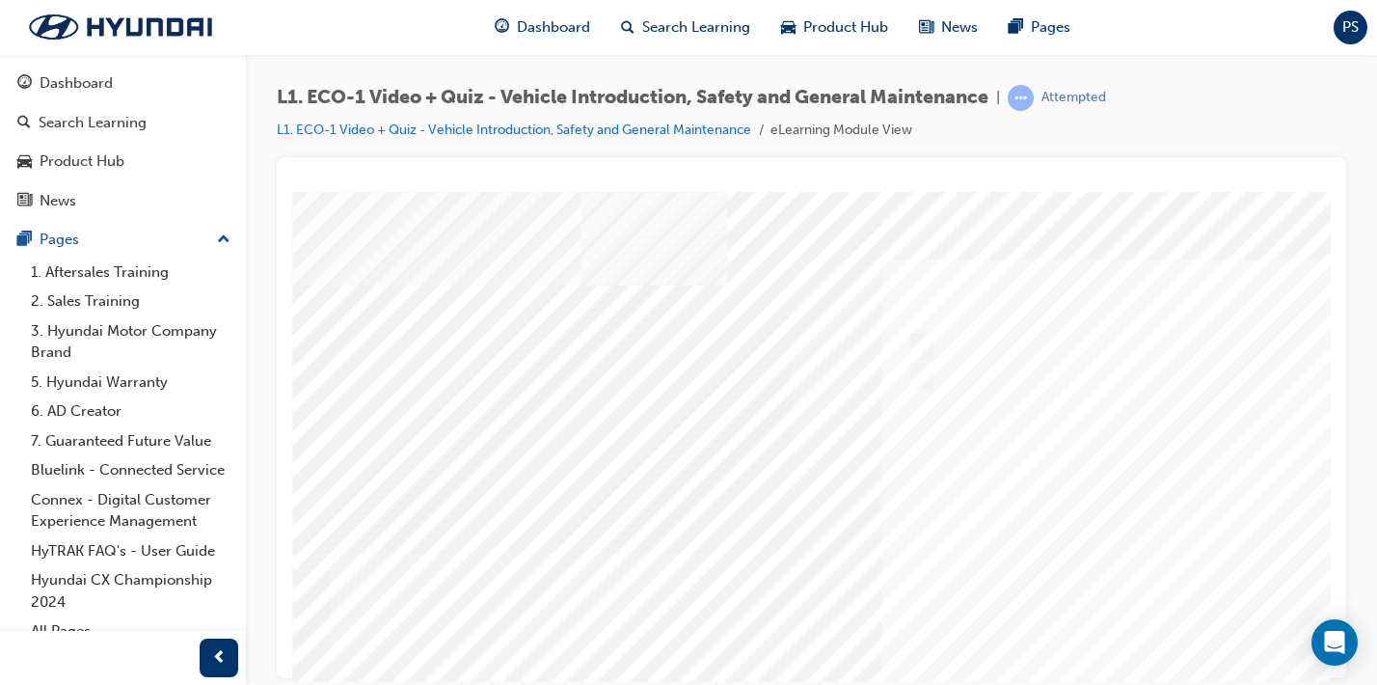
scroll to position [1, 0]
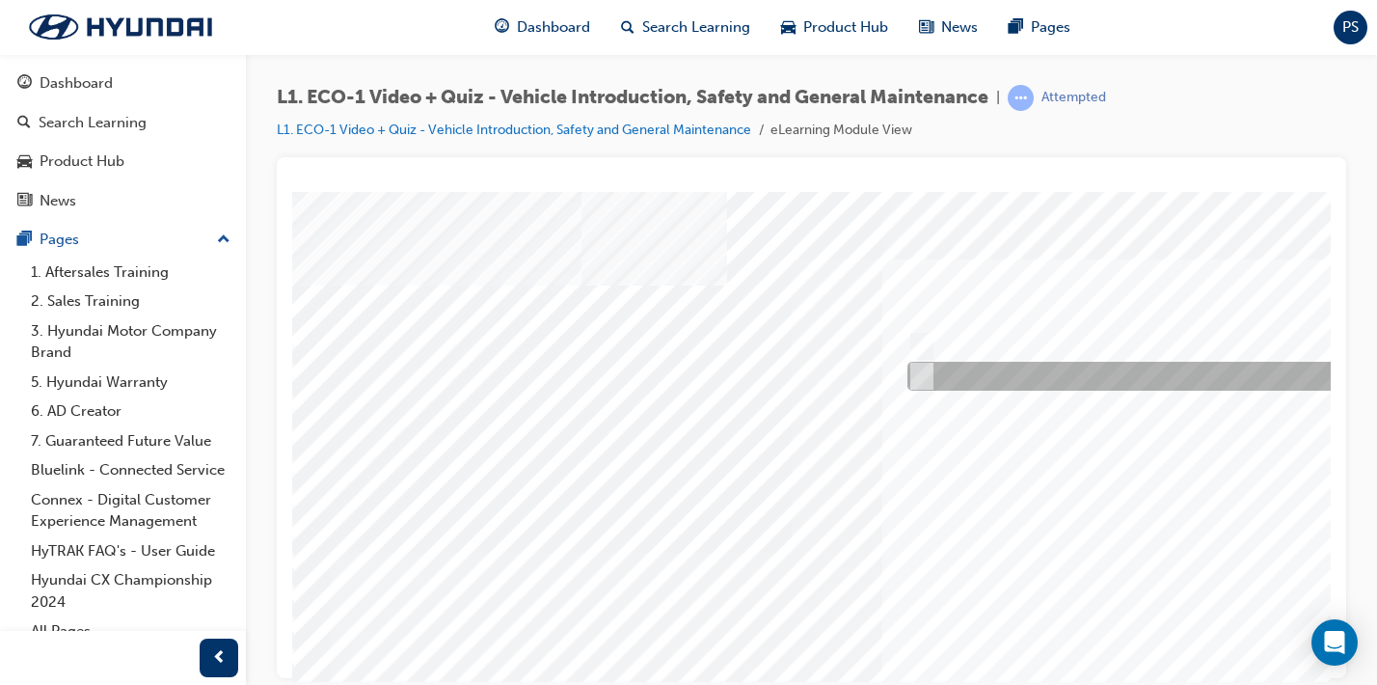
click at [932, 378] on div at bounding box center [1226, 376] width 646 height 29
radio input "true"
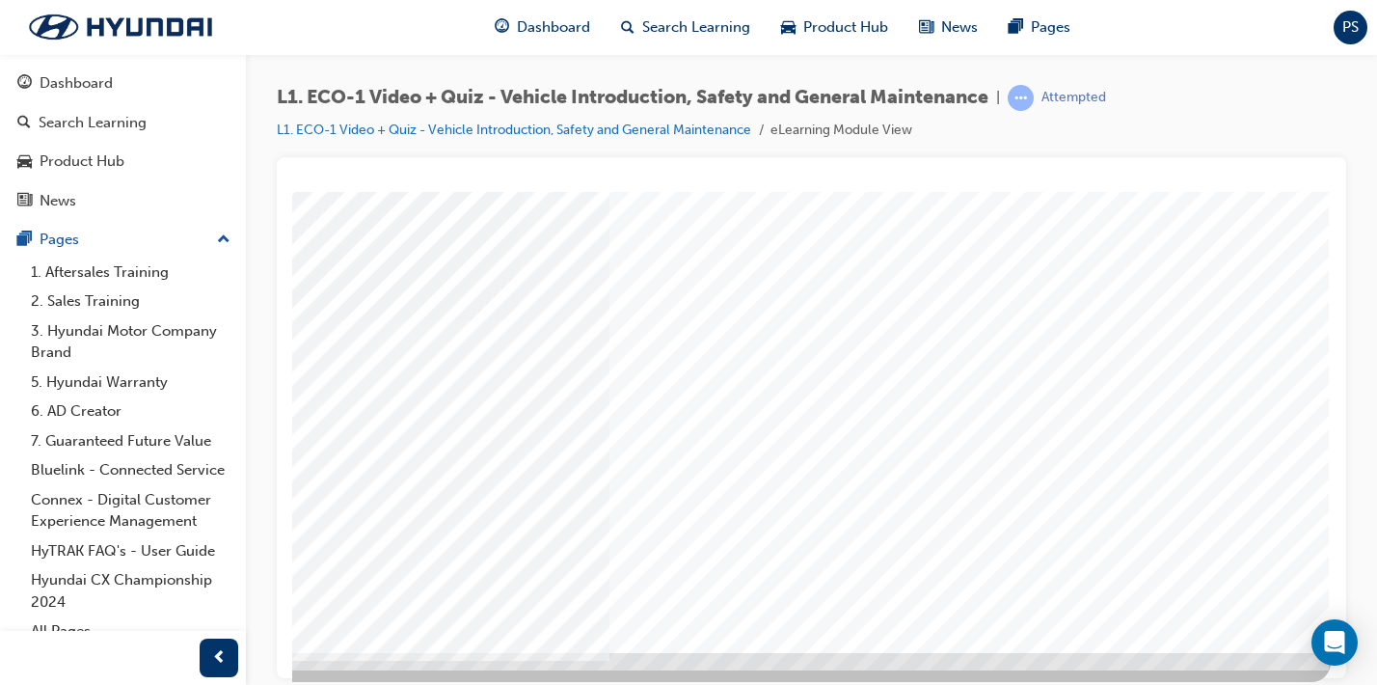
scroll to position [233, 273]
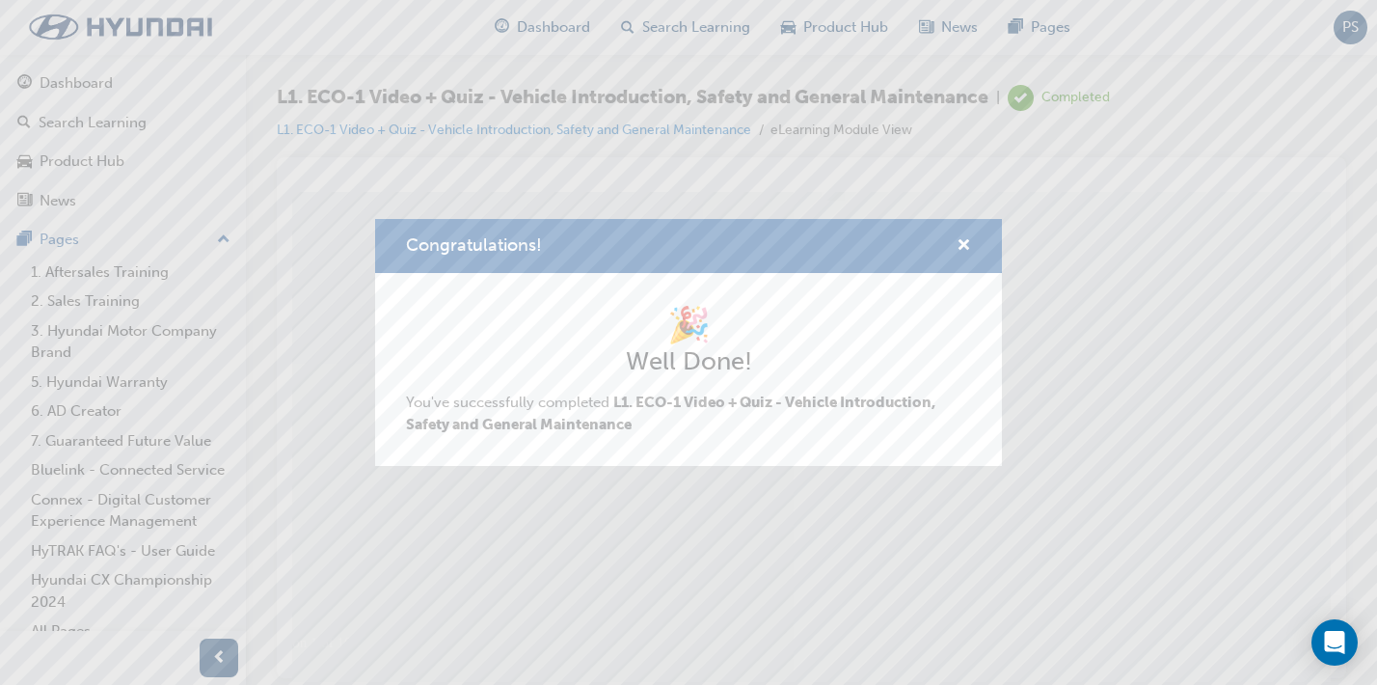
scroll to position [0, 0]
click at [965, 255] on span "cross-icon" at bounding box center [964, 246] width 14 height 17
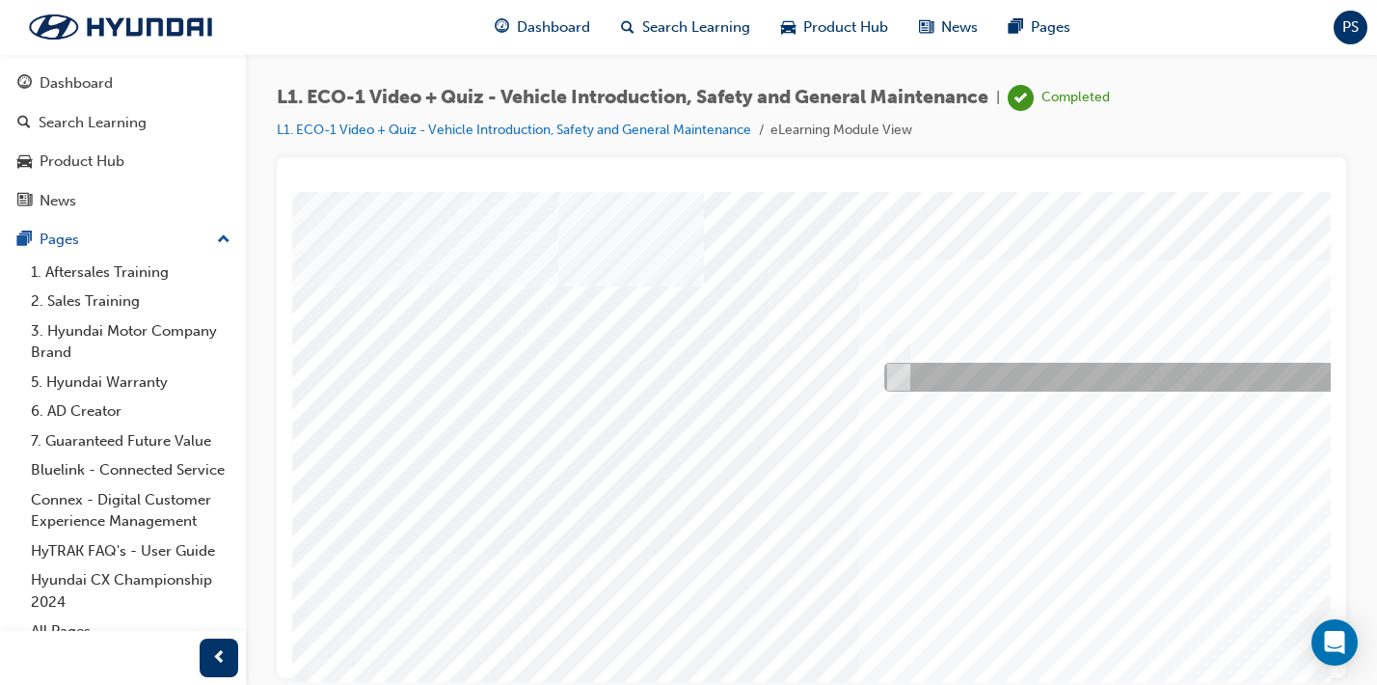
click at [922, 368] on div at bounding box center [1200, 377] width 641 height 29
radio input "true"
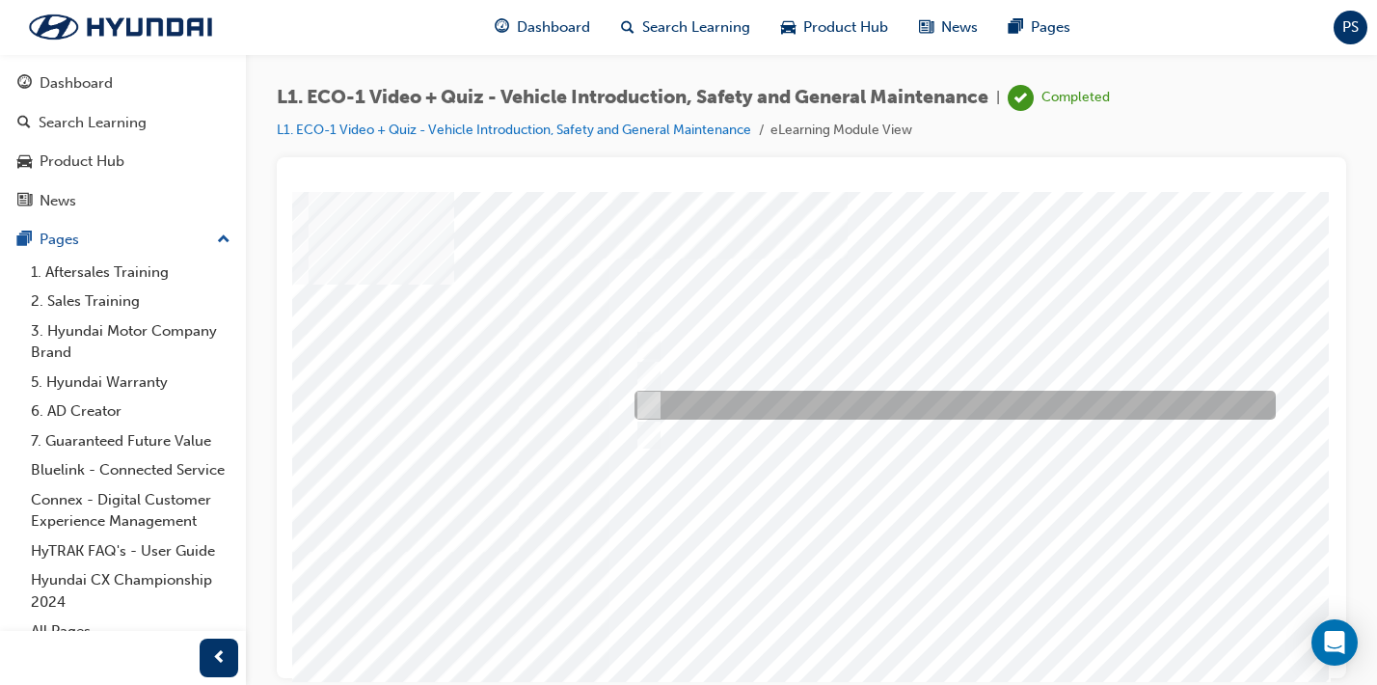
click at [652, 402] on input "Immediately advise an Eco Vehicle Specialist Technician." at bounding box center [645, 405] width 21 height 21
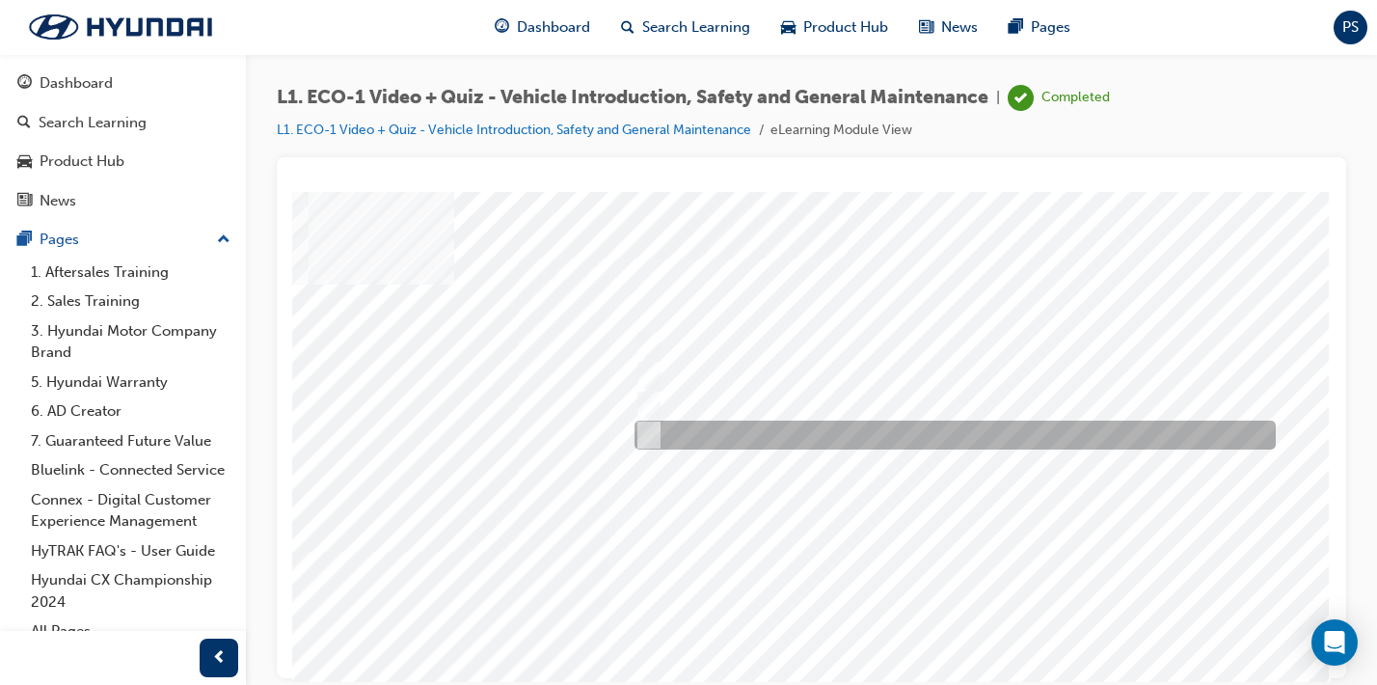
click at [863, 439] on div at bounding box center [950, 435] width 641 height 29
radio input "false"
radio input "true"
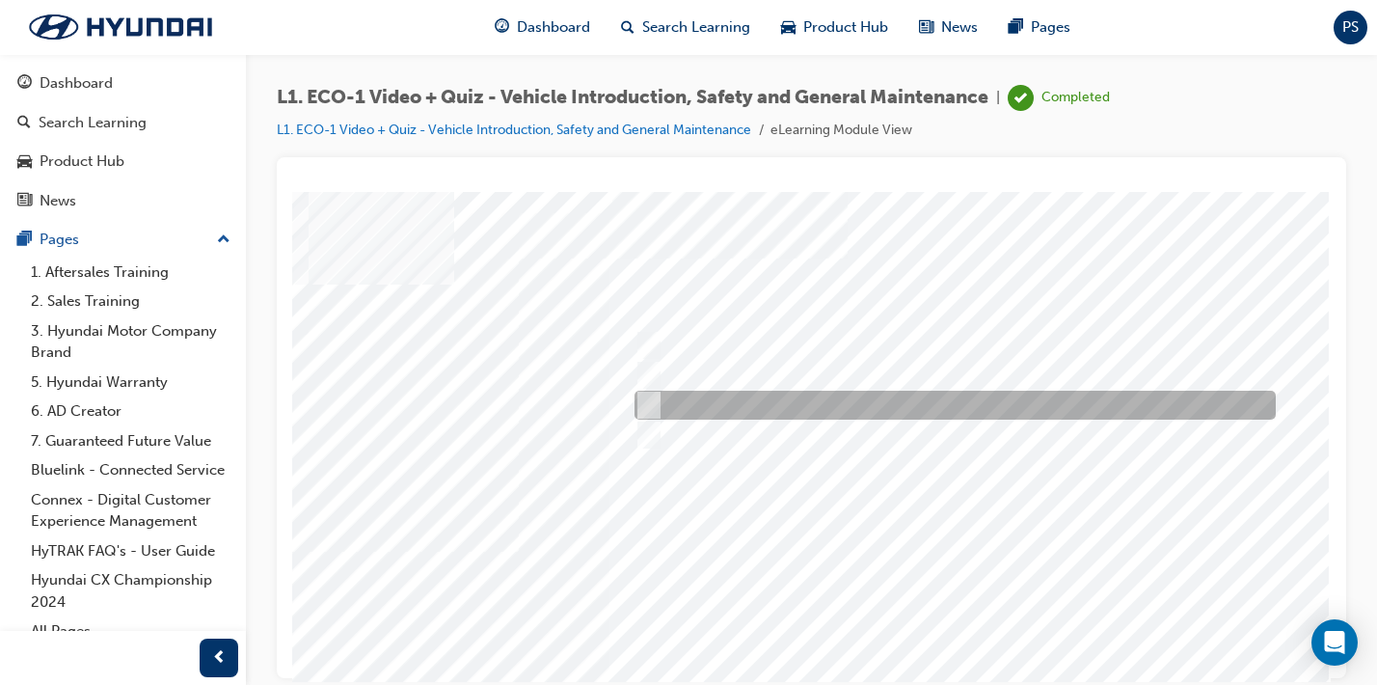
click at [807, 401] on div at bounding box center [950, 405] width 641 height 29
radio input "true"
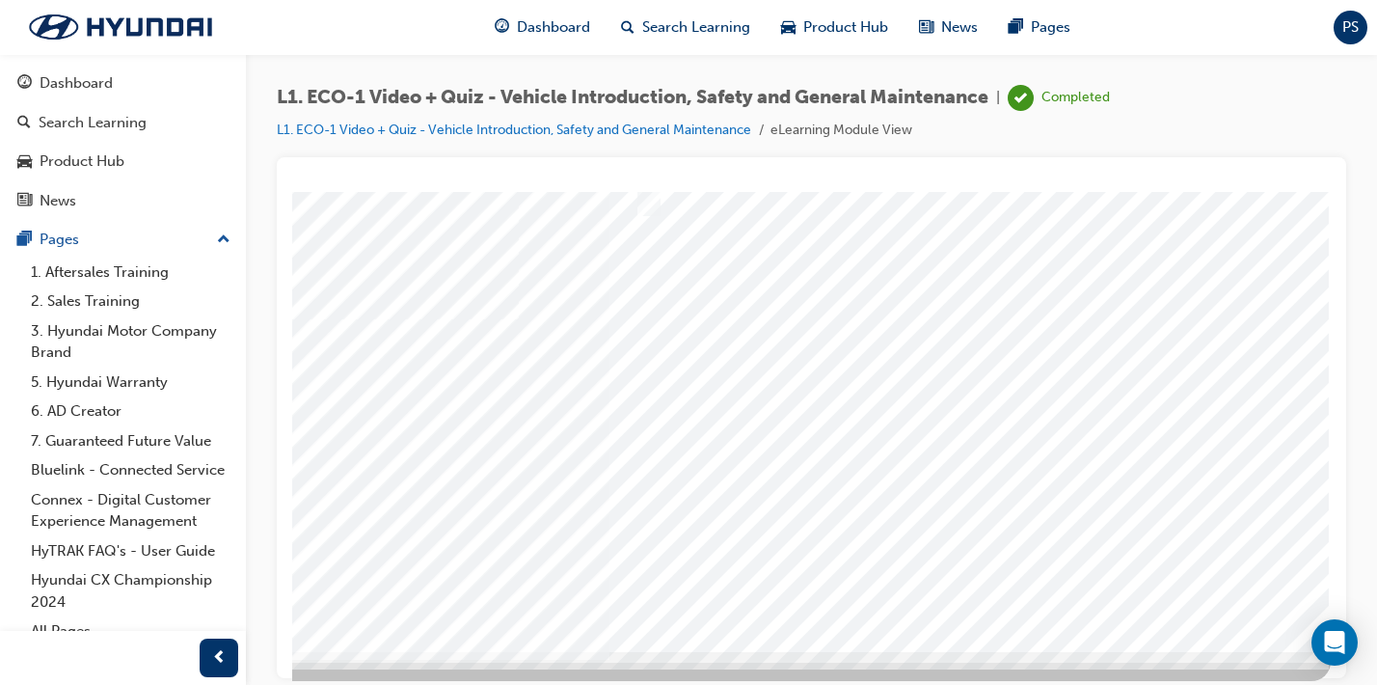
scroll to position [233, 273]
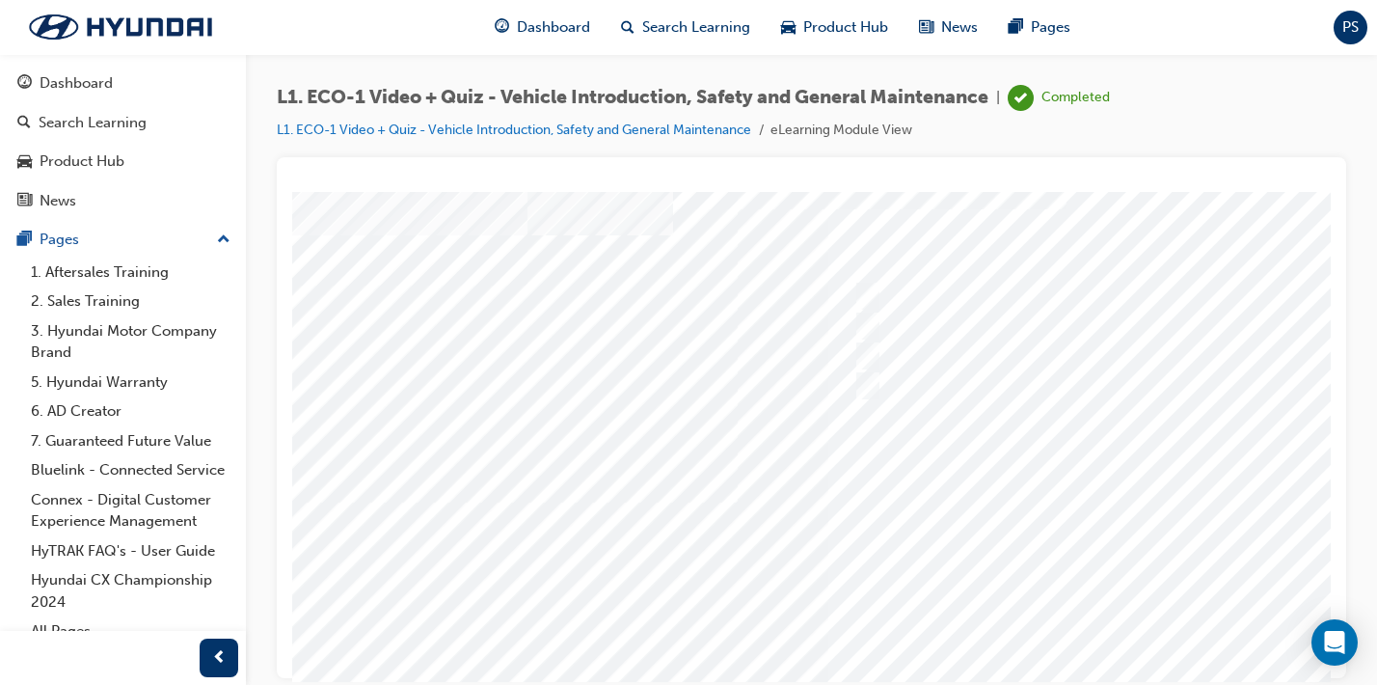
scroll to position [53, 63]
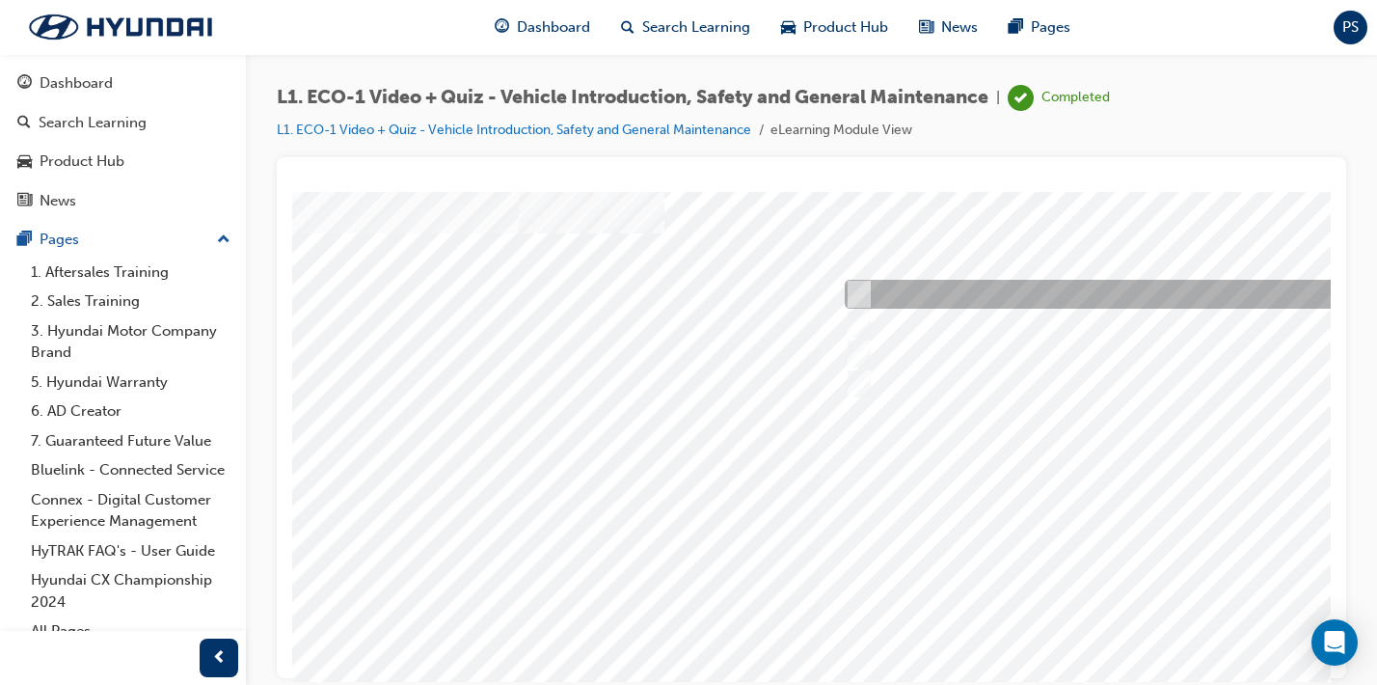
click at [889, 291] on div at bounding box center [1160, 294] width 641 height 29
radio input "true"
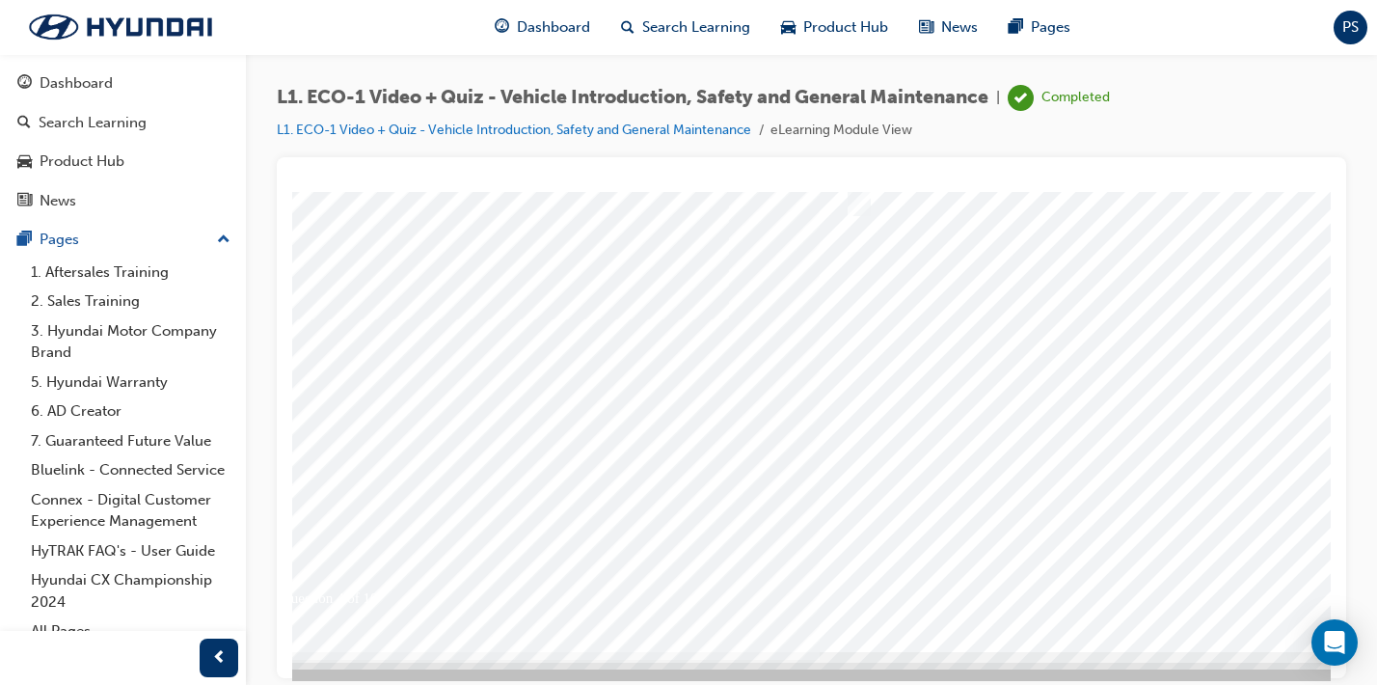
scroll to position [233, 63]
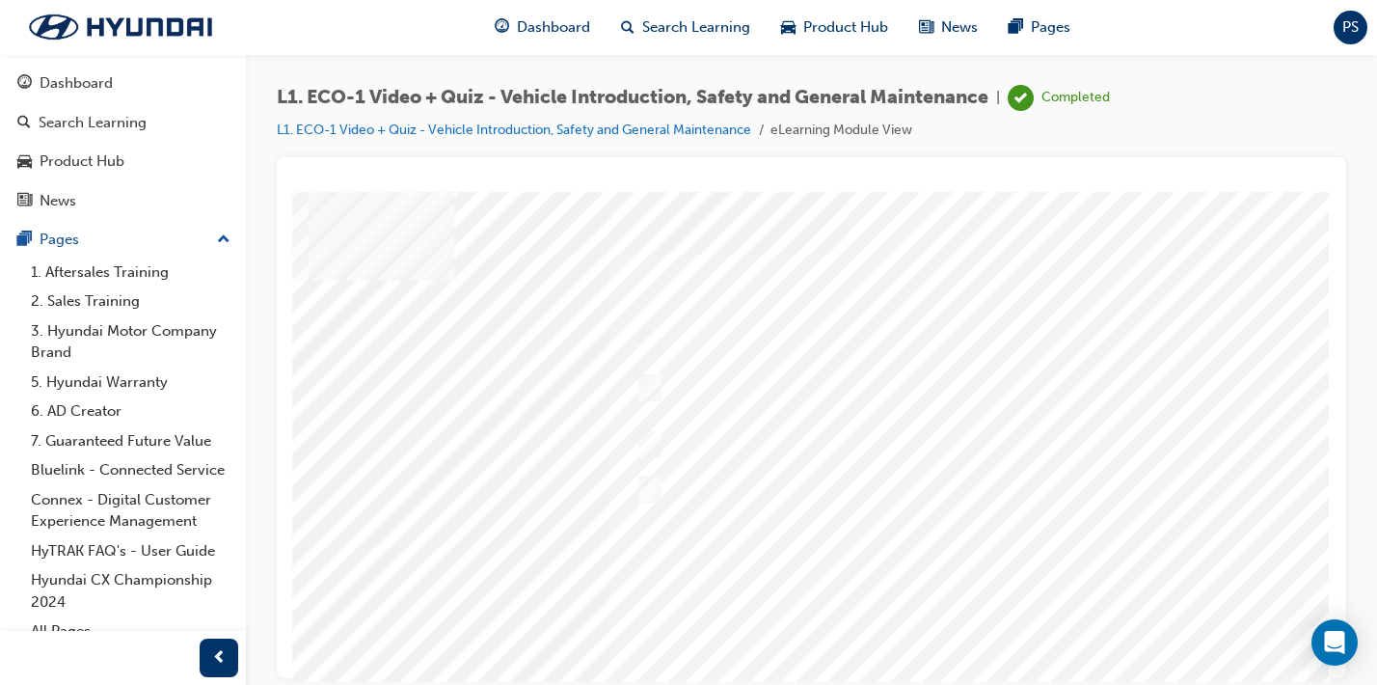
scroll to position [6, 273]
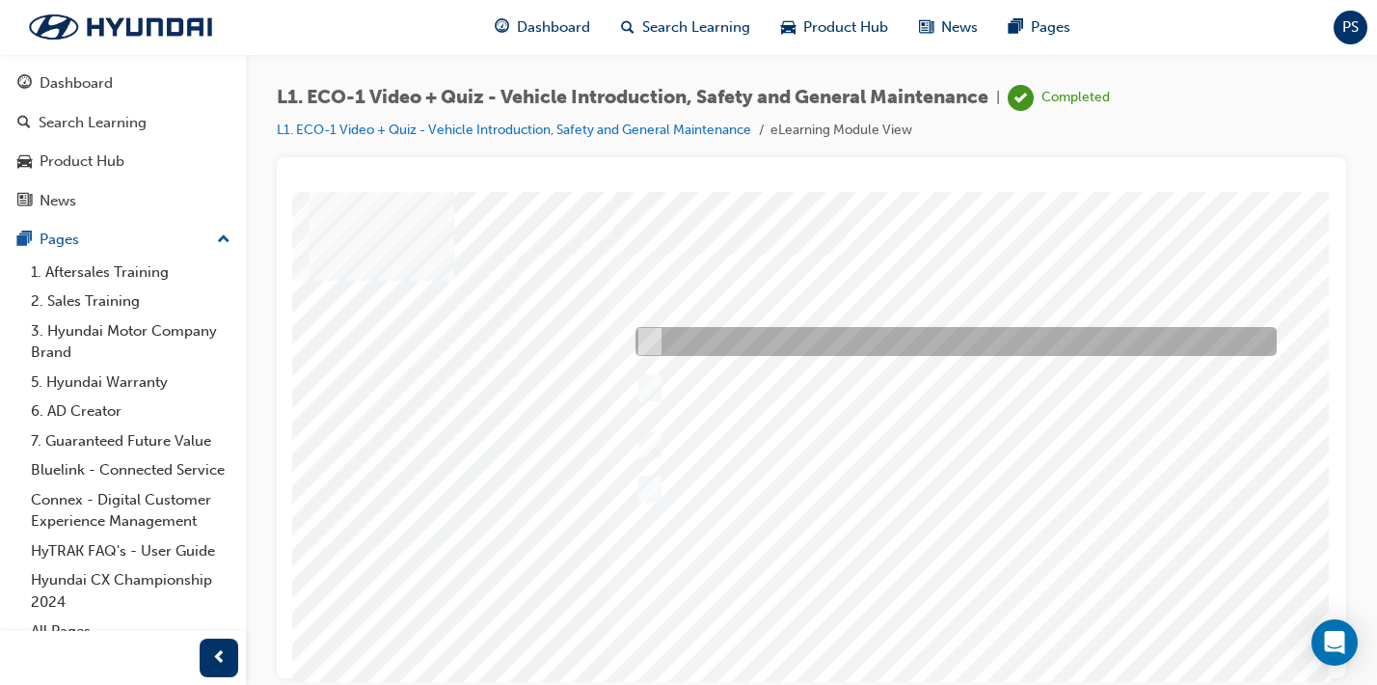
click at [651, 353] on div at bounding box center [951, 341] width 641 height 29
radio input "true"
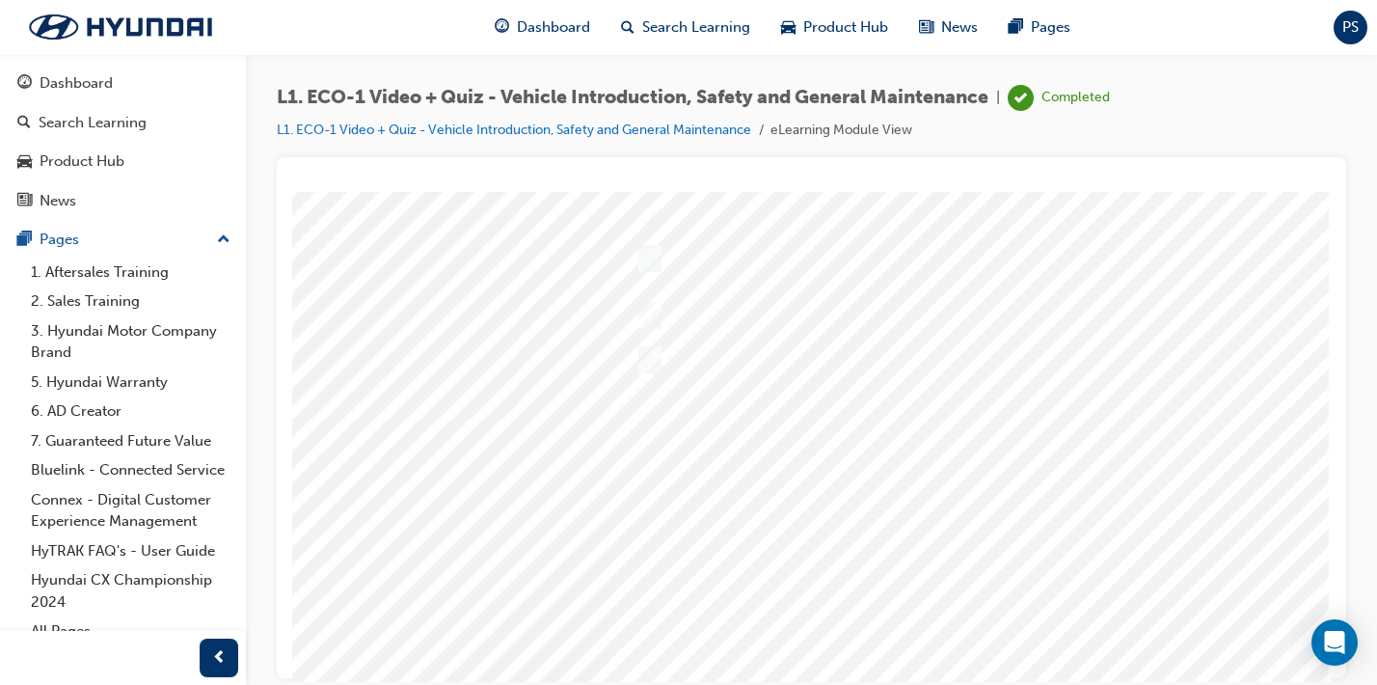
scroll to position [141, 273]
click at [695, 306] on div at bounding box center [675, 468] width 1312 height 695
click at [677, 314] on div at bounding box center [951, 322] width 641 height 61
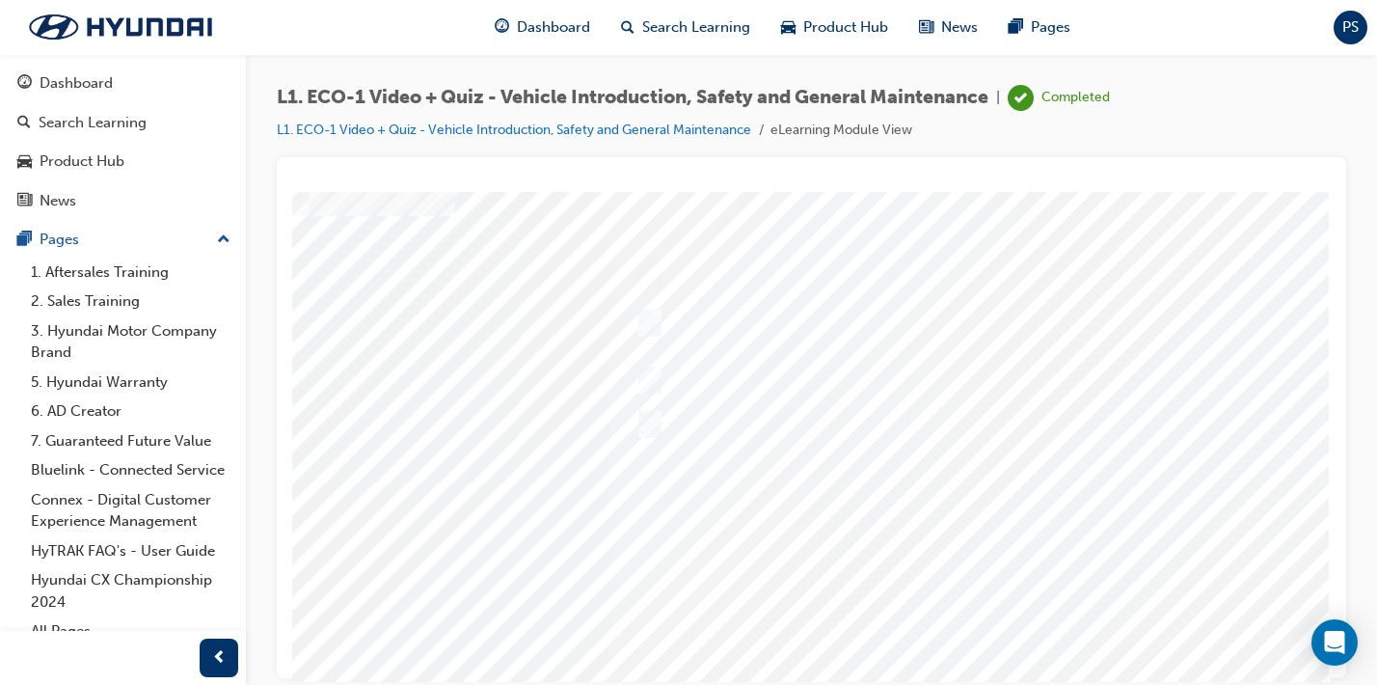
click at [655, 371] on div at bounding box center [951, 379] width 641 height 57
drag, startPoint x: 838, startPoint y: 346, endPoint x: 685, endPoint y: 256, distance: 178.2
click at [685, 256] on div "Question 6 of 10" at bounding box center [948, 497] width 1312 height 695
drag, startPoint x: 816, startPoint y: 337, endPoint x: 794, endPoint y: 375, distance: 44.5
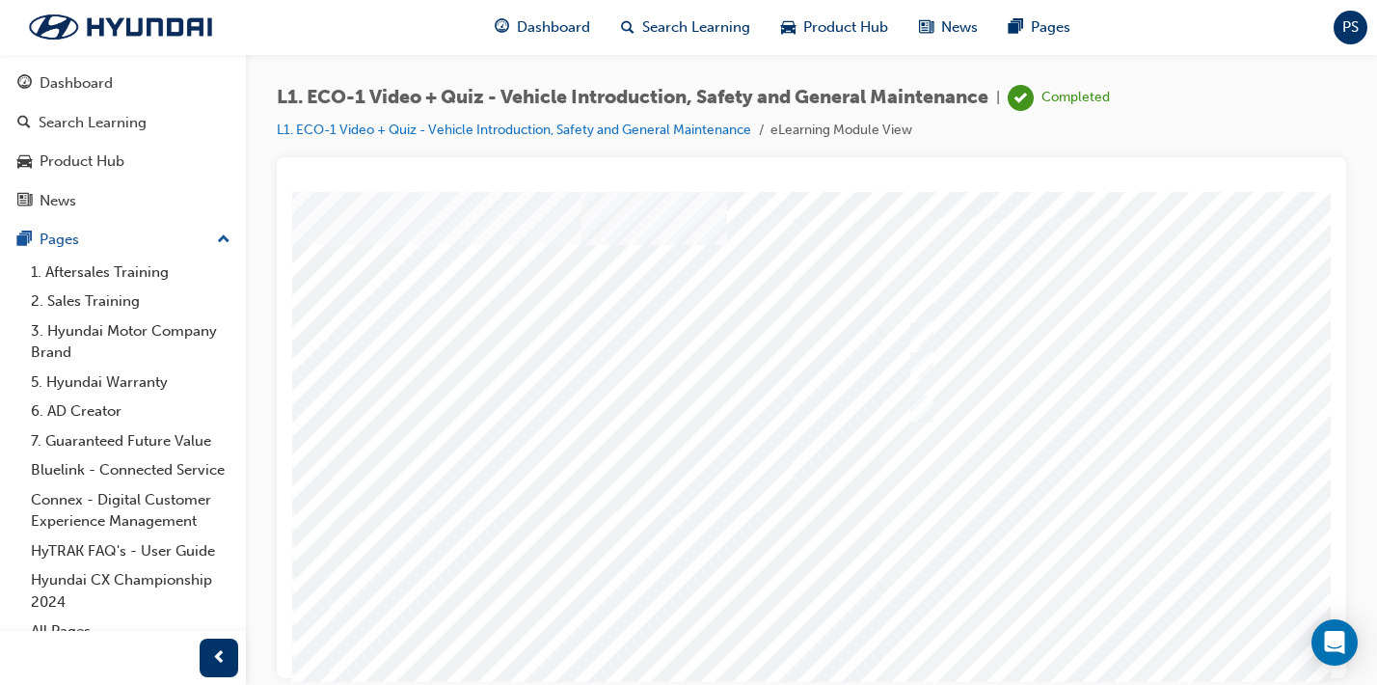
drag, startPoint x: 810, startPoint y: 353, endPoint x: 797, endPoint y: 342, distance: 17.2
drag, startPoint x: 797, startPoint y: 342, endPoint x: 713, endPoint y: 299, distance: 94.5
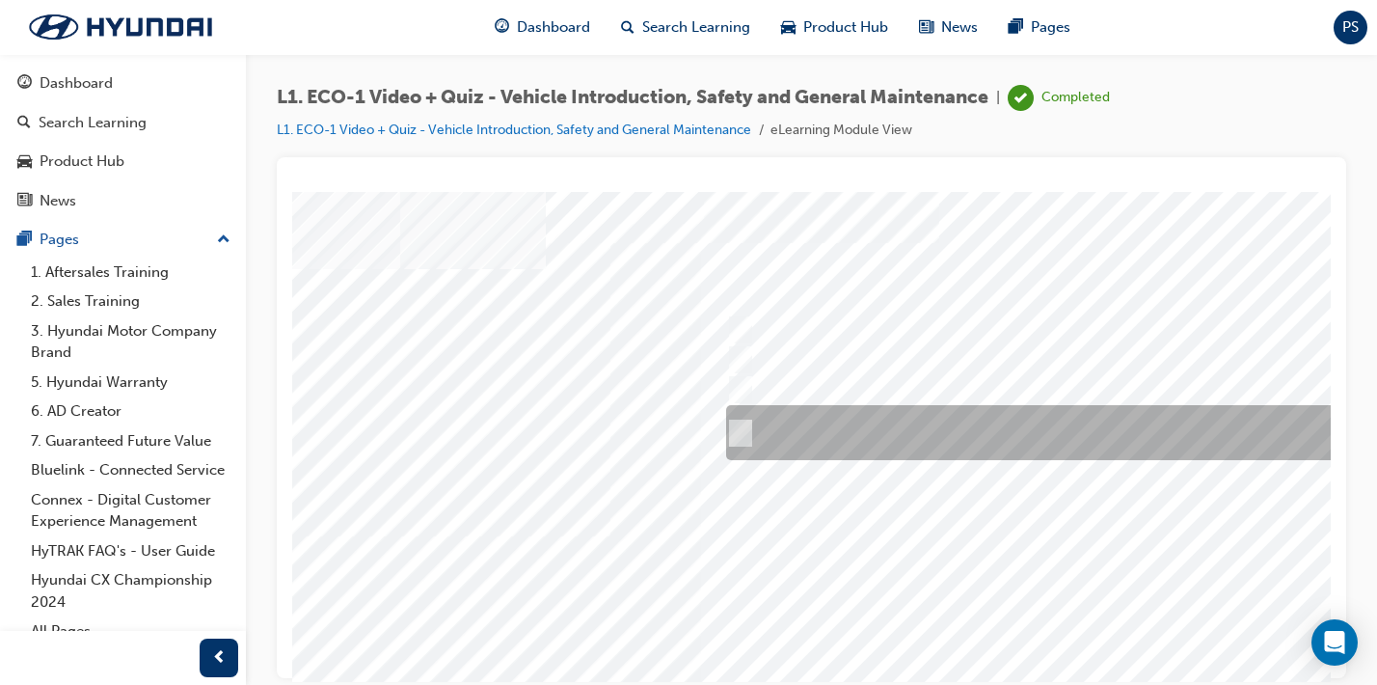
scroll to position [21, 190]
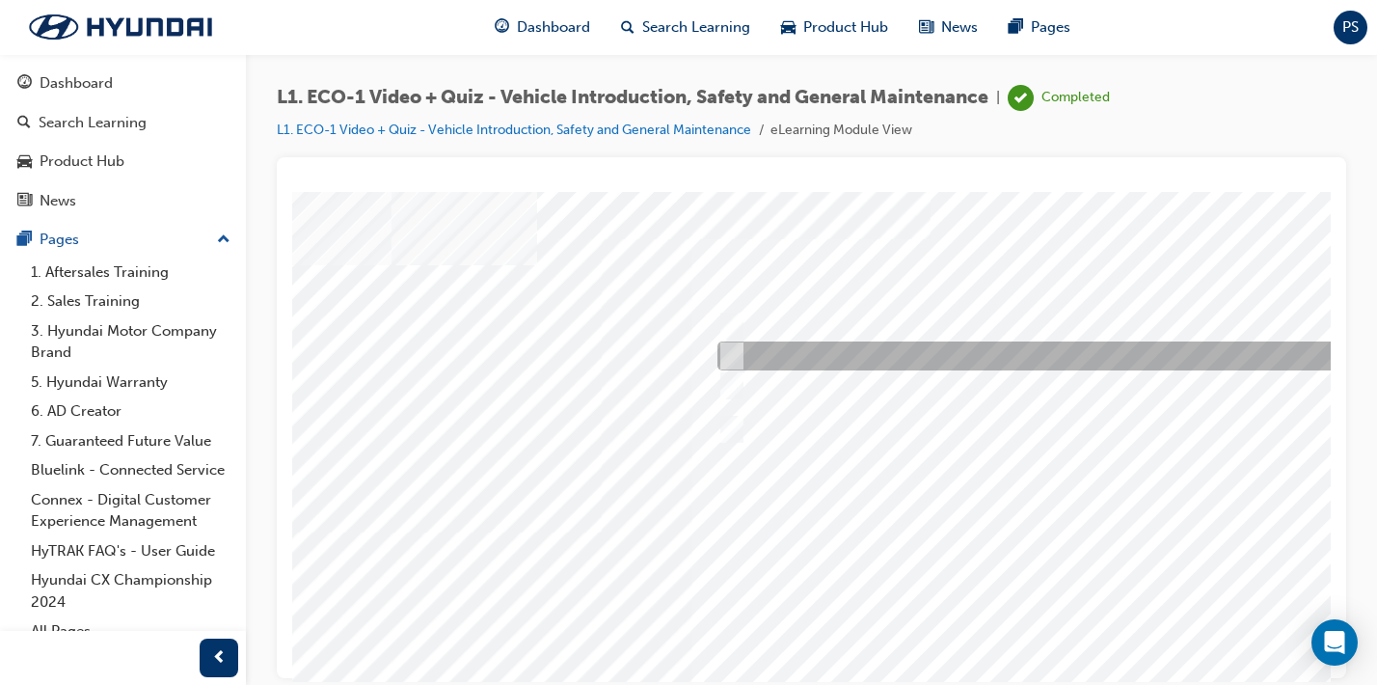
click at [983, 349] on div at bounding box center [1033, 355] width 641 height 29
radio input "true"
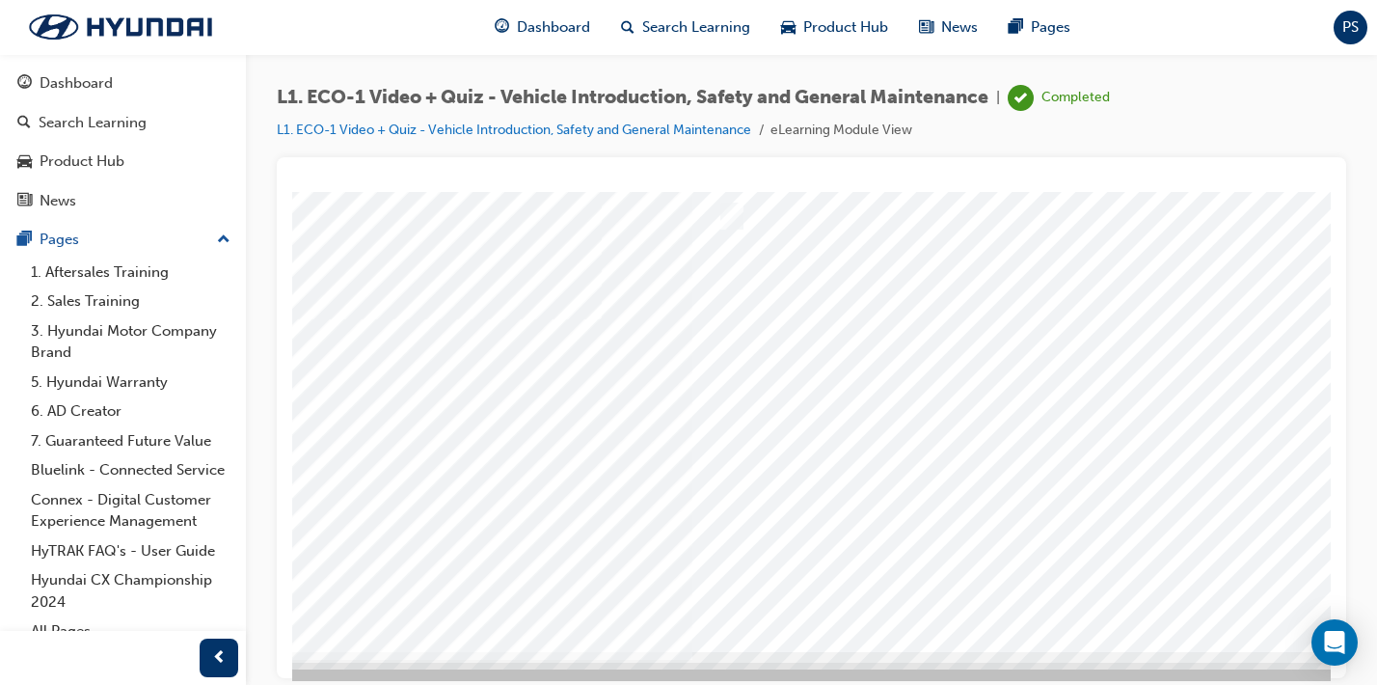
scroll to position [233, 190]
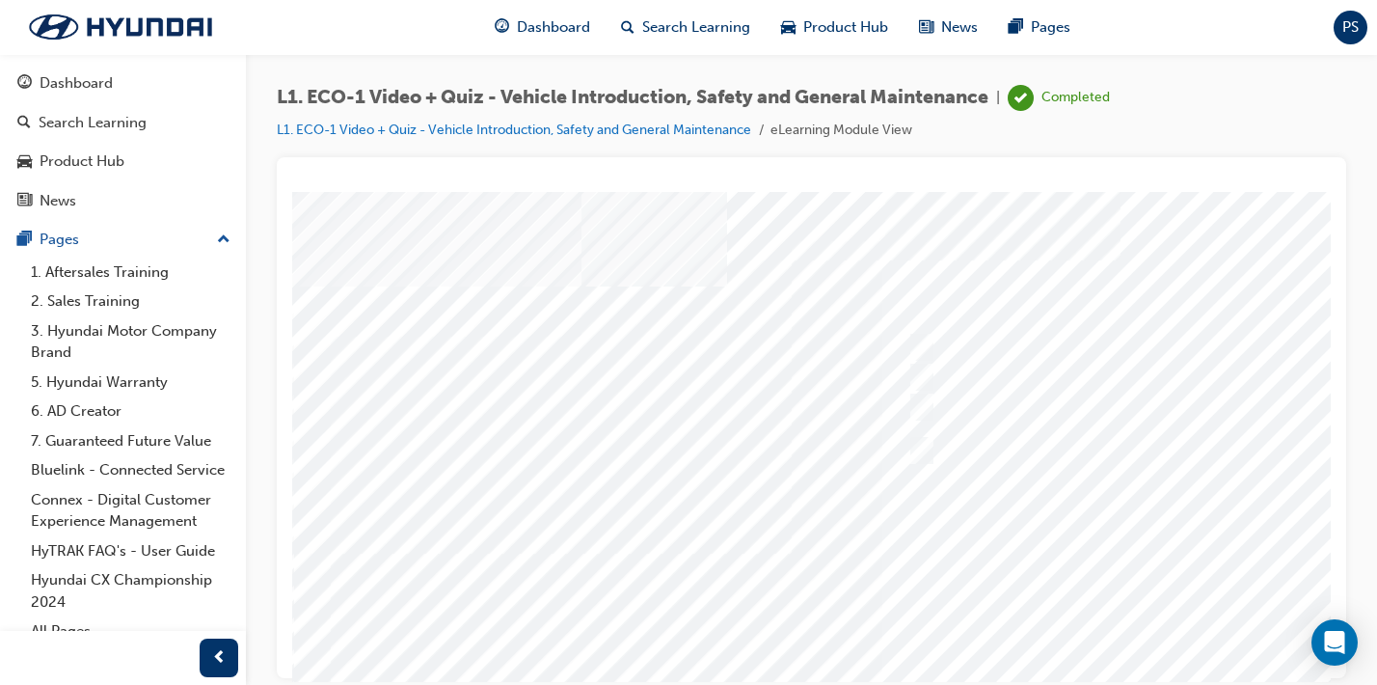
scroll to position [0, 0]
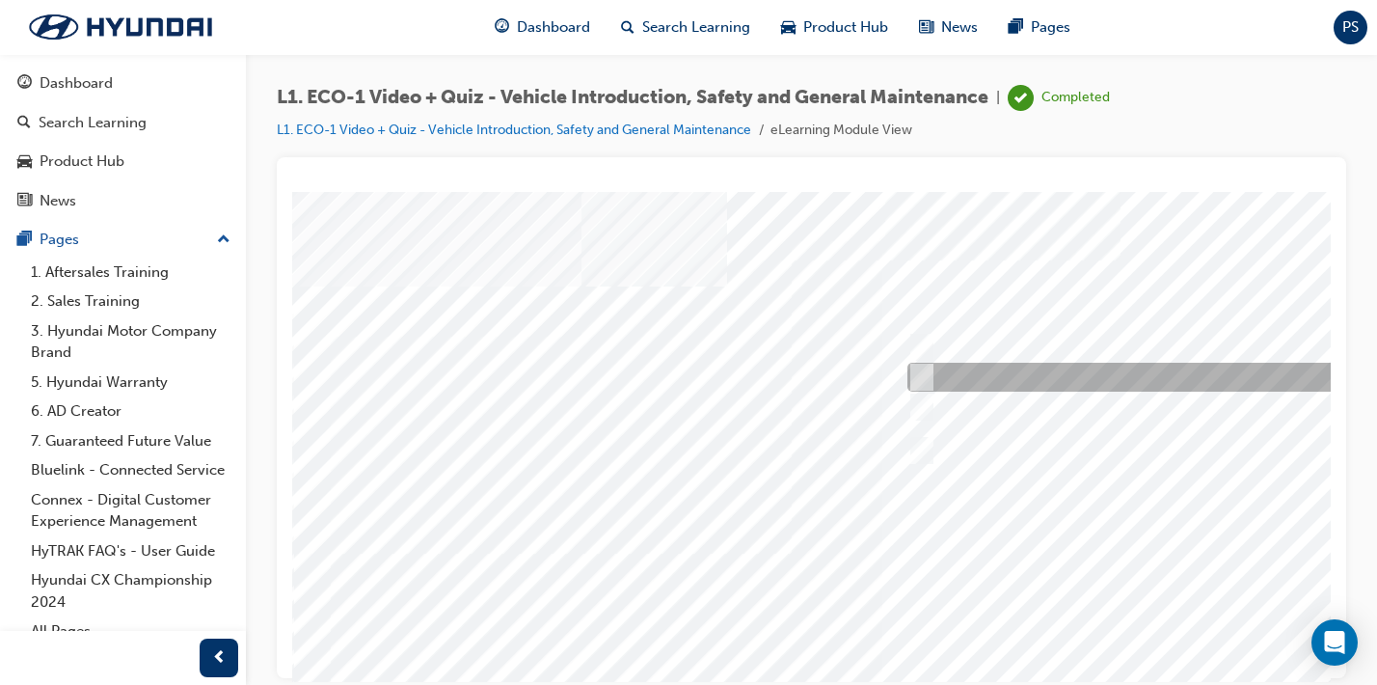
click at [908, 377] on input "No." at bounding box center [918, 377] width 21 height 21
radio input "true"
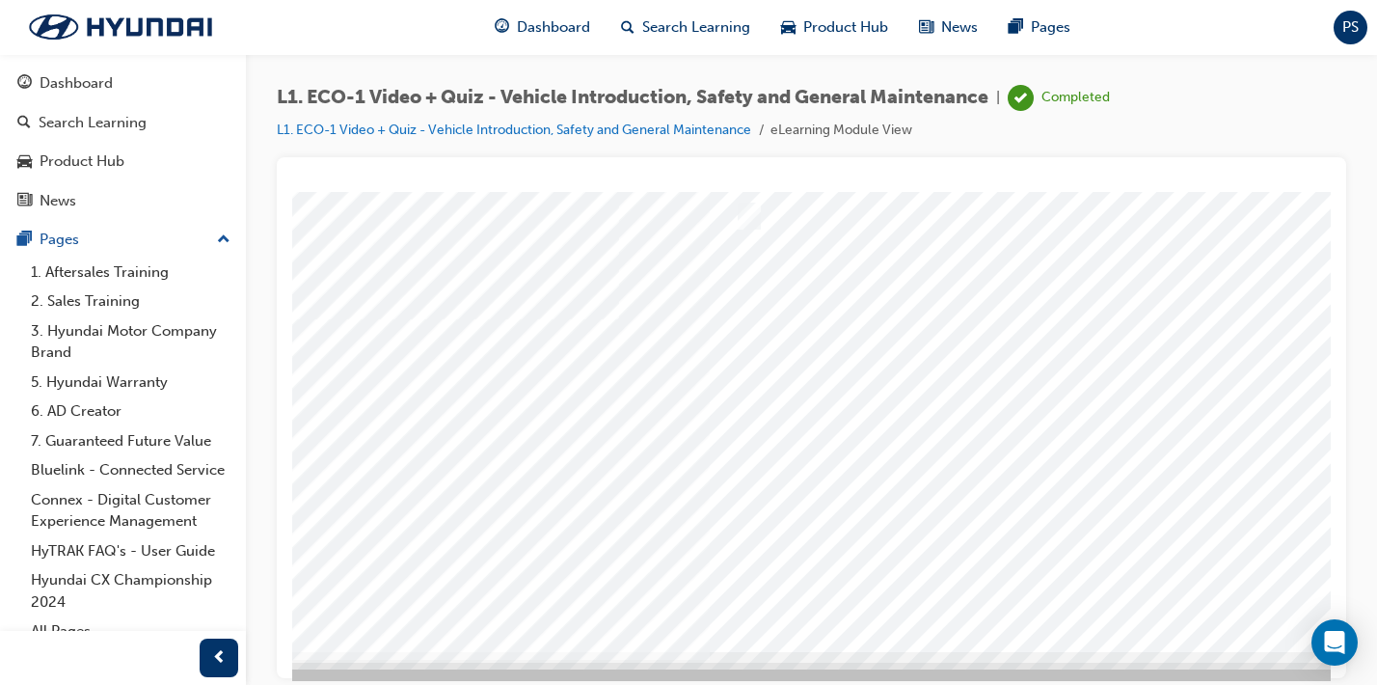
scroll to position [233, 173]
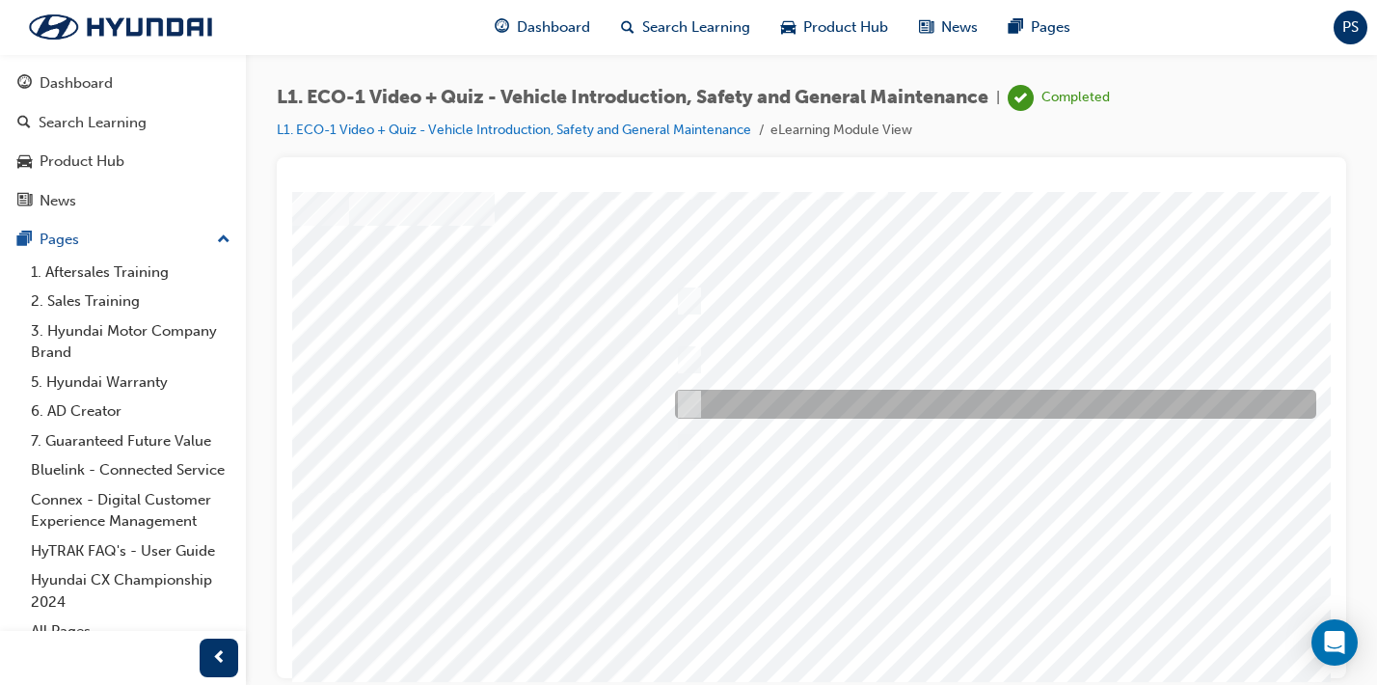
scroll to position [61, 234]
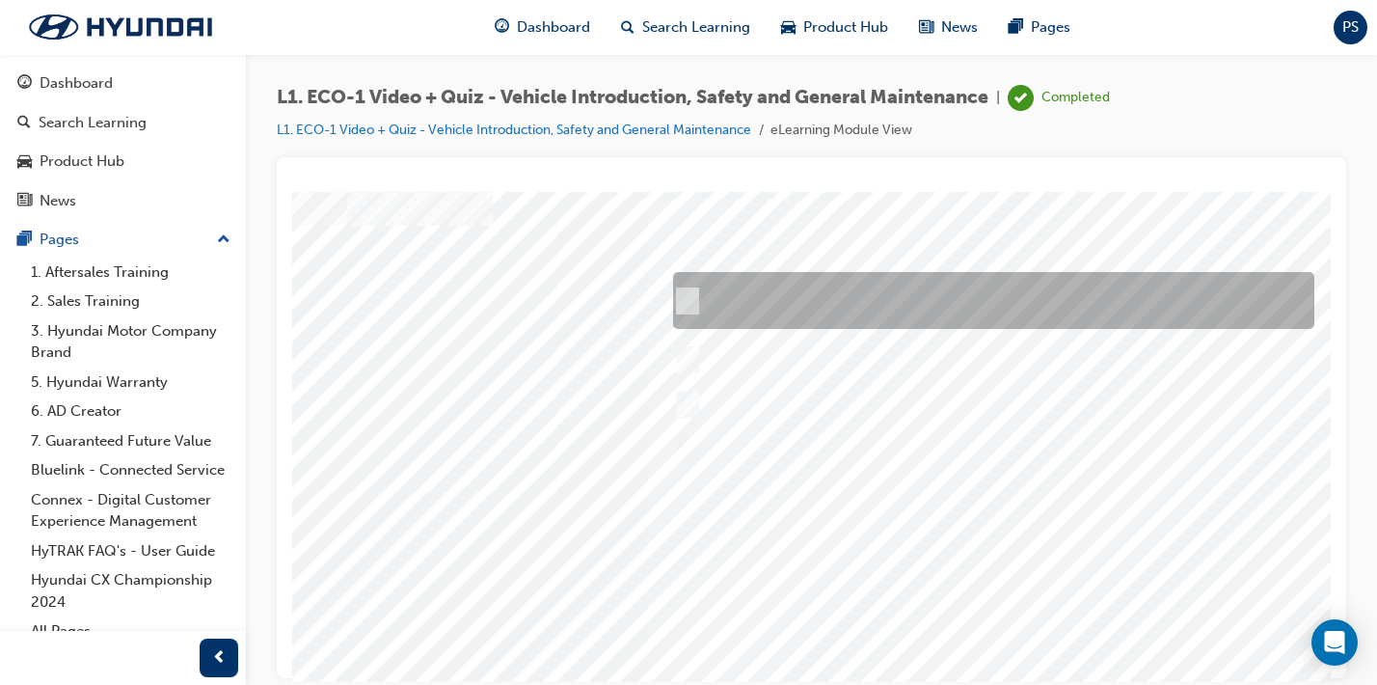
click at [922, 300] on div at bounding box center [988, 300] width 641 height 57
radio input "true"
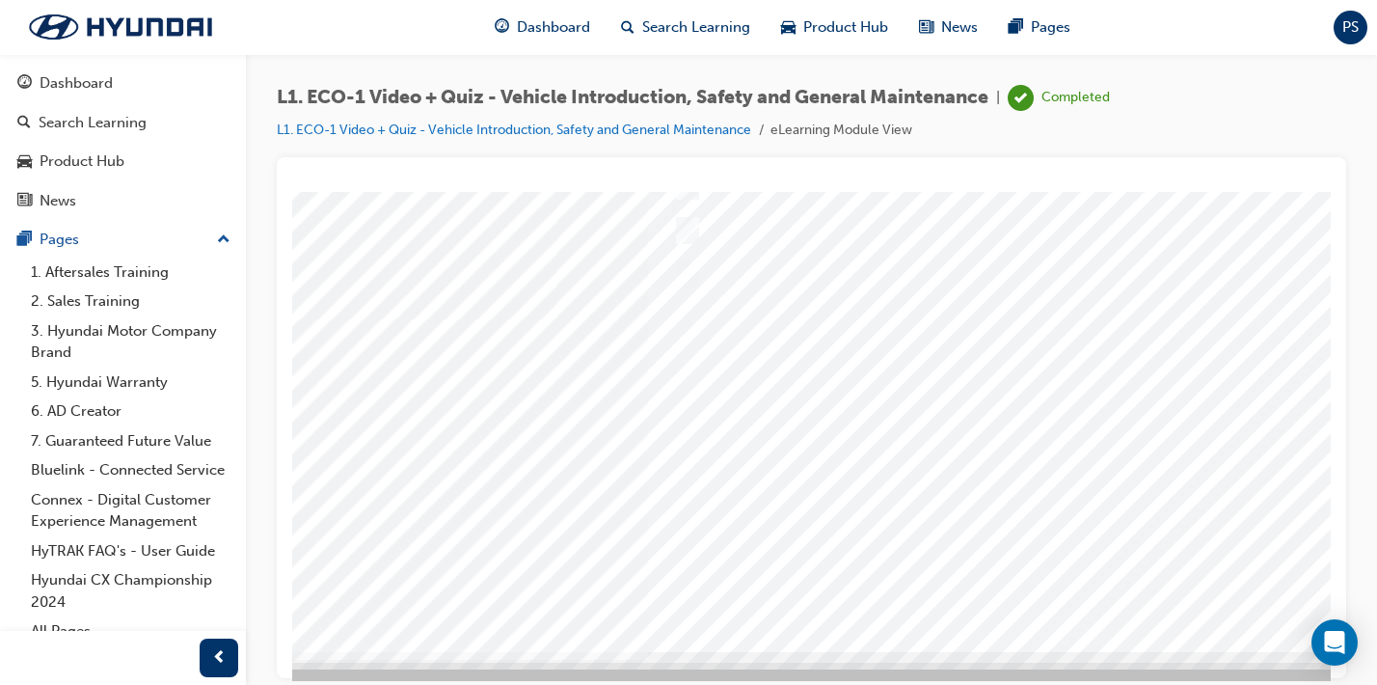
scroll to position [233, 234]
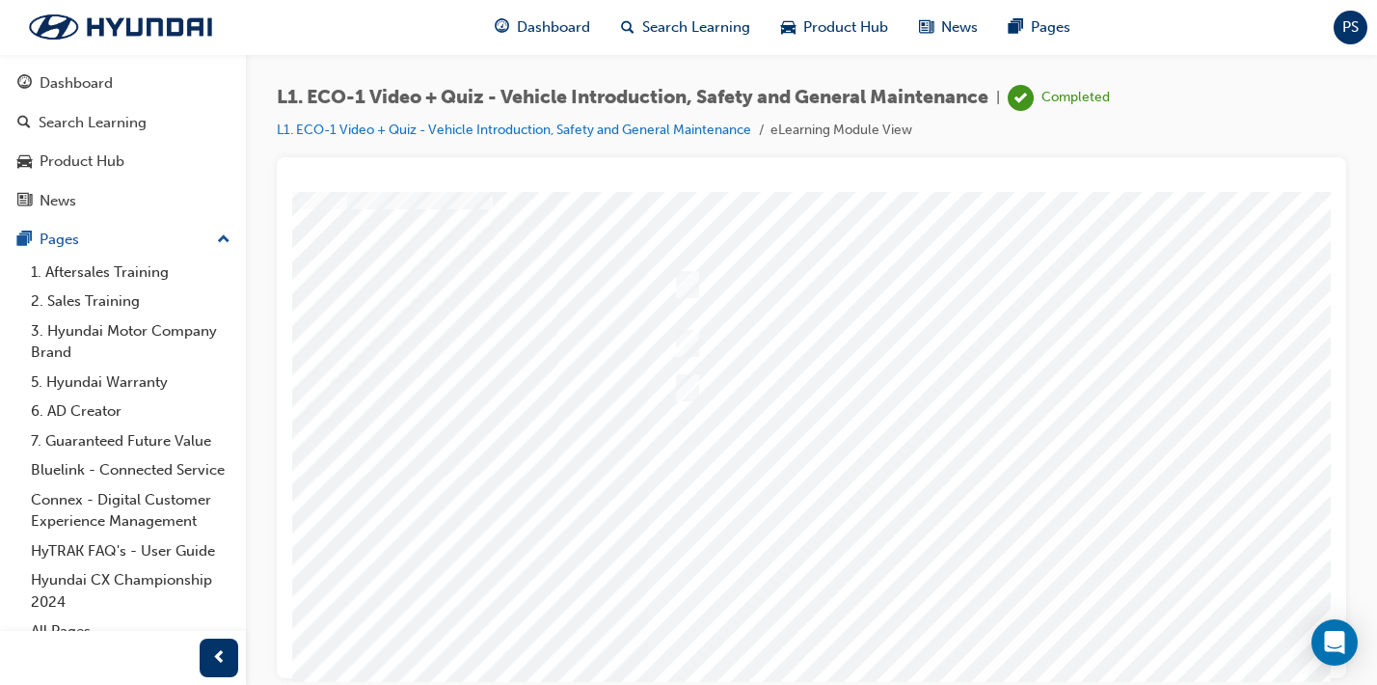
scroll to position [74, 234]
click at [892, 385] on div at bounding box center [714, 464] width 1312 height 695
click at [833, 419] on div at bounding box center [988, 433] width 641 height 55
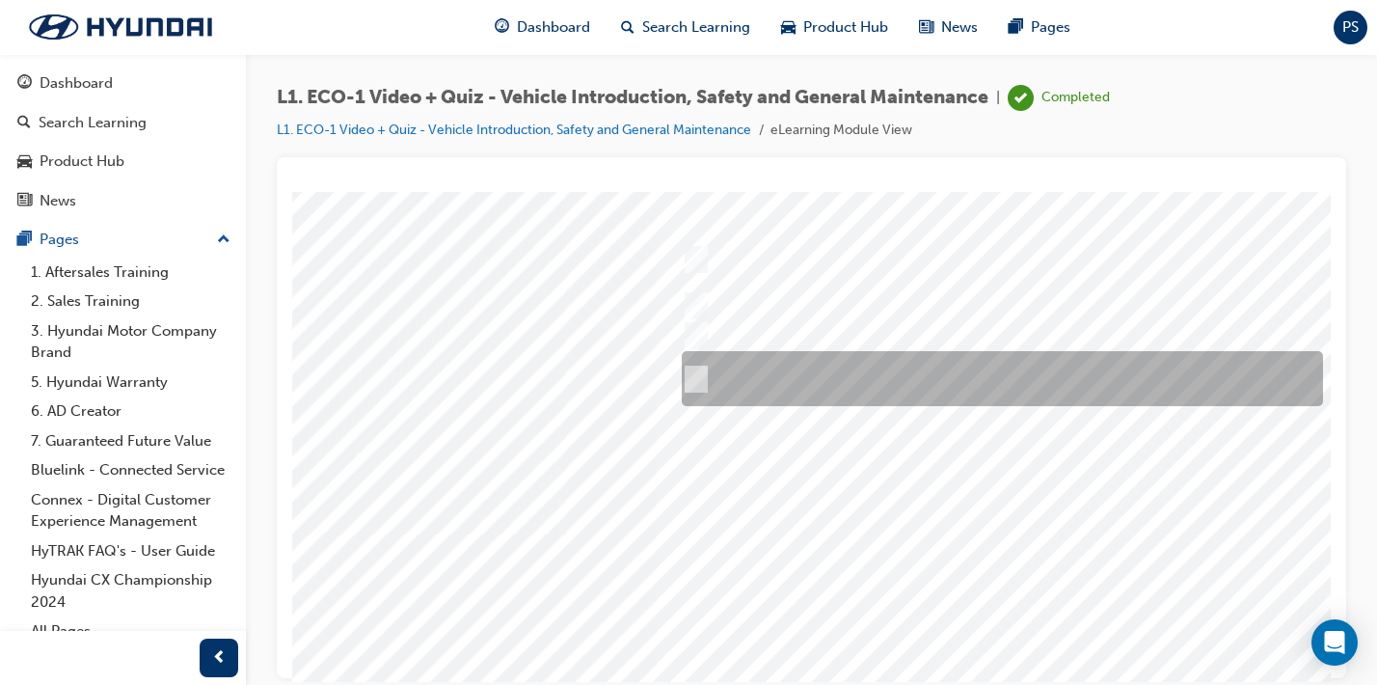
scroll to position [103, 226]
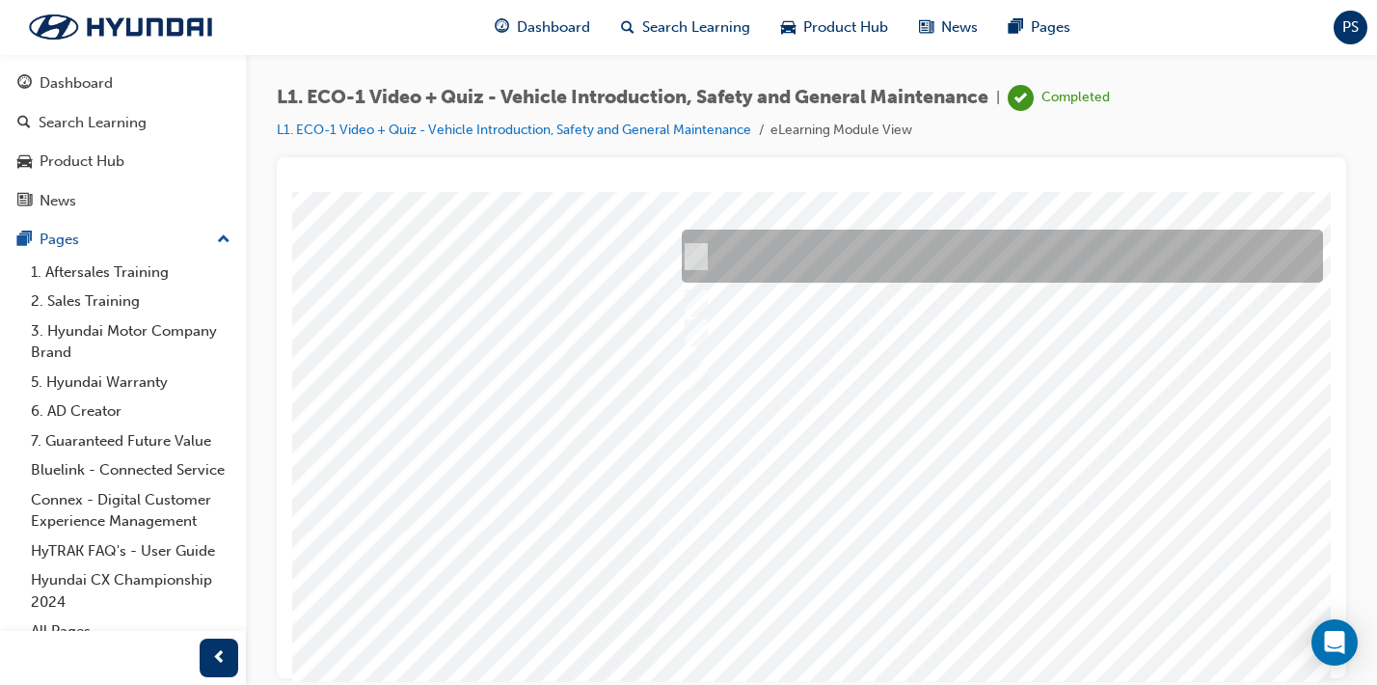
click at [961, 261] on div at bounding box center [997, 256] width 641 height 53
radio input "true"
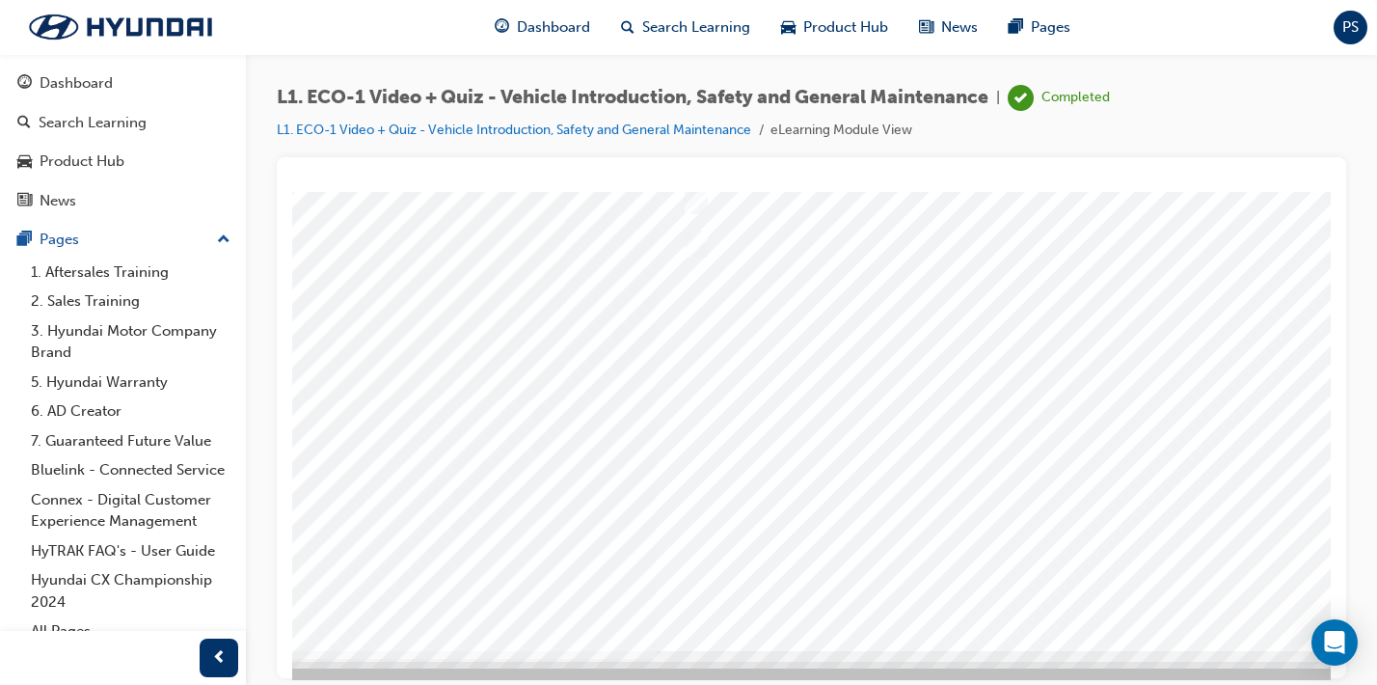
scroll to position [233, 226]
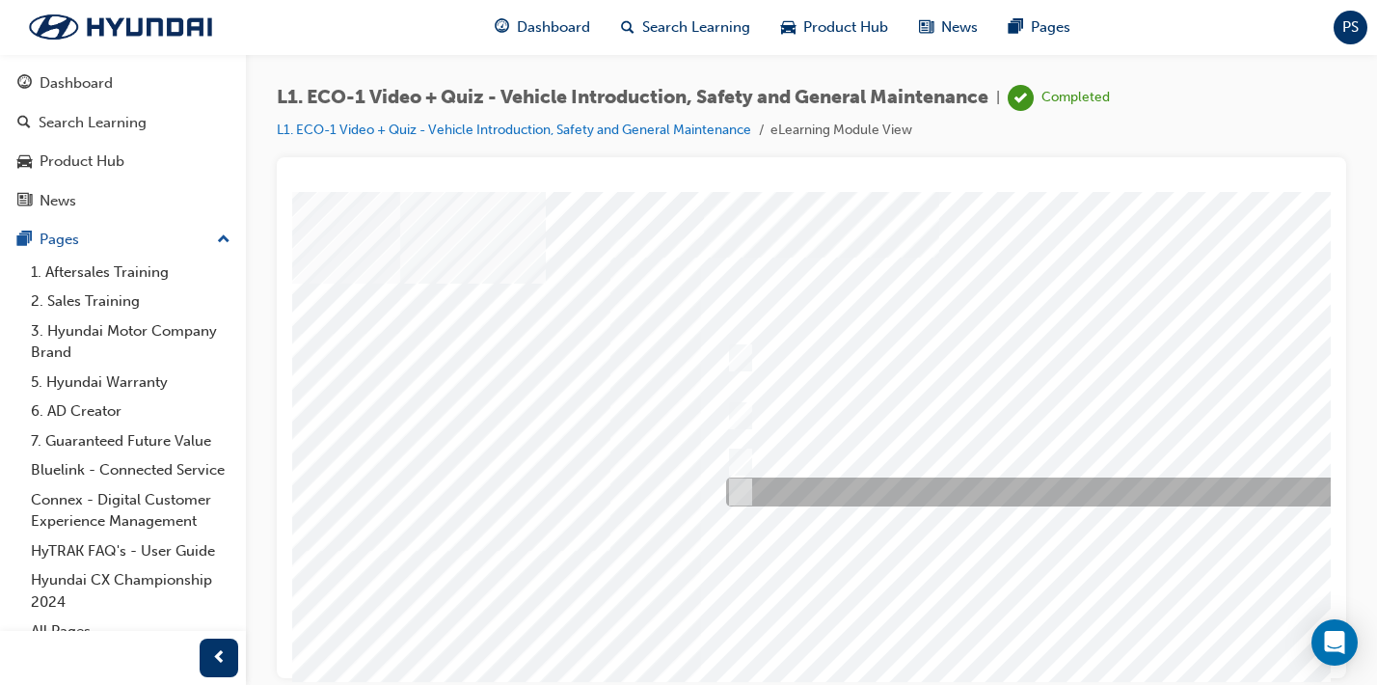
scroll to position [3, 184]
click at [946, 494] on div at bounding box center [1039, 491] width 641 height 29
radio input "true"
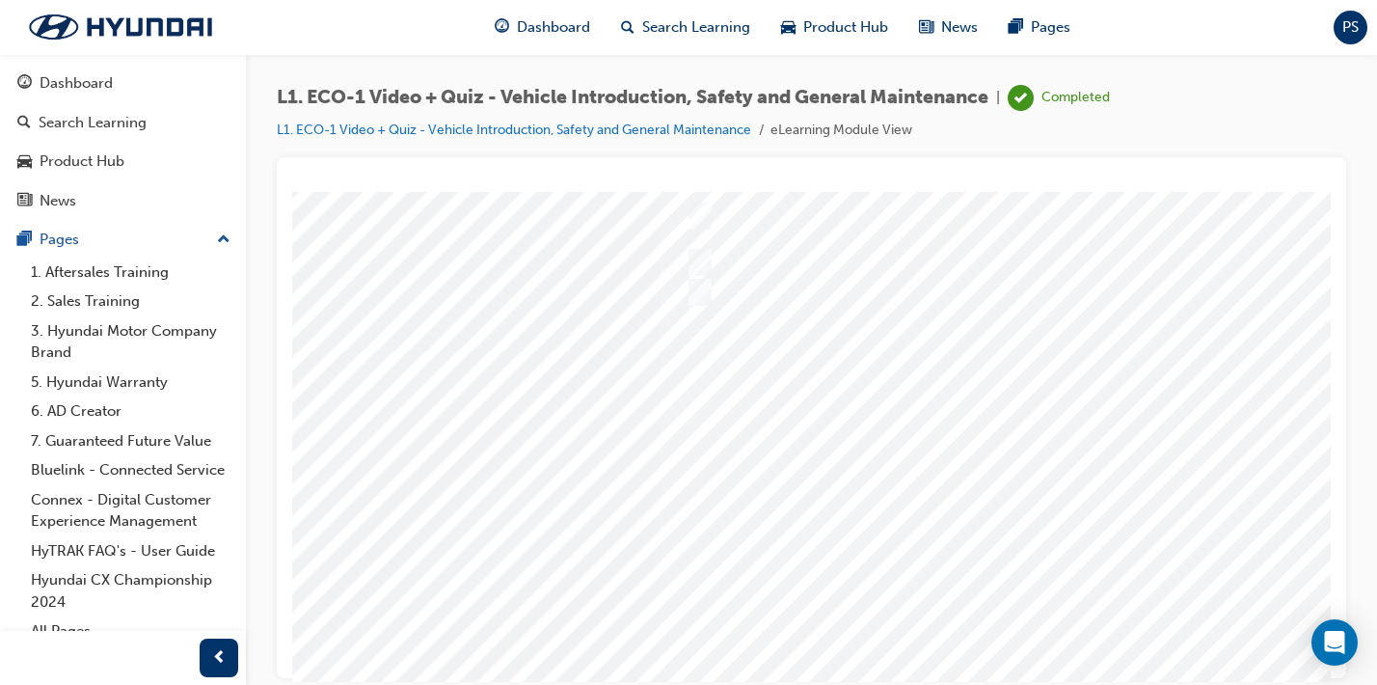
scroll to position [207, 222]
click at [1014, 582] on div "1" at bounding box center [1274, 579] width 528 height 77
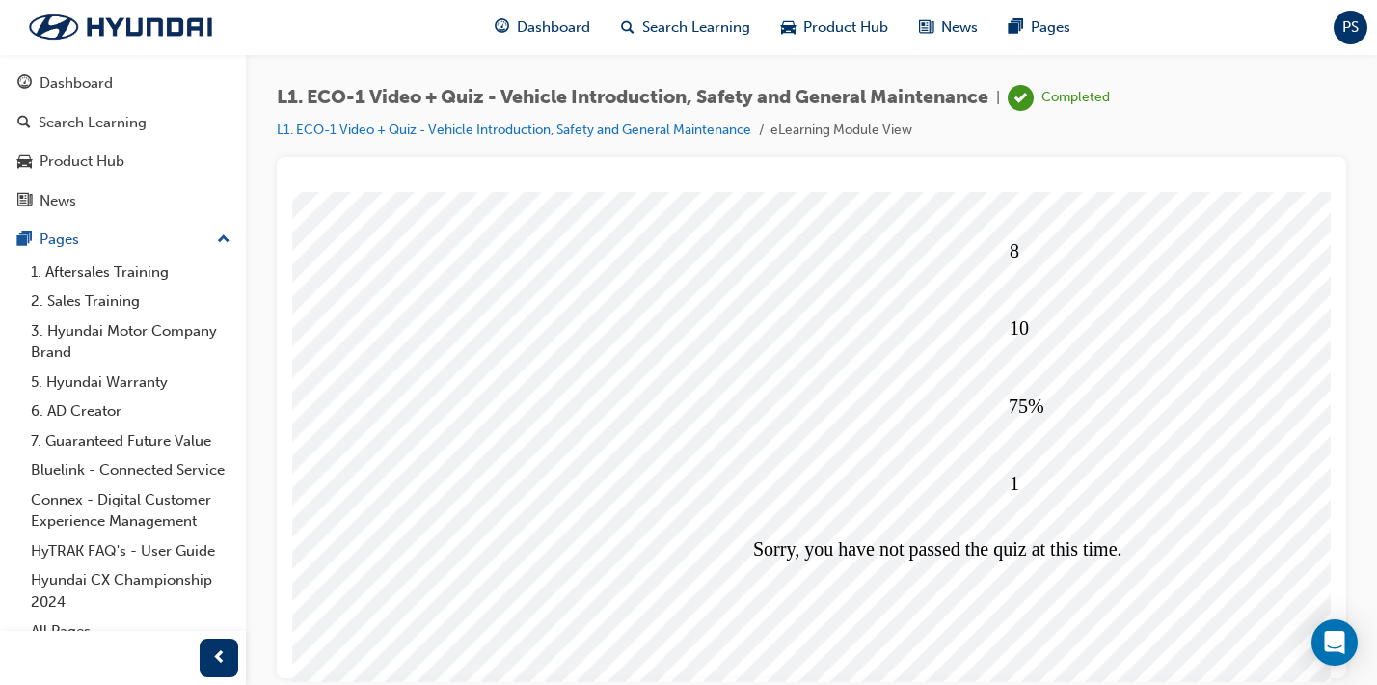
scroll to position [233, 2]
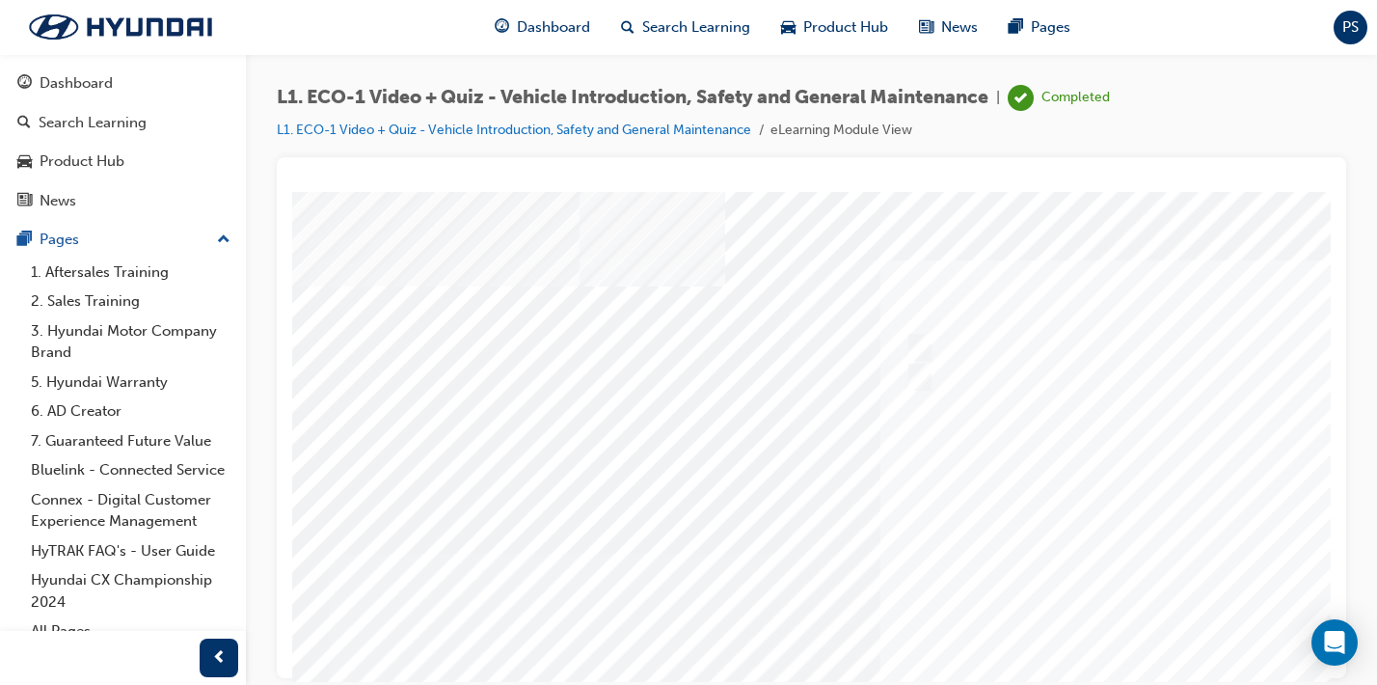
scroll to position [0, 2]
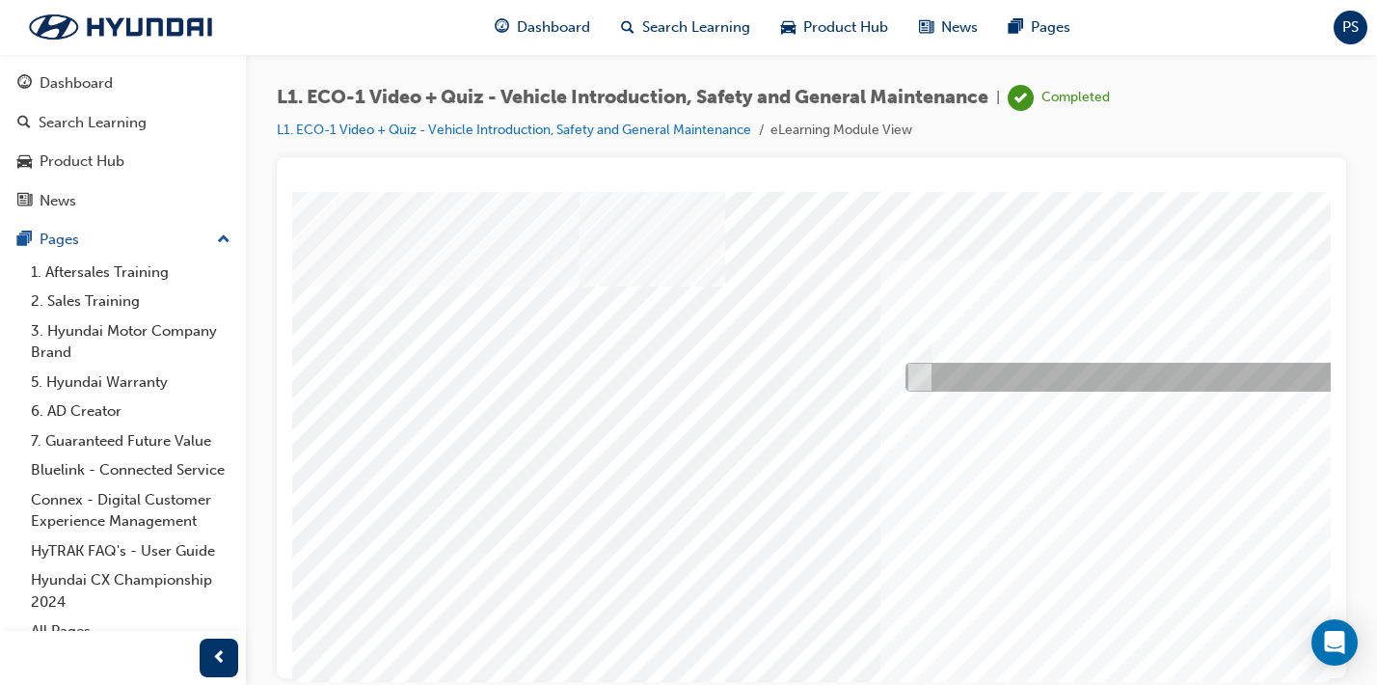
click at [943, 380] on div at bounding box center [1224, 377] width 646 height 29
radio input "true"
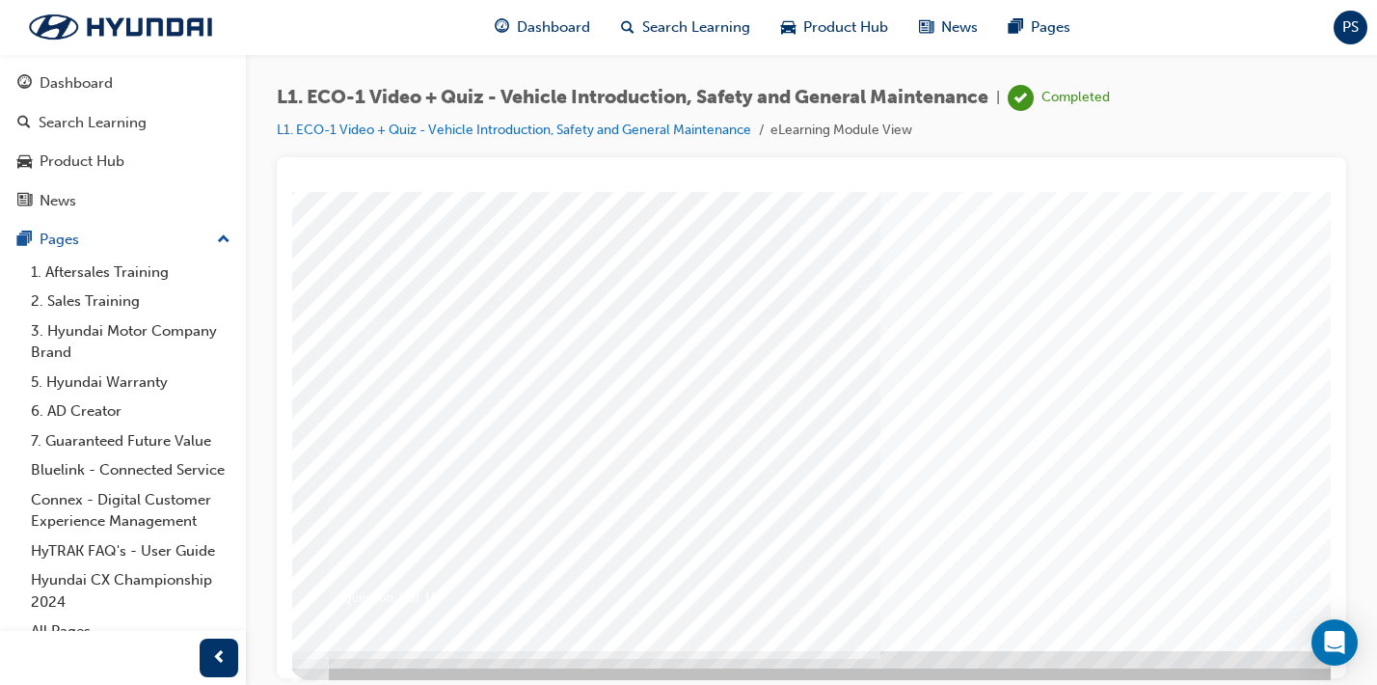
scroll to position [233, 2]
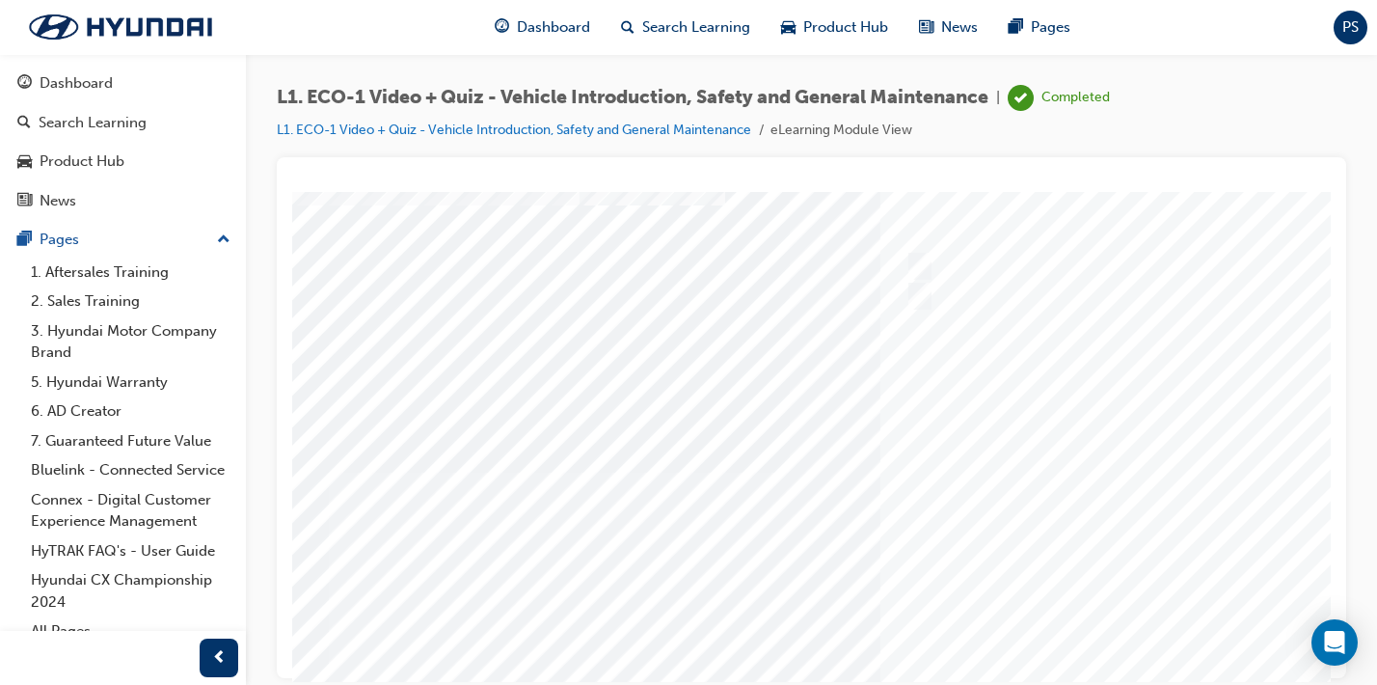
scroll to position [54, 2]
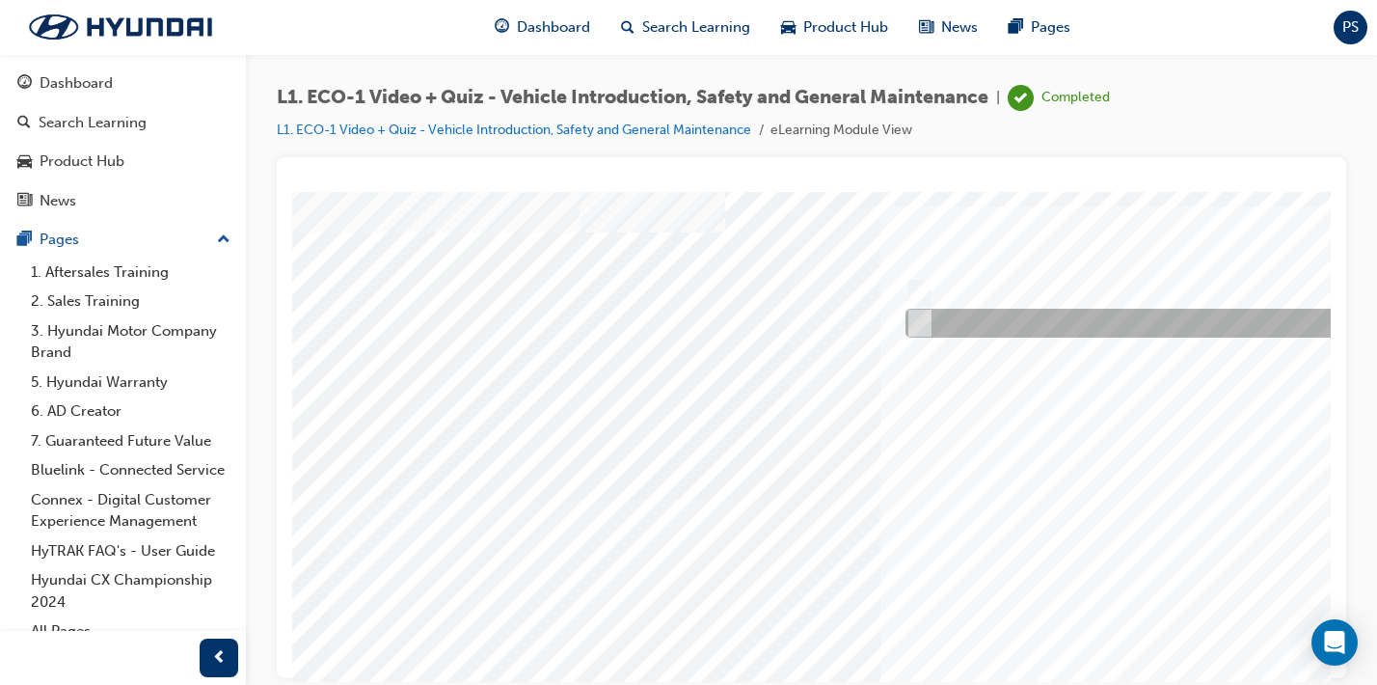
click at [916, 311] on div at bounding box center [1221, 323] width 641 height 29
radio input "true"
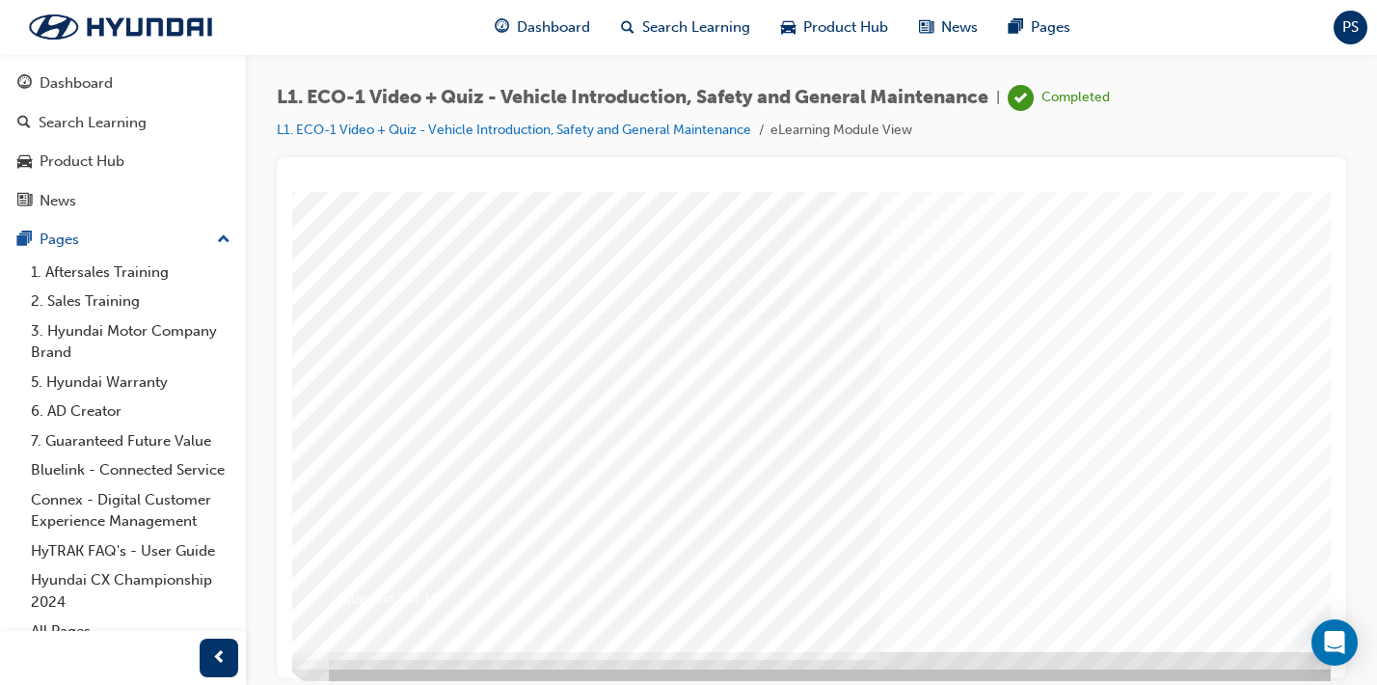
scroll to position [233, 2]
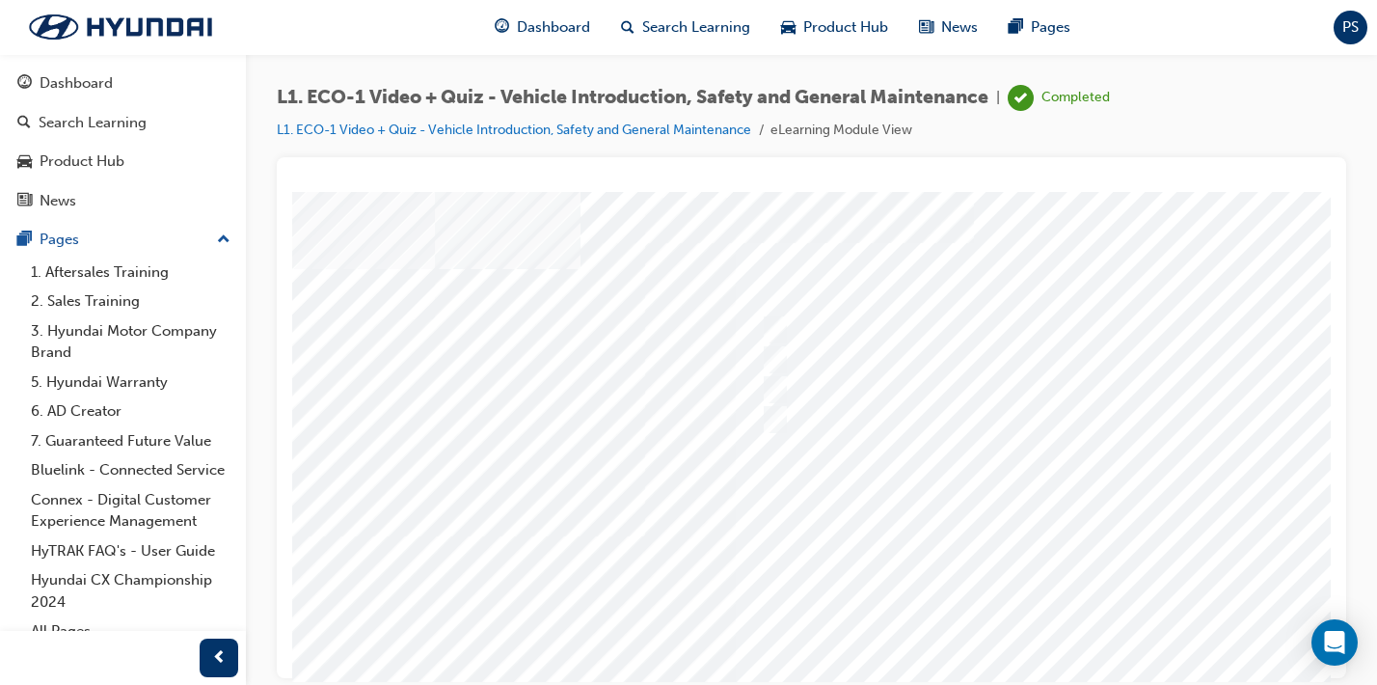
scroll to position [17, 159]
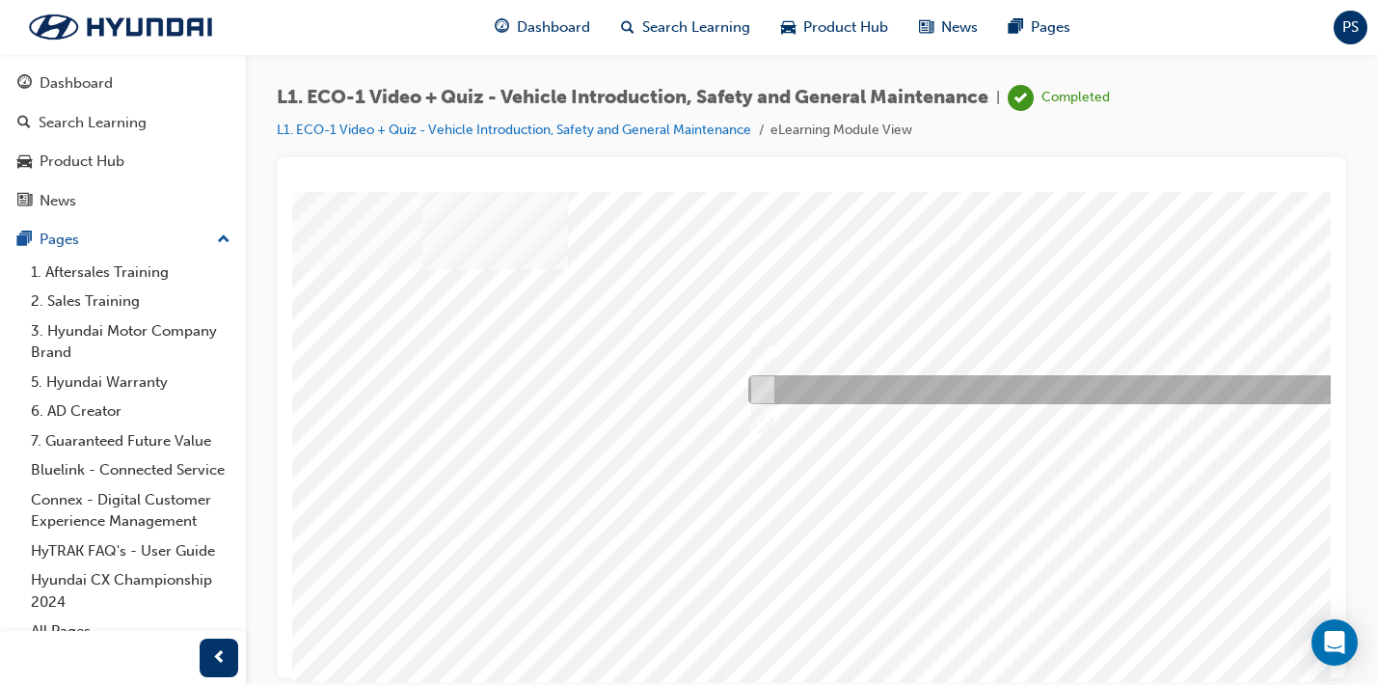
click at [770, 385] on div at bounding box center [1064, 389] width 641 height 29
radio input "true"
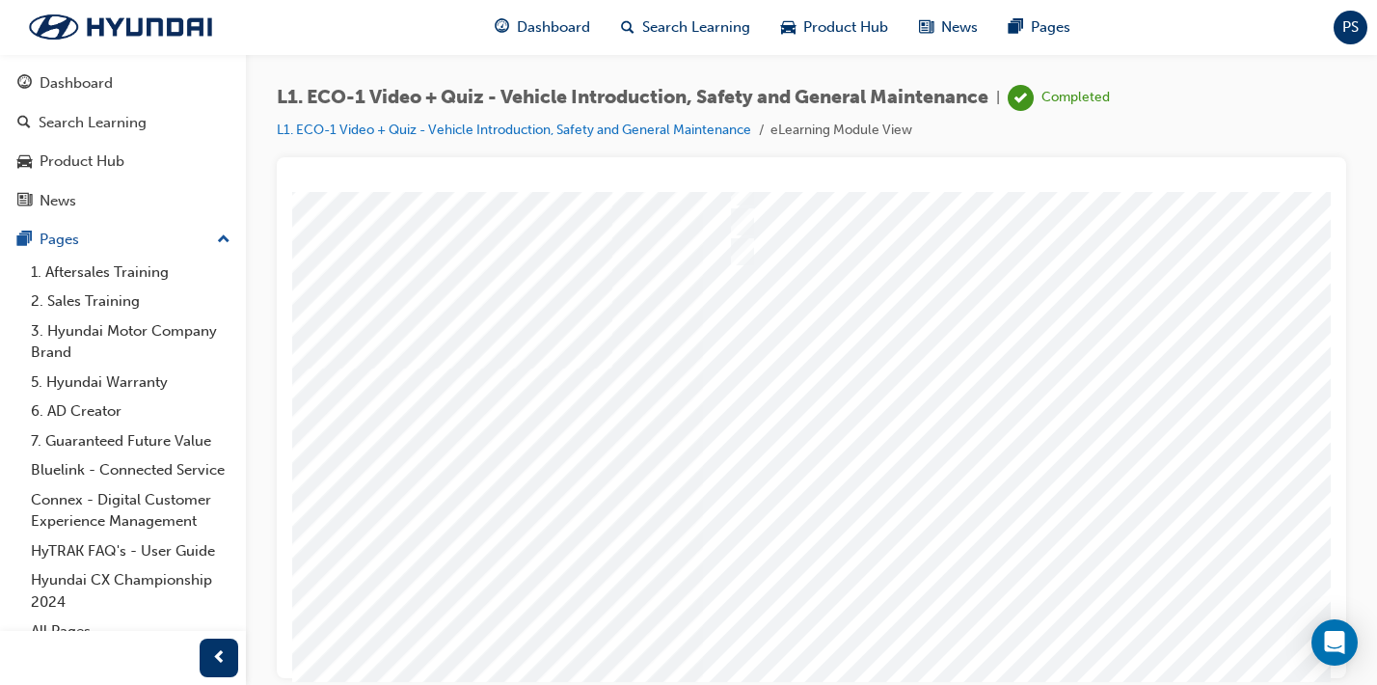
scroll to position [188, 179]
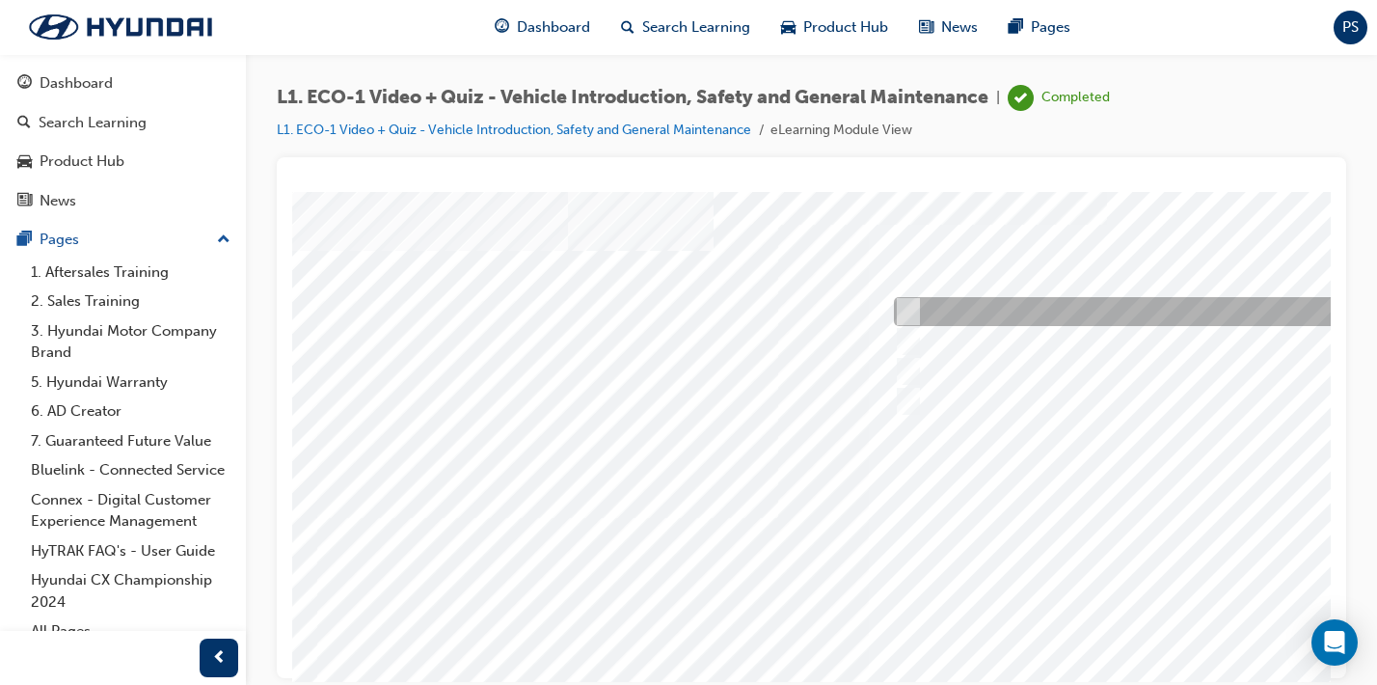
click at [918, 314] on div at bounding box center [1209, 311] width 641 height 29
radio input "true"
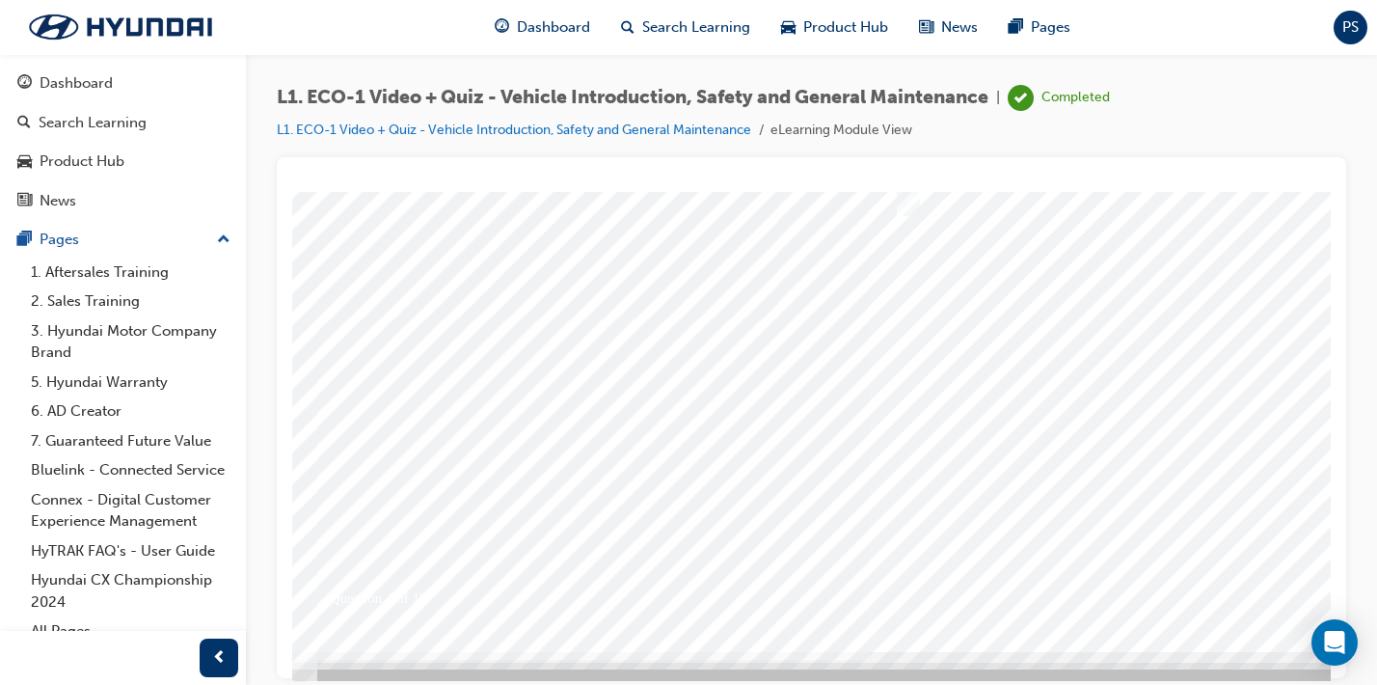
scroll to position [233, 14]
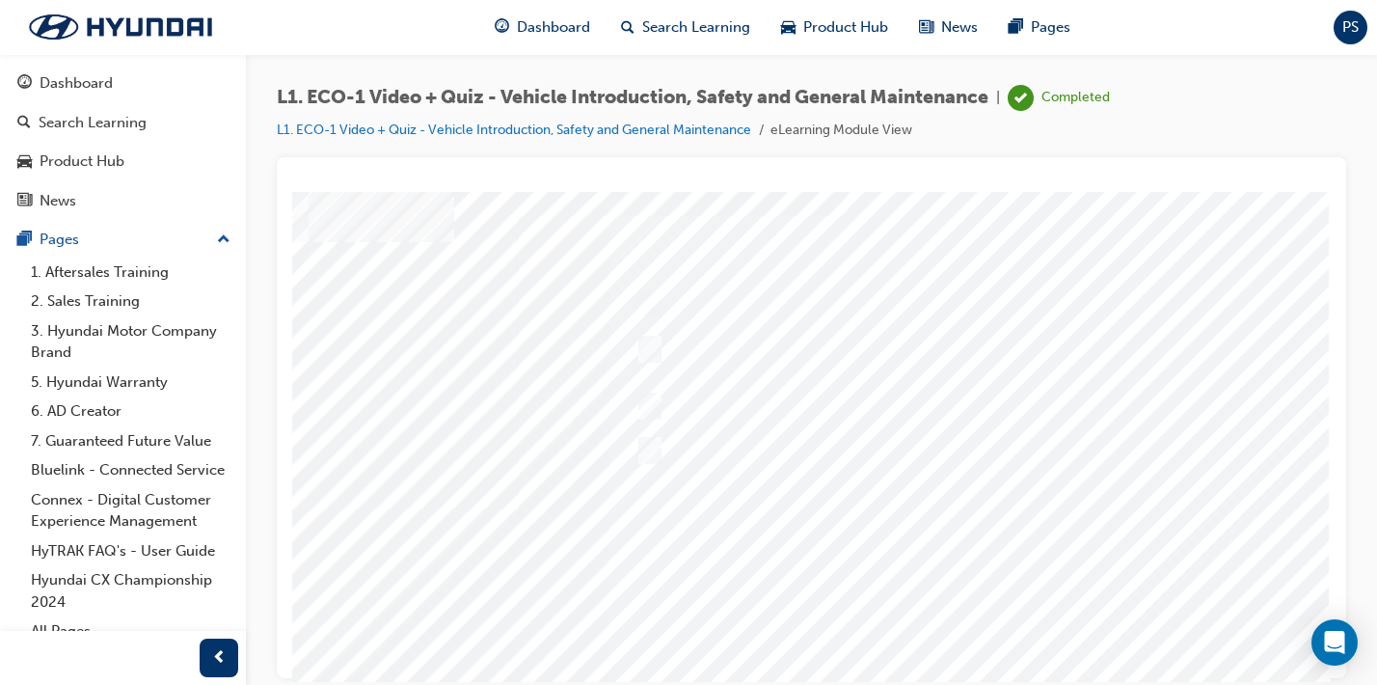
scroll to position [0, 0]
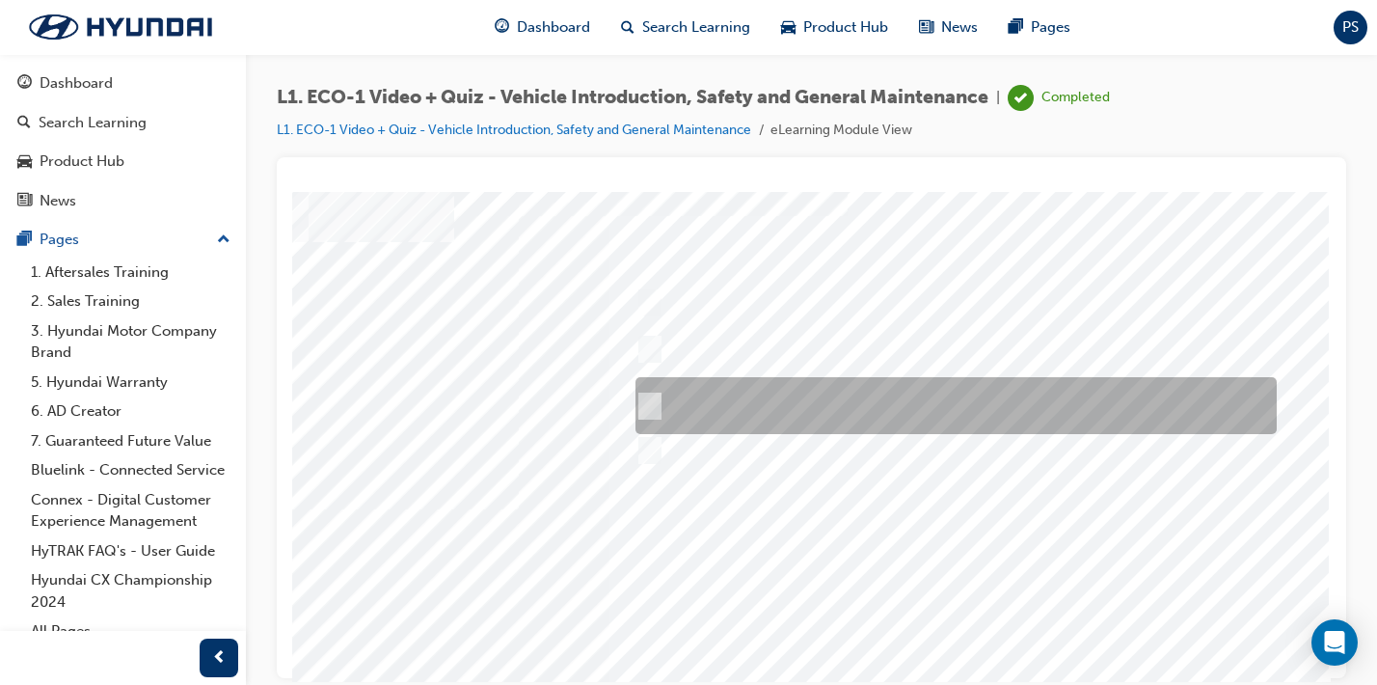
click at [941, 395] on div at bounding box center [951, 405] width 641 height 57
radio input "true"
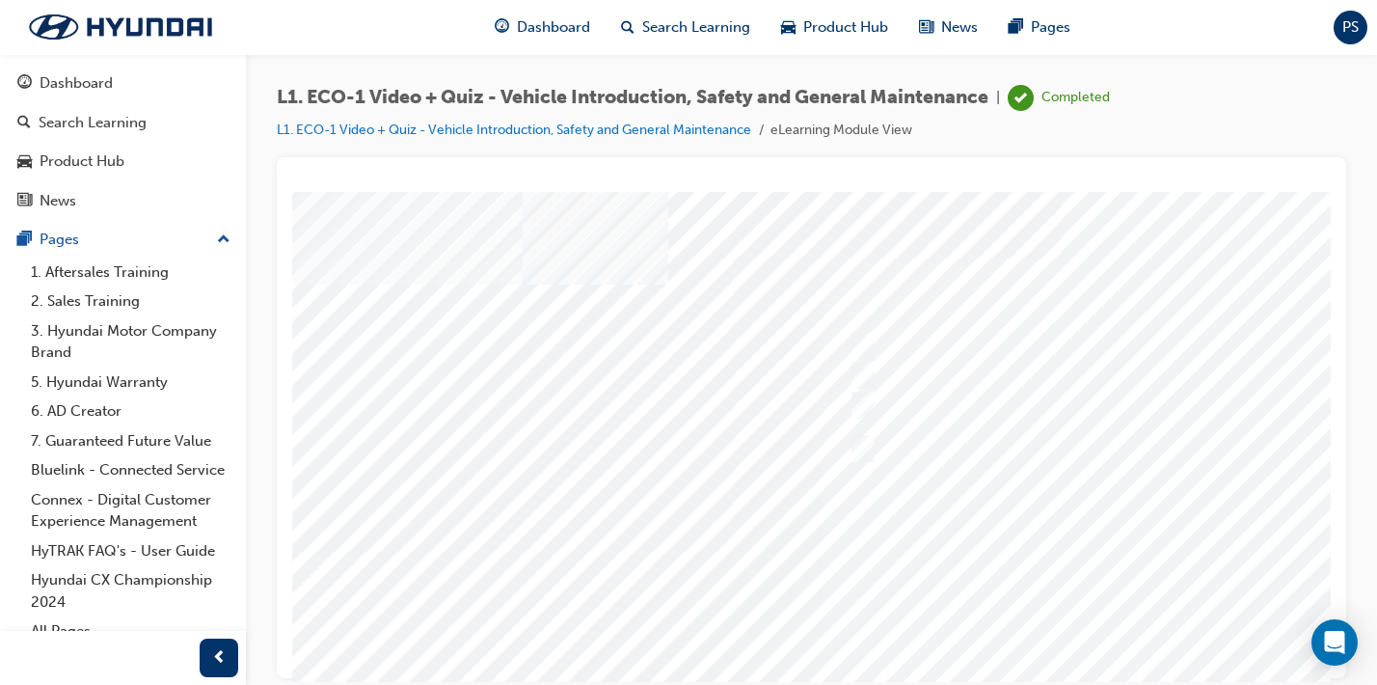
scroll to position [2, 78]
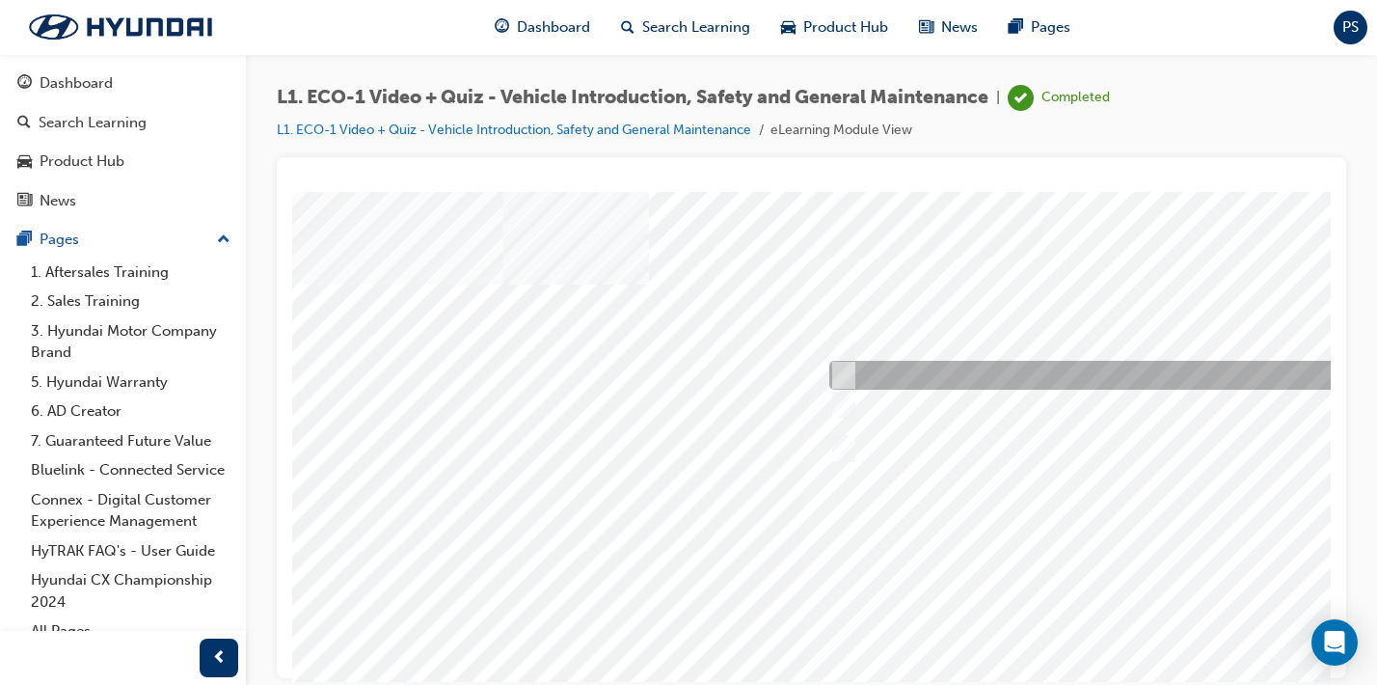
click at [1023, 364] on div at bounding box center [1145, 375] width 641 height 29
radio input "true"
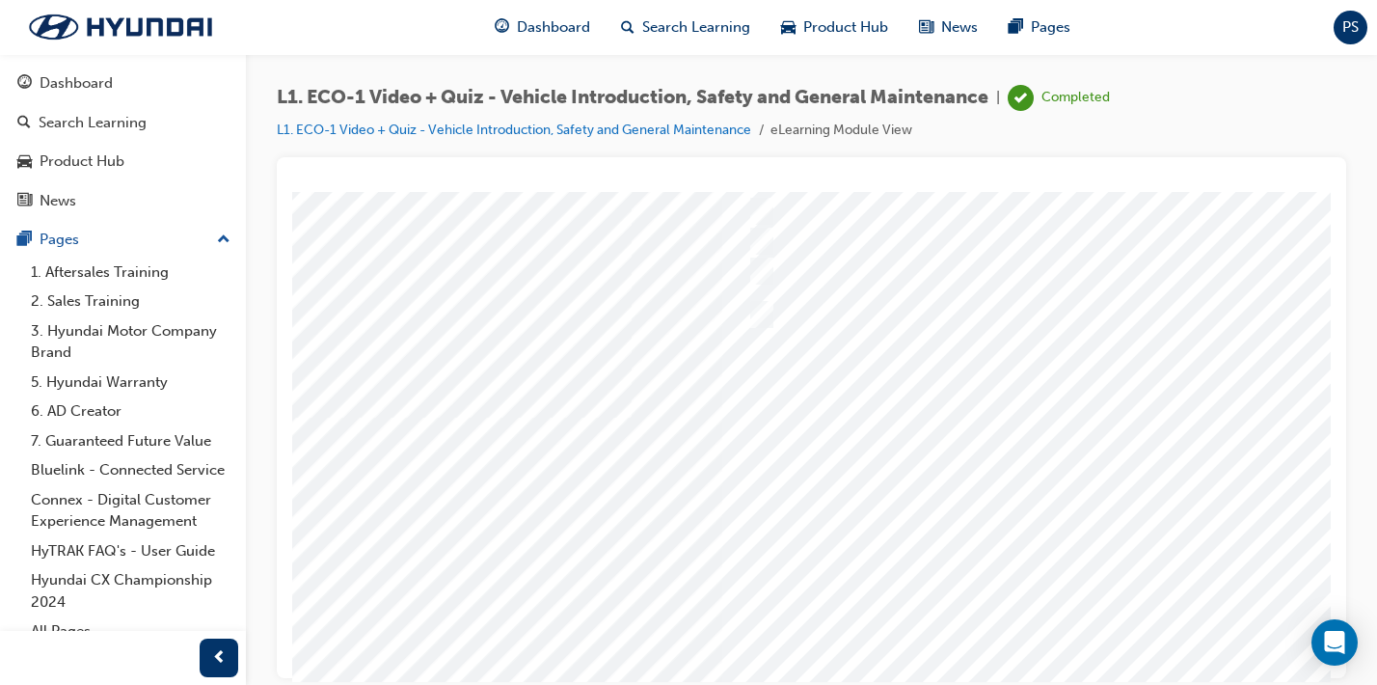
scroll to position [136, 175]
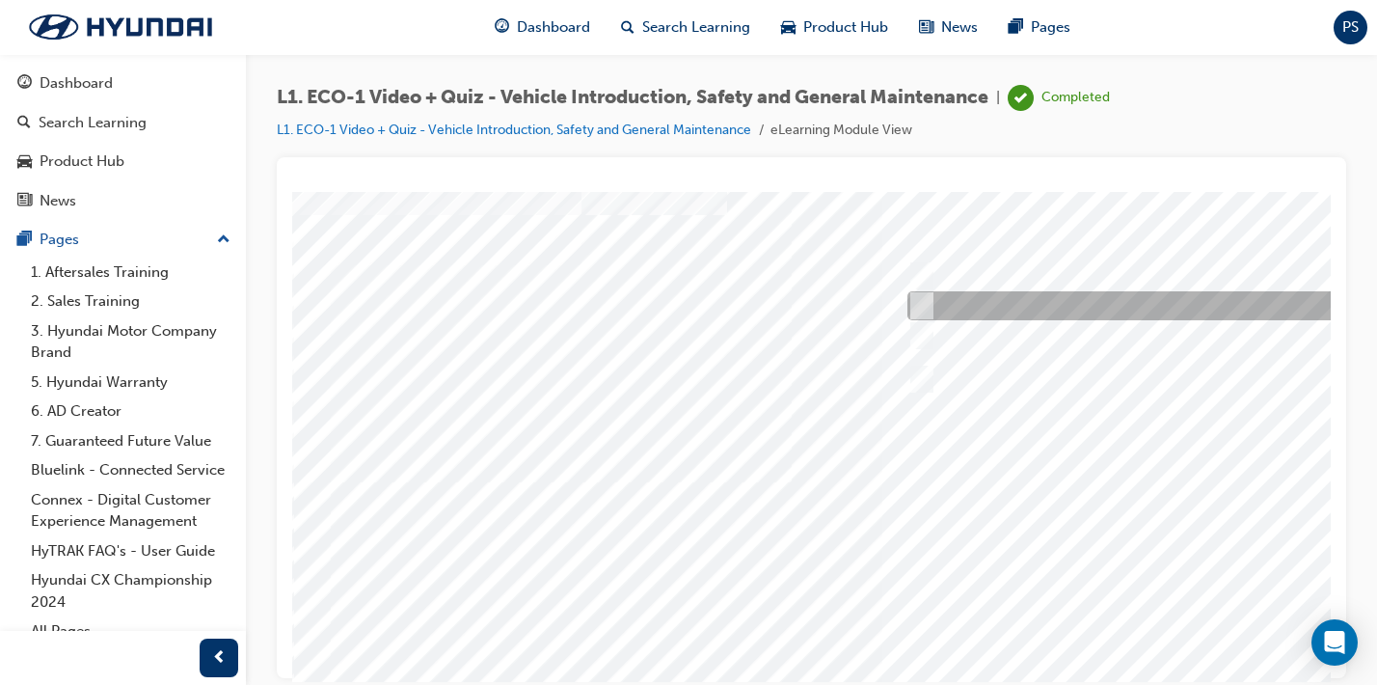
click at [915, 305] on input "No." at bounding box center [918, 305] width 21 height 21
radio input "true"
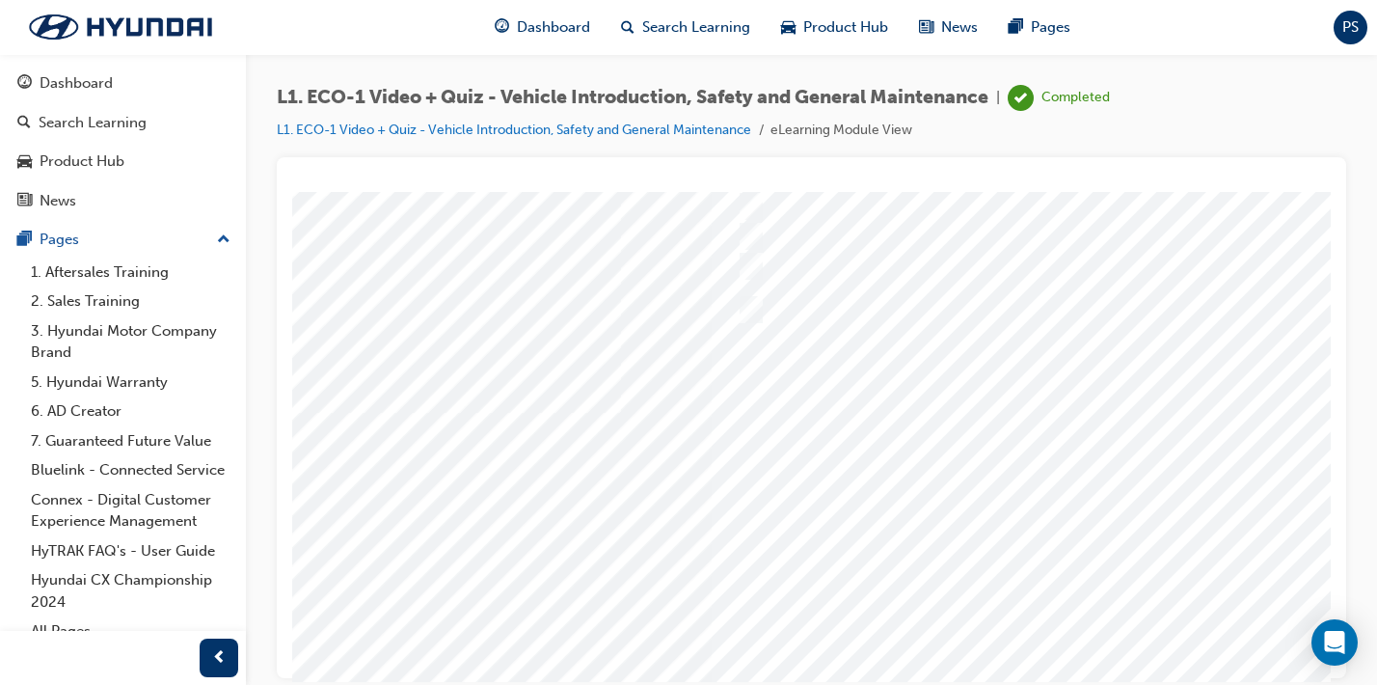
scroll to position [151, 171]
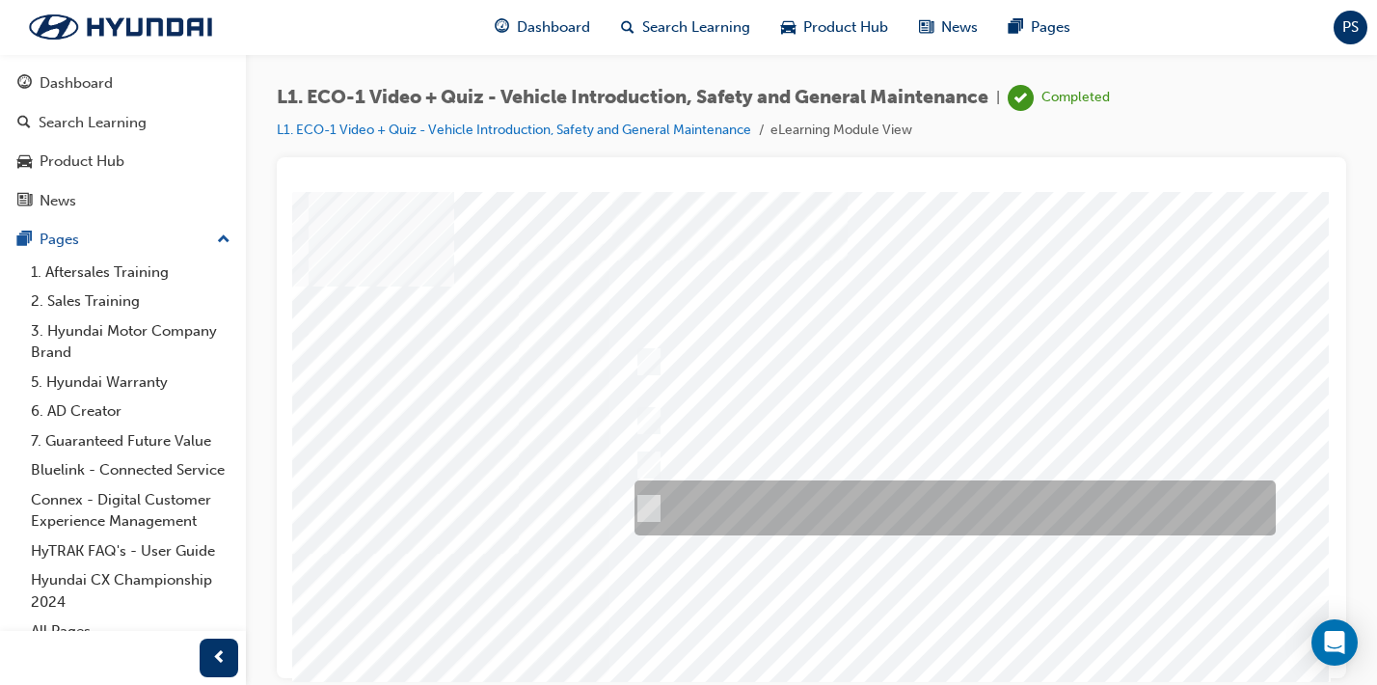
click at [898, 516] on div at bounding box center [950, 507] width 641 height 55
radio input "true"
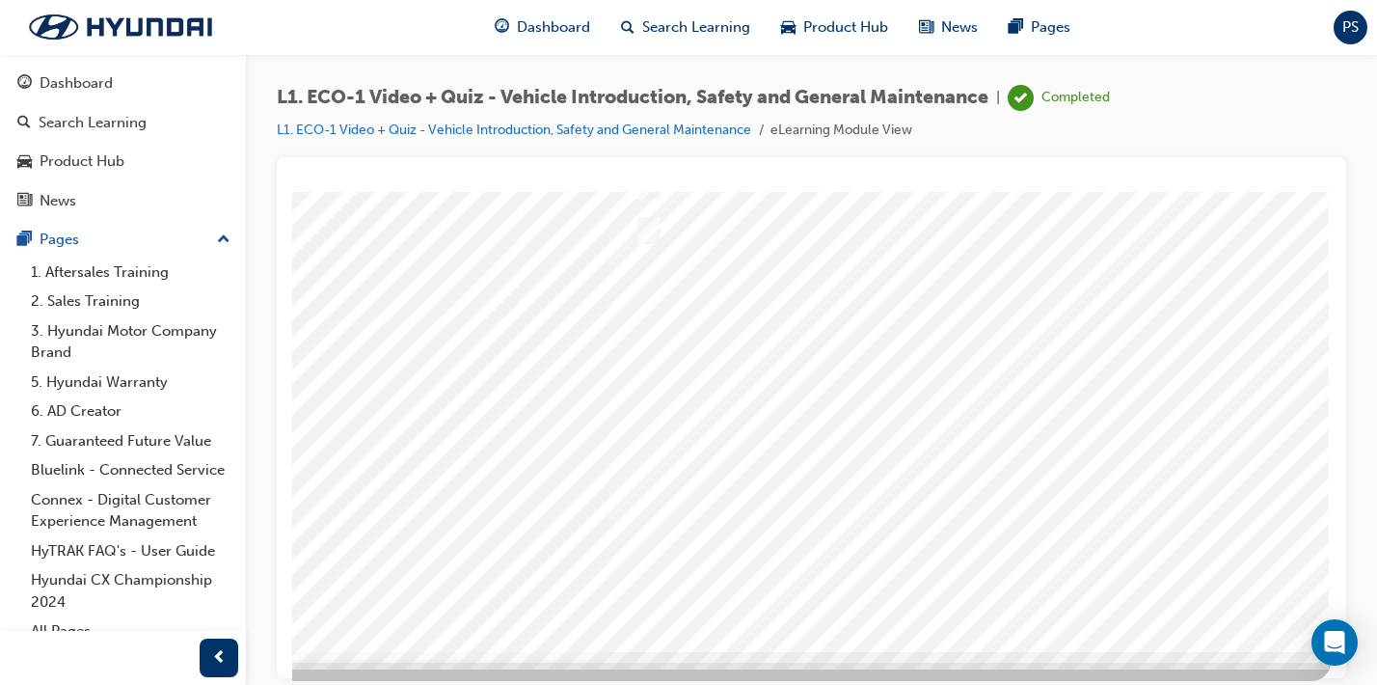
scroll to position [233, 273]
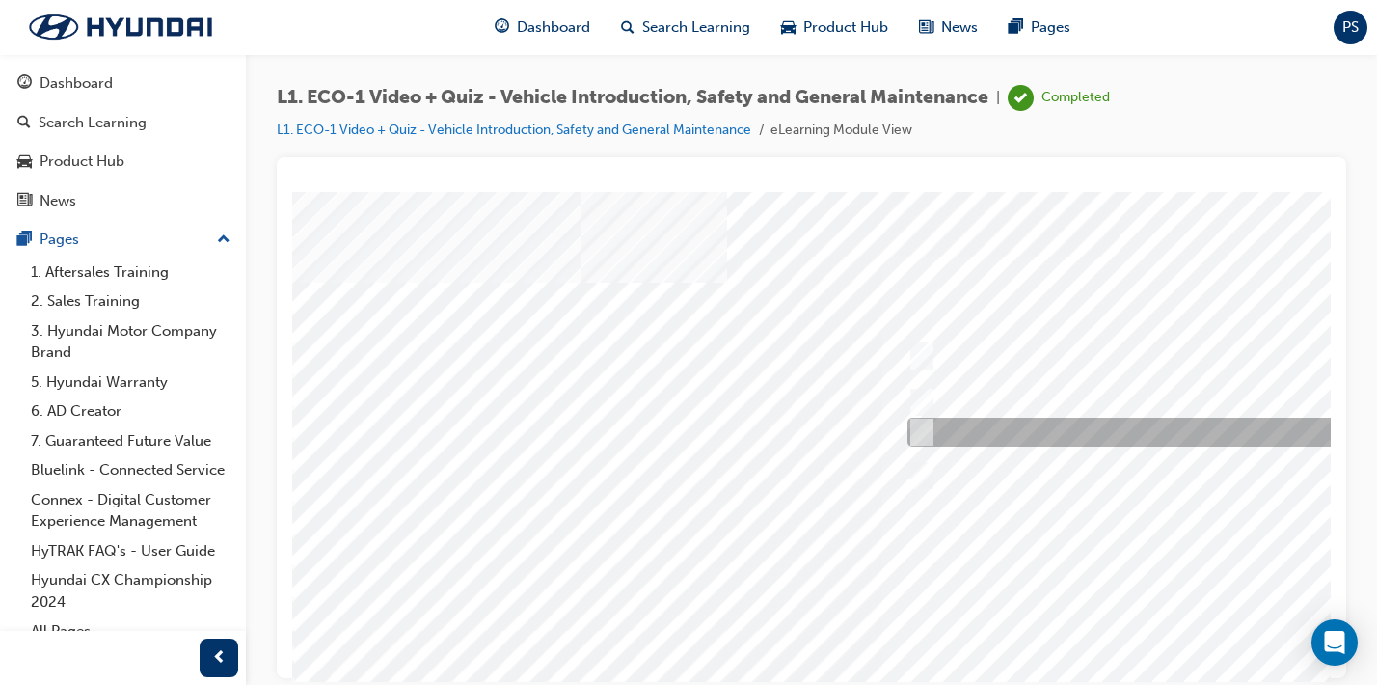
scroll to position [4, 0]
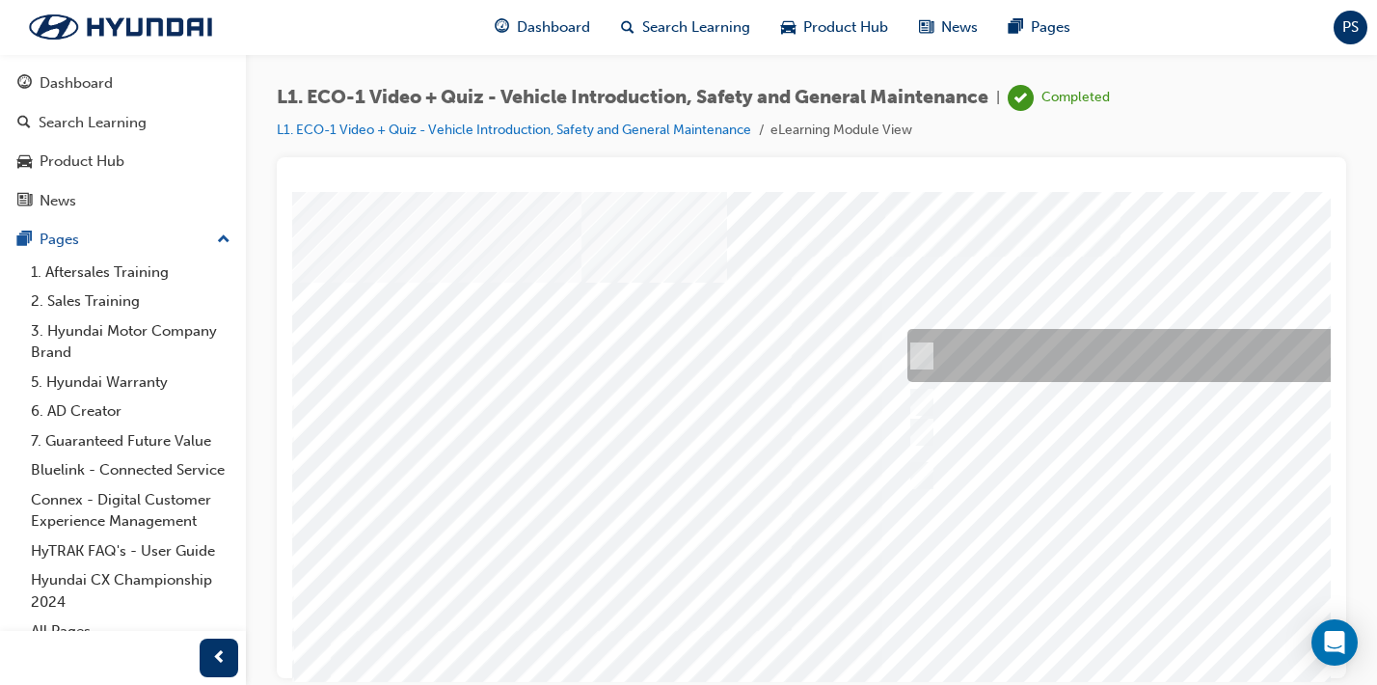
click at [959, 340] on div at bounding box center [1223, 355] width 641 height 53
radio input "true"
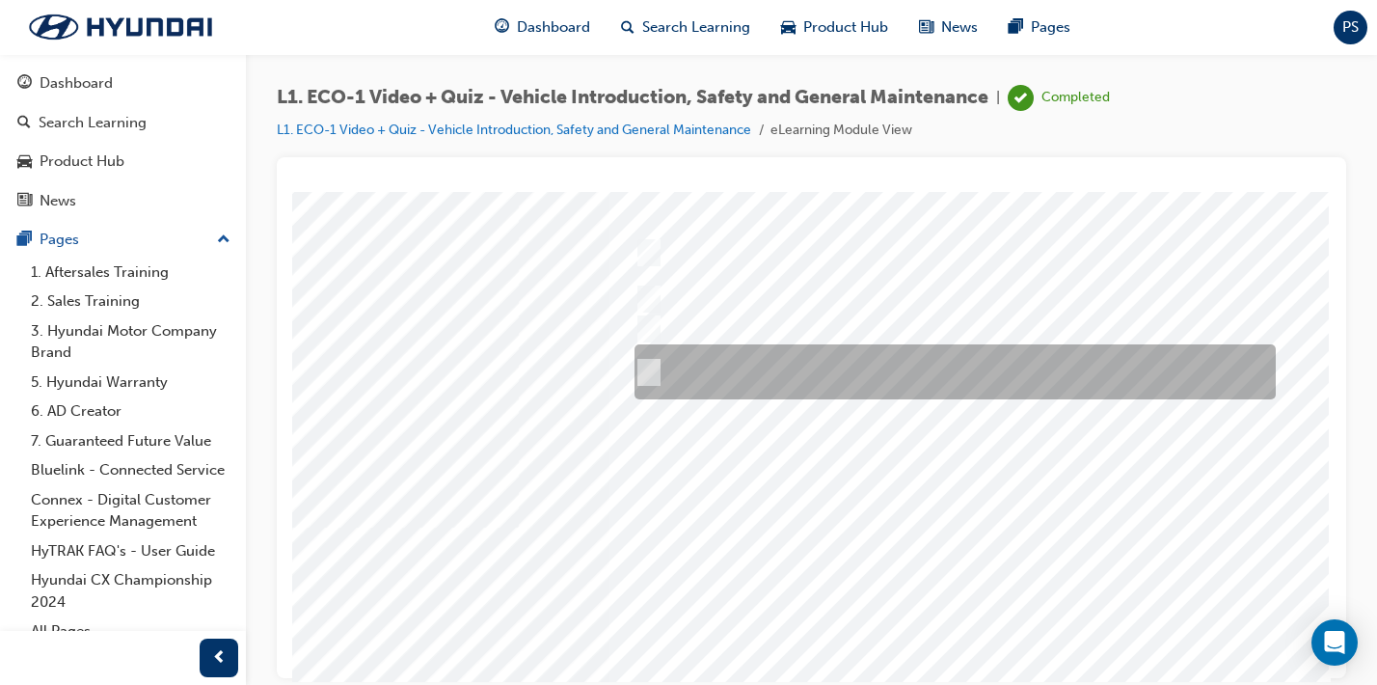
scroll to position [138, 273]
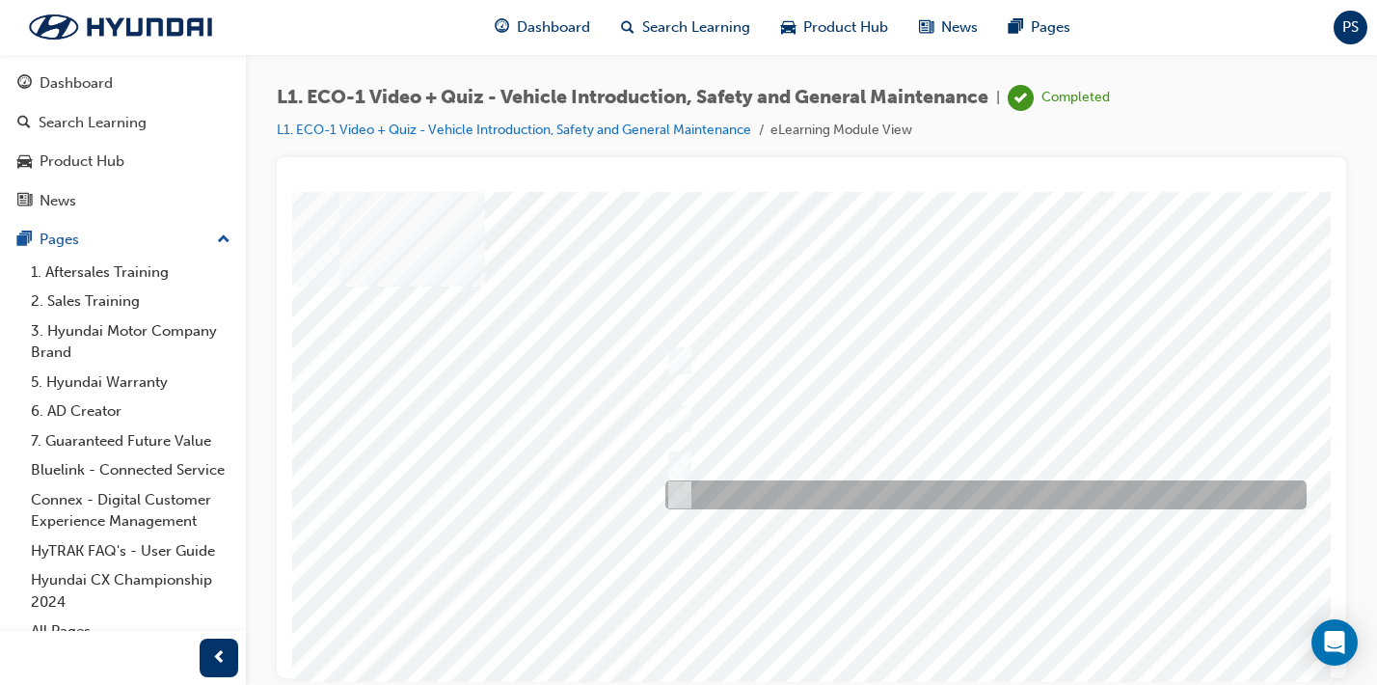
click at [975, 491] on div at bounding box center [981, 494] width 641 height 29
radio input "true"
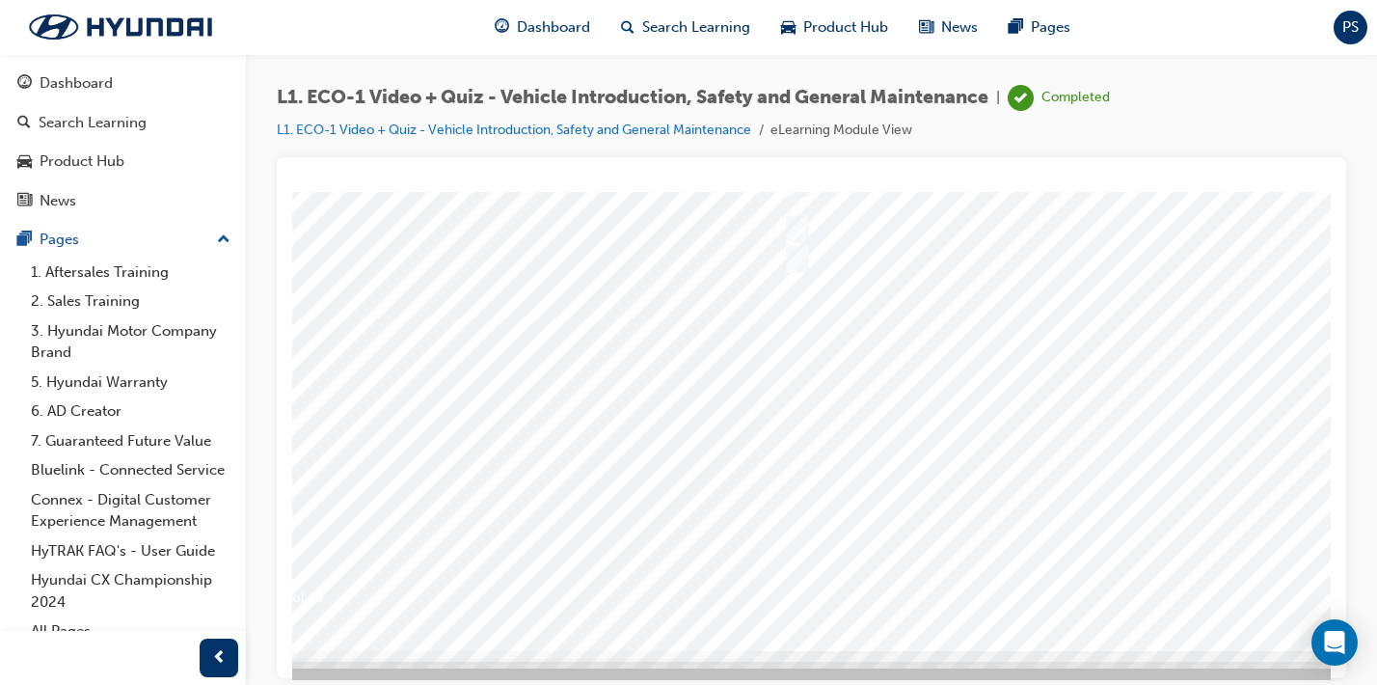
scroll to position [233, 124]
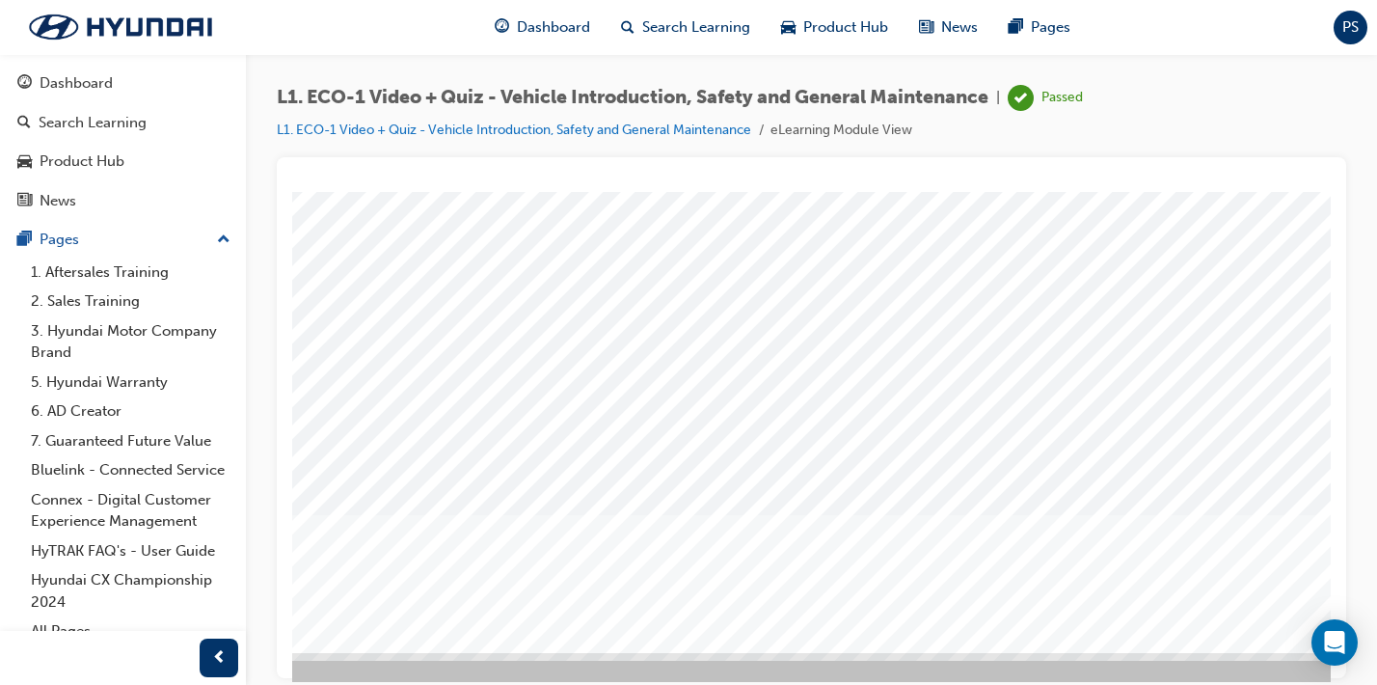
scroll to position [0, 0]
click at [118, 69] on link "Dashboard" at bounding box center [123, 84] width 231 height 36
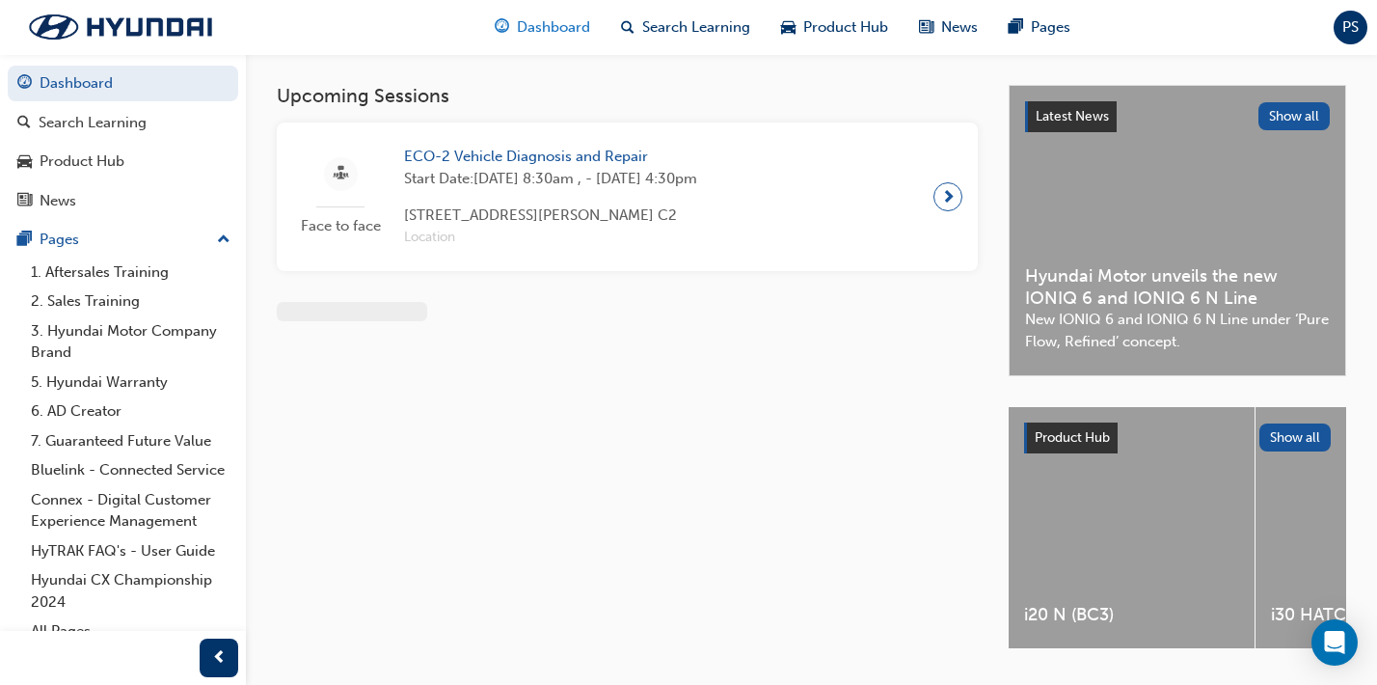
click at [543, 27] on span "Dashboard" at bounding box center [553, 27] width 73 height 22
click at [1355, 39] on div "PS" at bounding box center [1351, 28] width 34 height 34
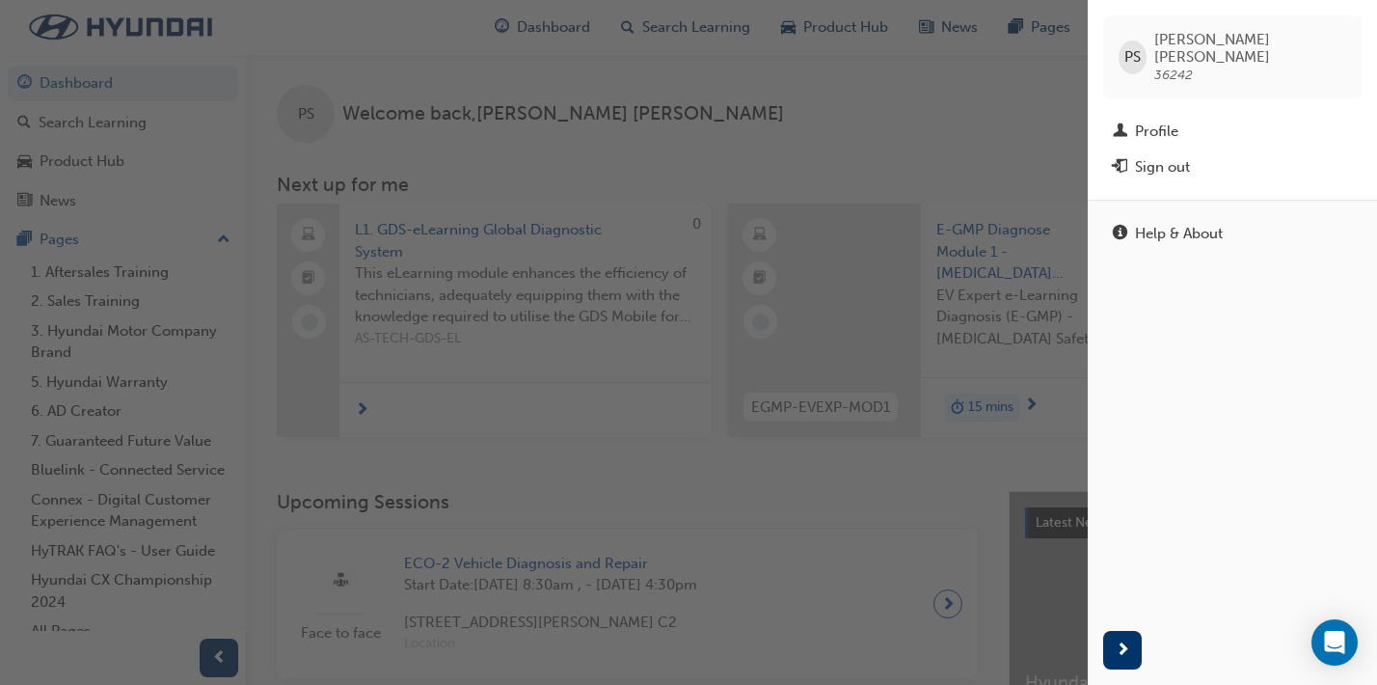
click at [1355, 39] on div "PS [PERSON_NAME] 36242" at bounding box center [1233, 56] width 259 height 83
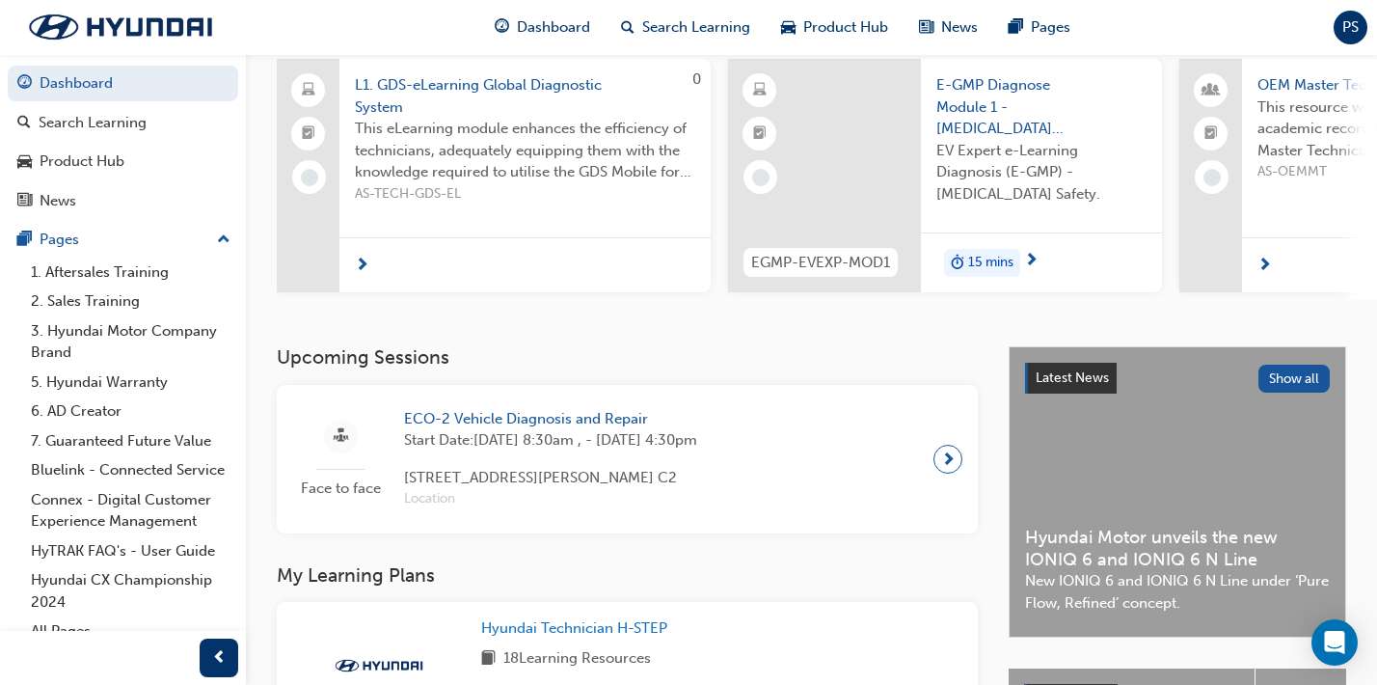
scroll to position [147, 0]
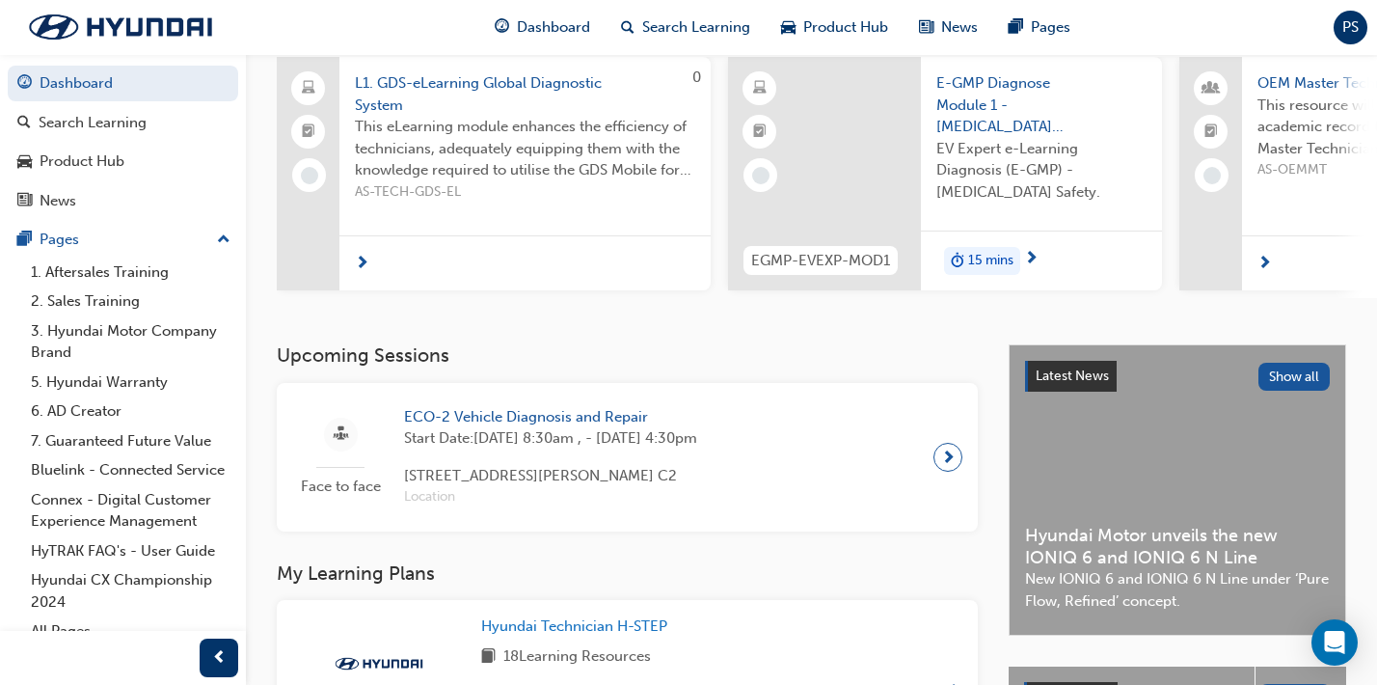
click at [697, 481] on span "[STREET_ADDRESS][PERSON_NAME] C2" at bounding box center [550, 476] width 293 height 22
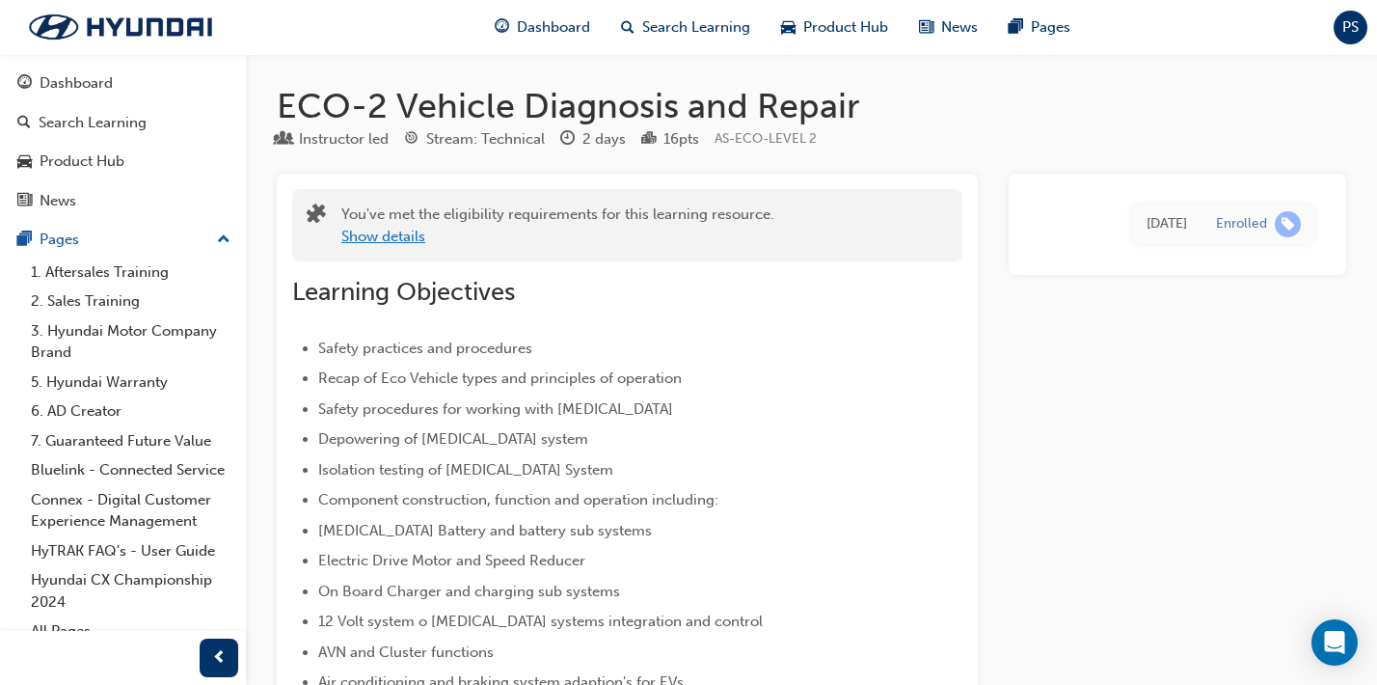
click at [400, 237] on button "Show details" at bounding box center [383, 237] width 84 height 22
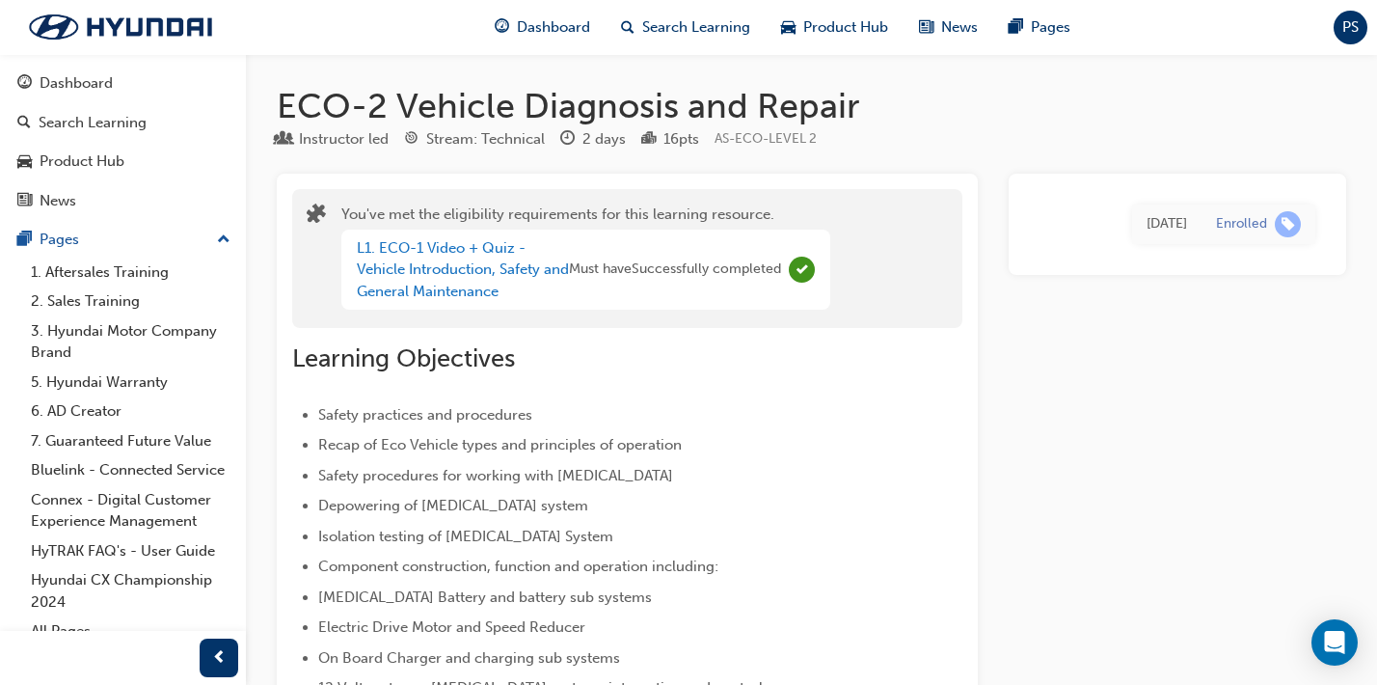
click at [589, 343] on h2 "Learning Objectives" at bounding box center [605, 358] width 627 height 31
click at [115, 118] on div "Search Learning" at bounding box center [93, 123] width 108 height 22
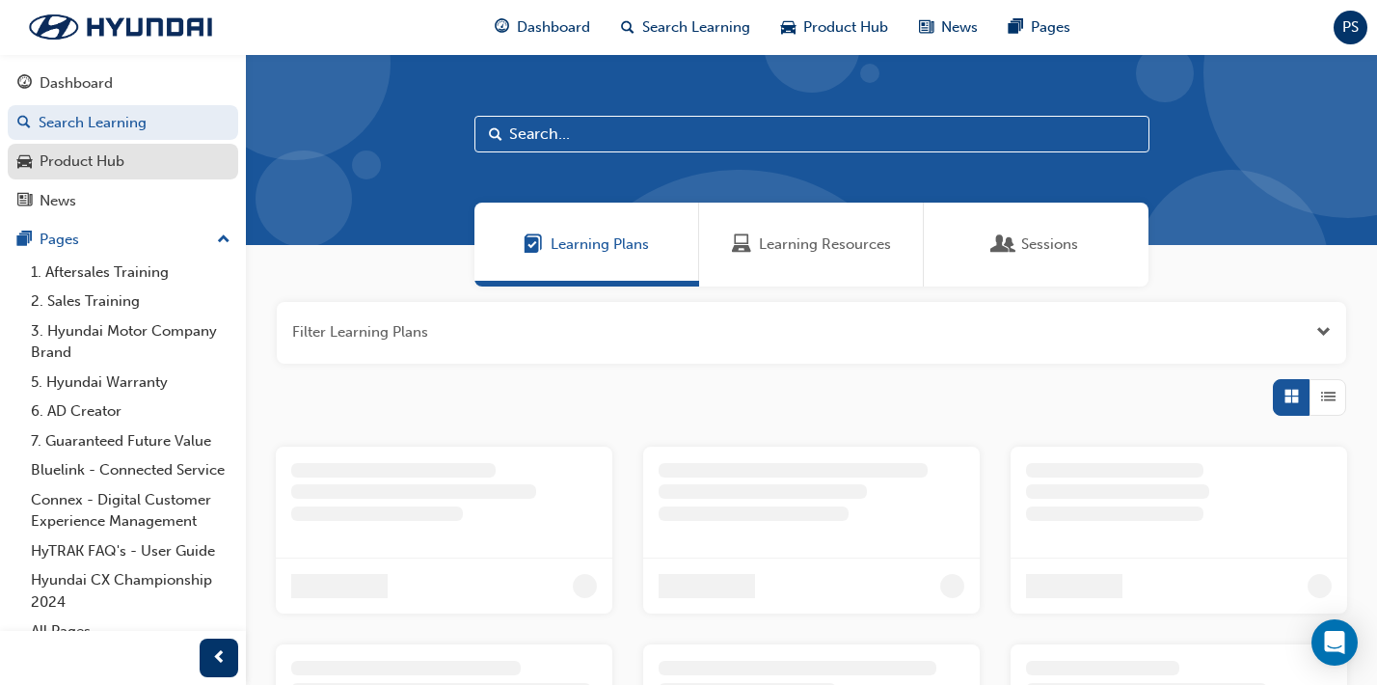
click at [119, 169] on div "Product Hub" at bounding box center [82, 161] width 85 height 22
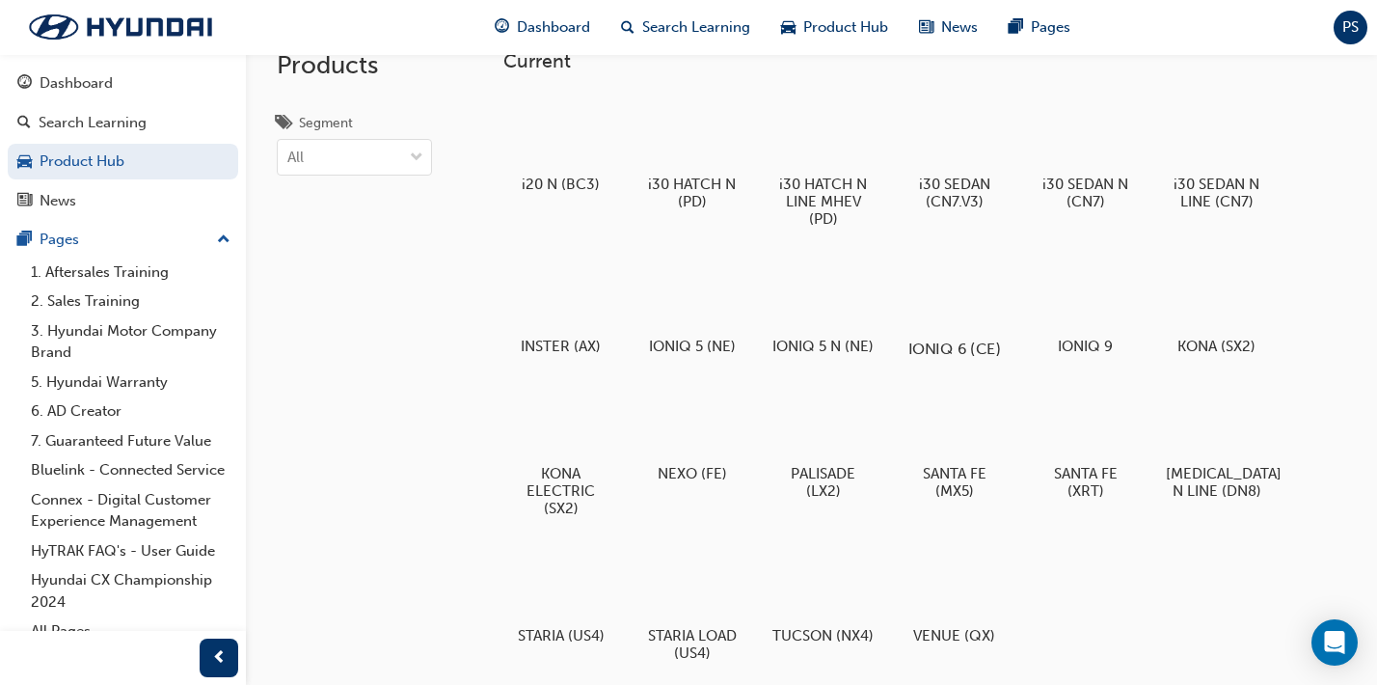
scroll to position [49, 0]
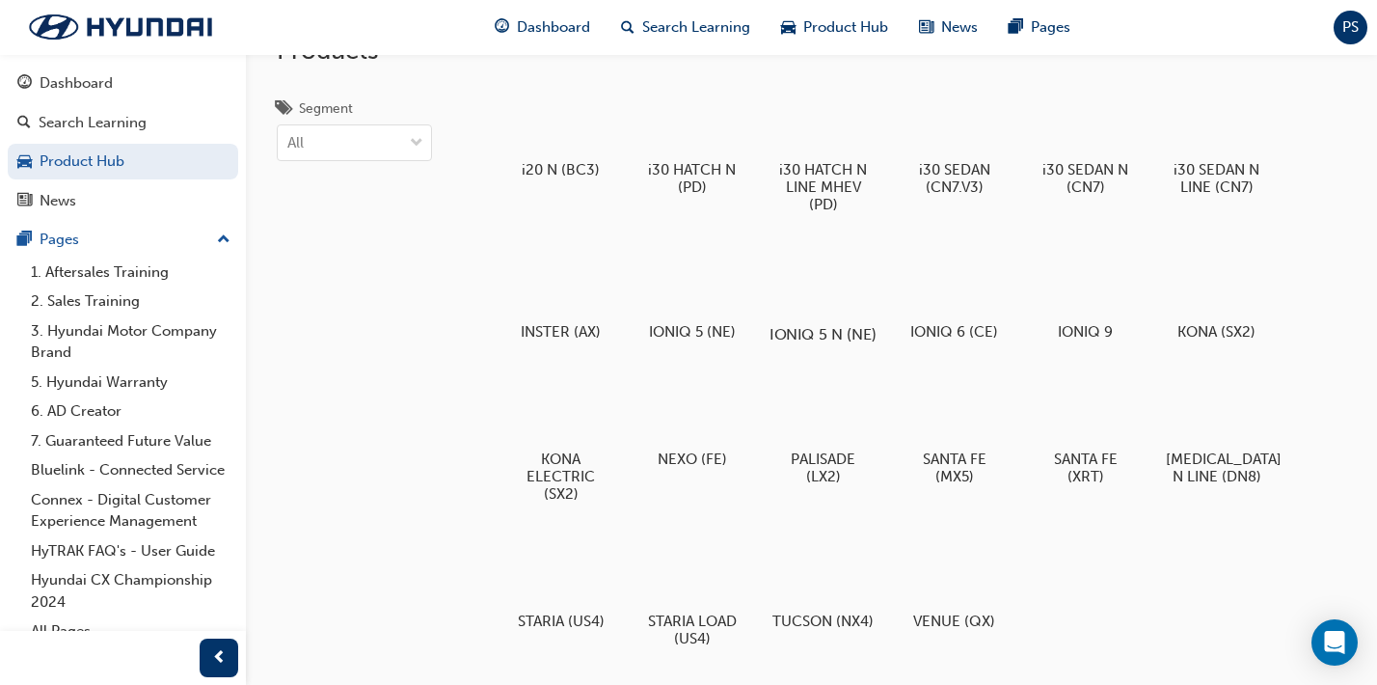
click at [841, 310] on div at bounding box center [823, 278] width 107 height 77
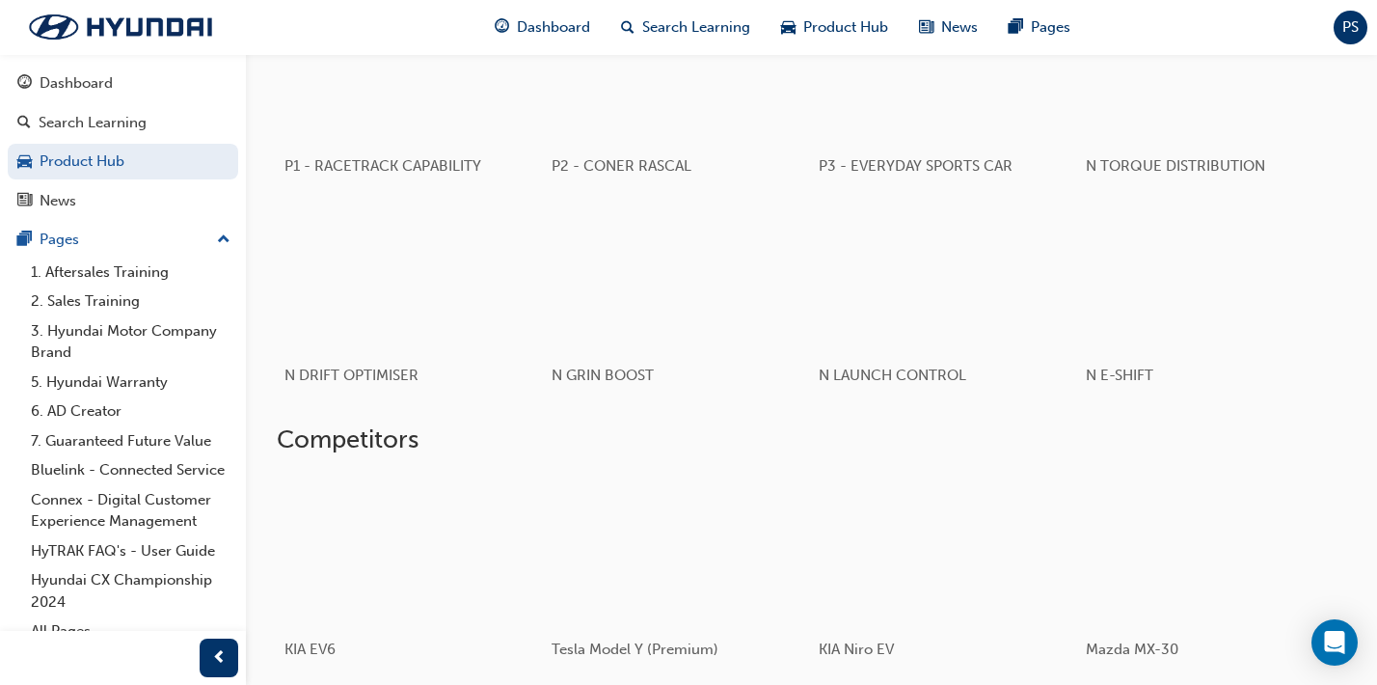
scroll to position [1677, 0]
click at [412, 302] on div "button" at bounding box center [411, 279] width 268 height 150
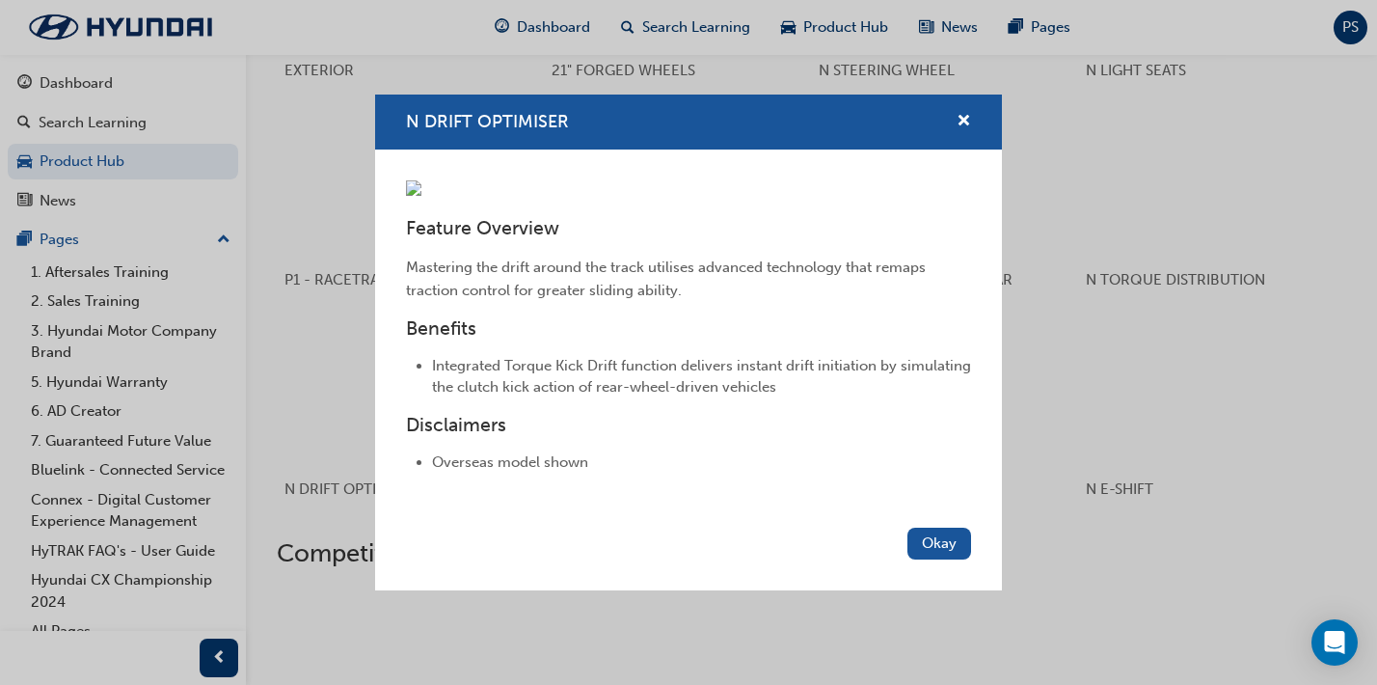
scroll to position [1522, 0]
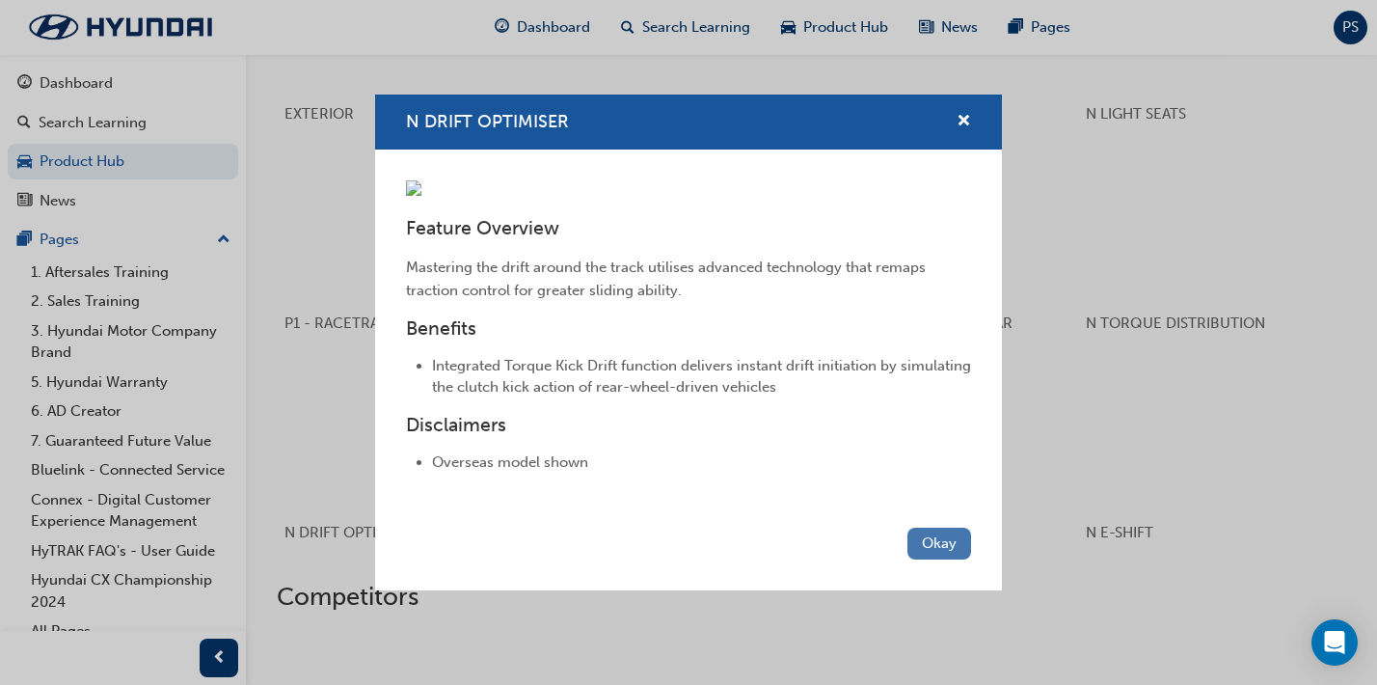
click at [943, 559] on button "Okay" at bounding box center [940, 544] width 64 height 32
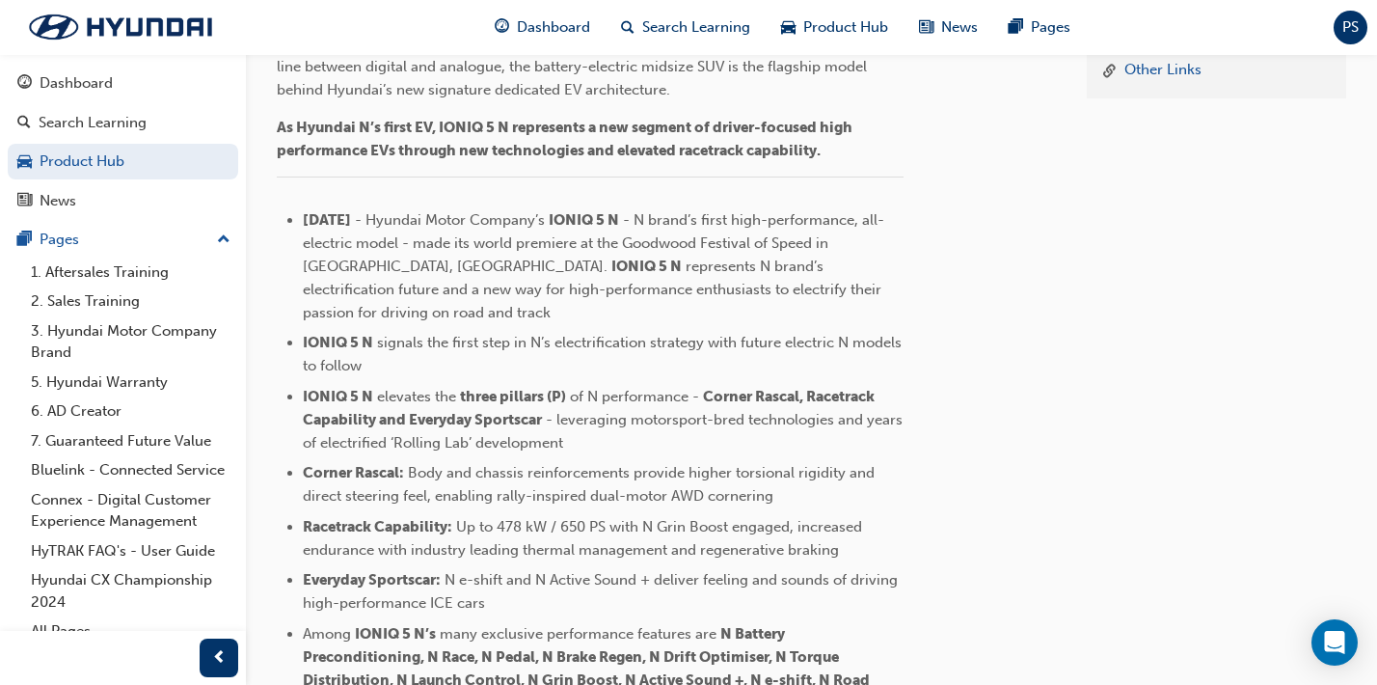
scroll to position [249, 0]
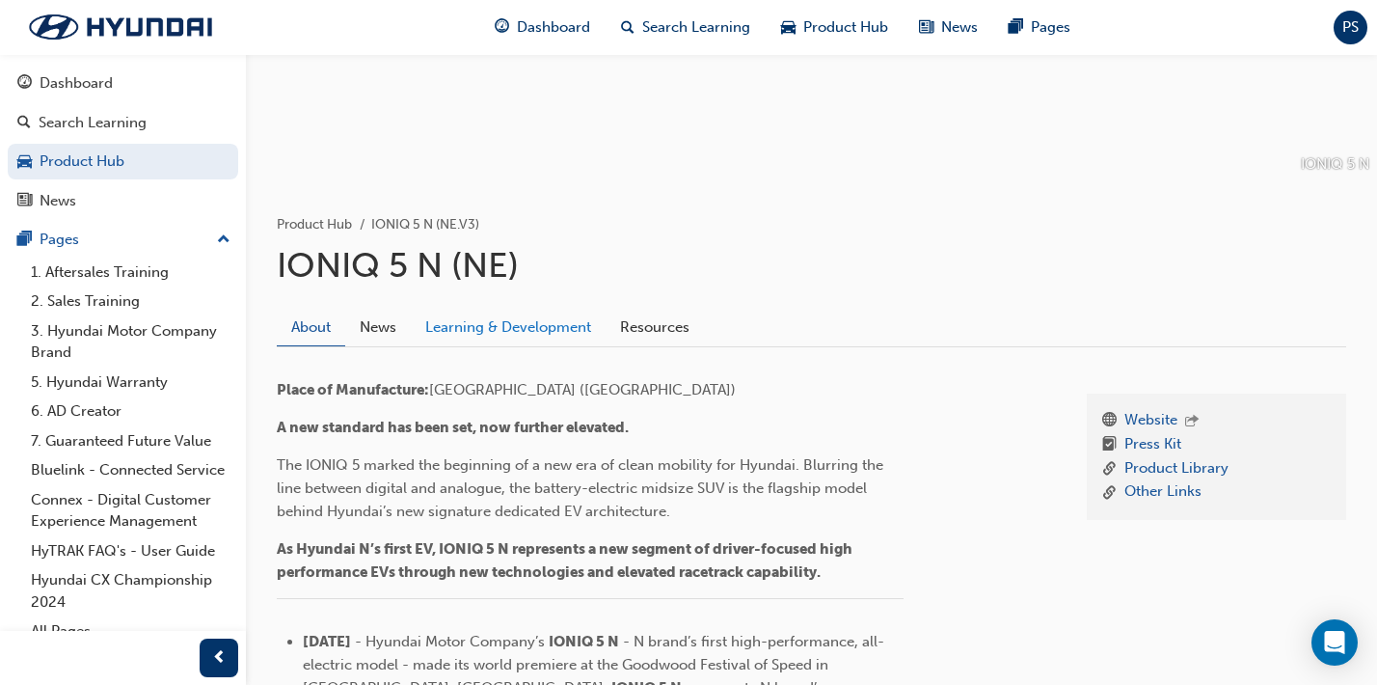
click at [476, 313] on link "Learning & Development" at bounding box center [508, 327] width 195 height 37
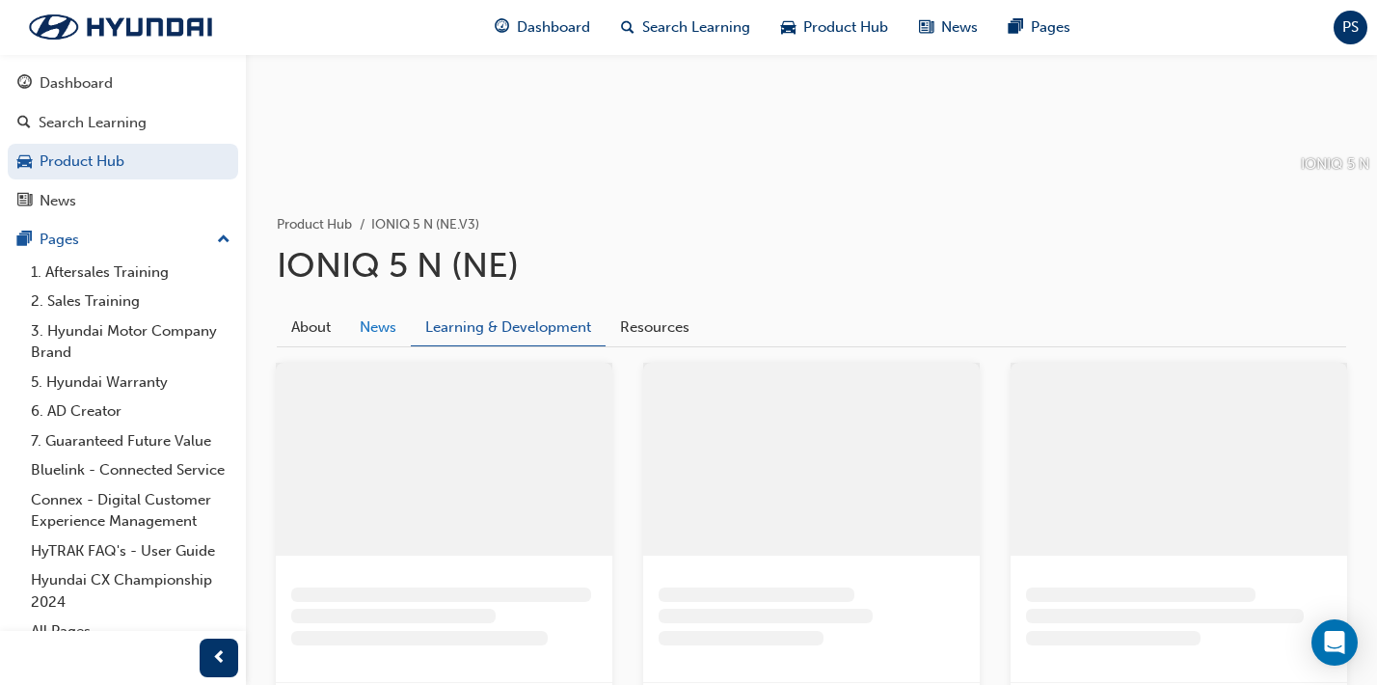
click at [358, 339] on link "News" at bounding box center [378, 327] width 66 height 37
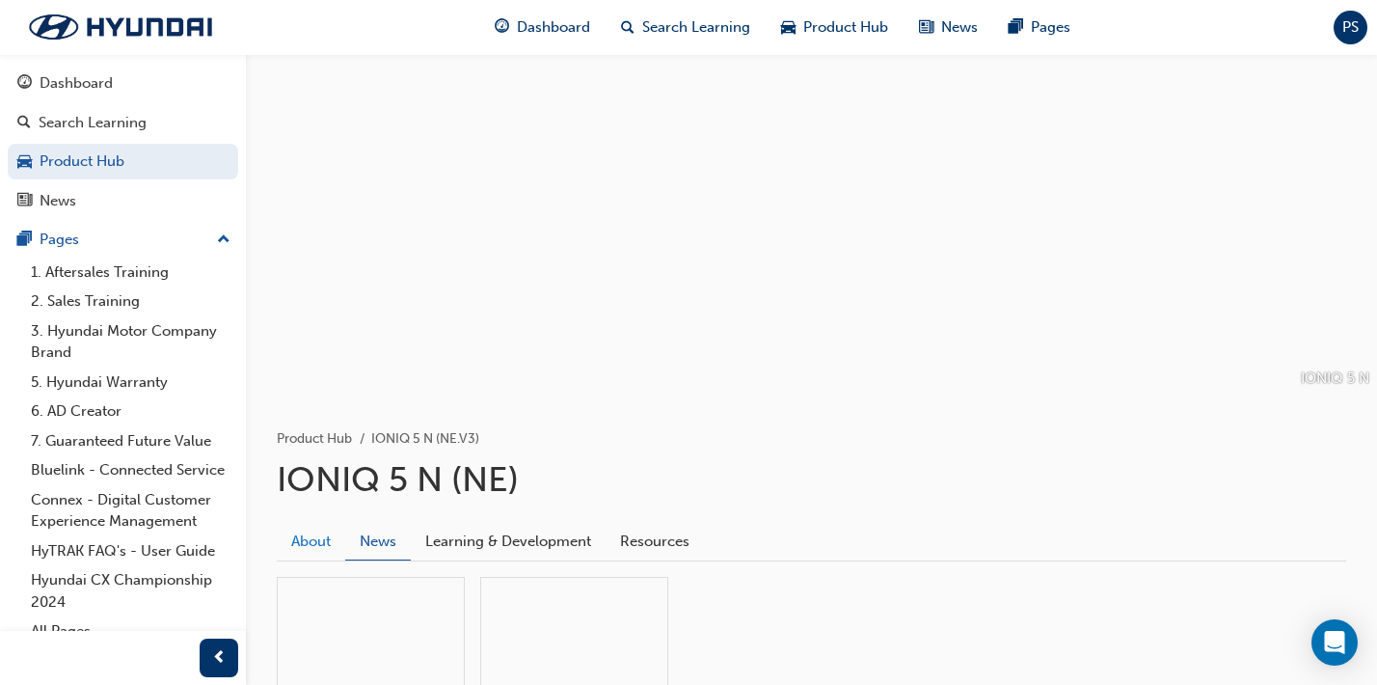
click at [307, 547] on link "About" at bounding box center [311, 541] width 68 height 37
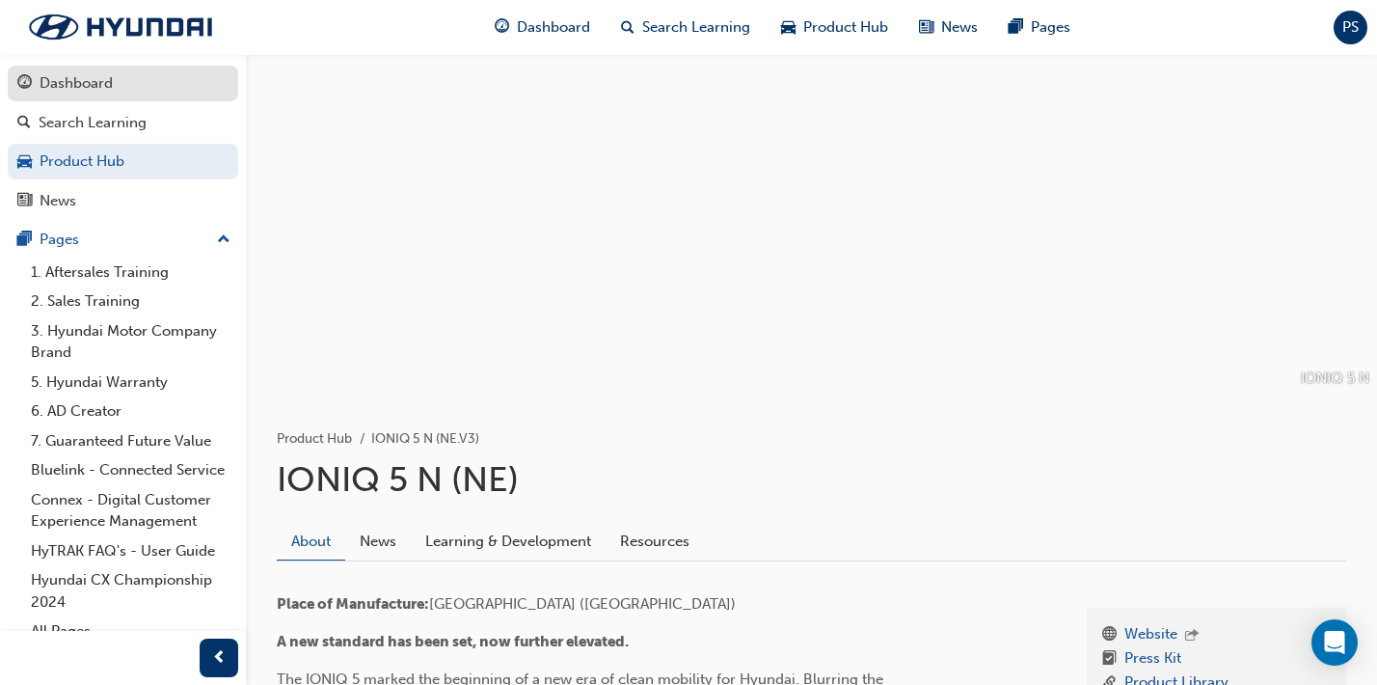
click at [106, 96] on link "Dashboard" at bounding box center [123, 84] width 231 height 36
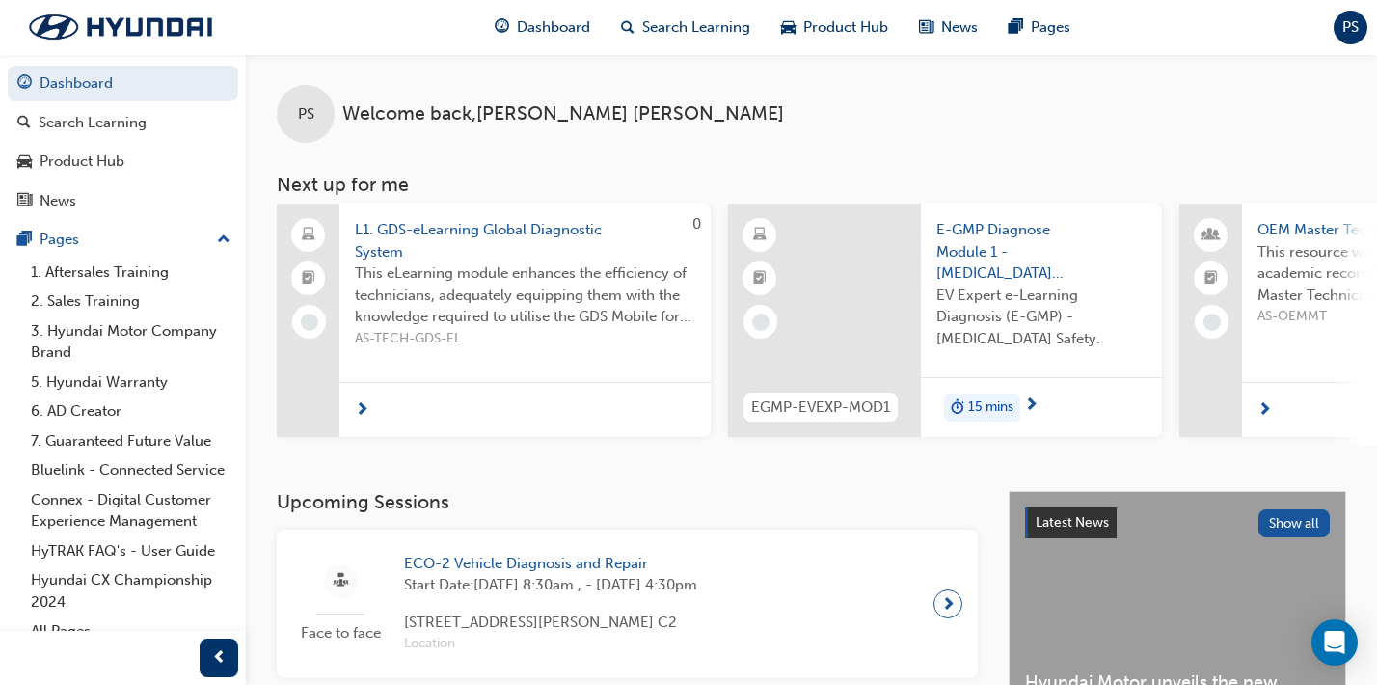
click at [411, 122] on span "Welcome back , [PERSON_NAME]" at bounding box center [563, 114] width 442 height 22
click at [287, 108] on div "PS" at bounding box center [306, 114] width 58 height 58
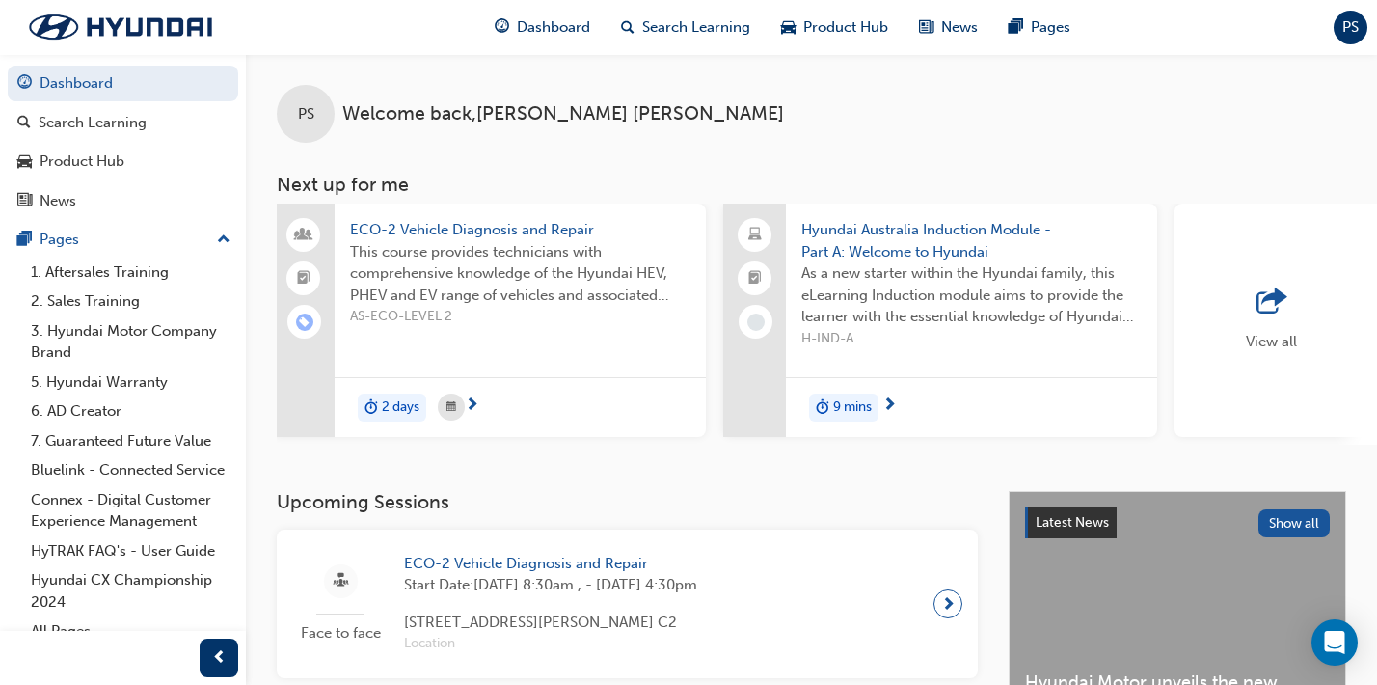
scroll to position [0, 1419]
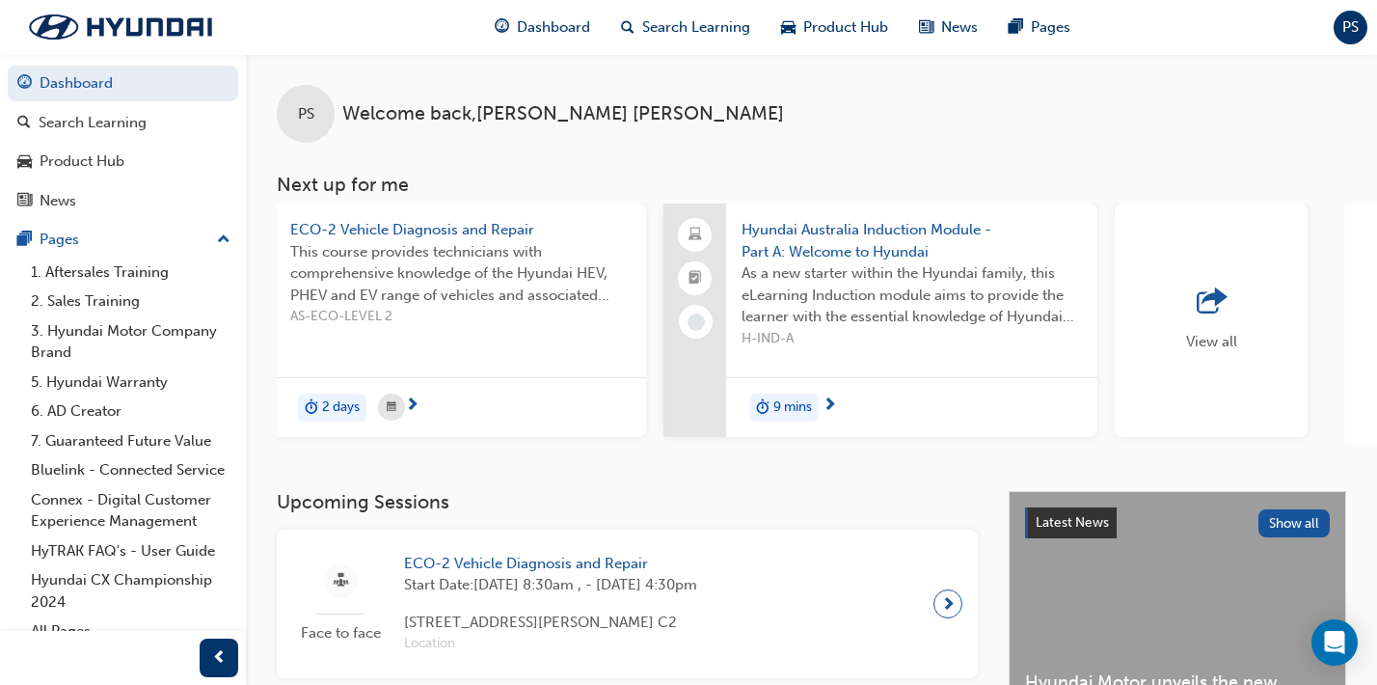
click at [1361, 45] on div "Dashboard Search Learning Product Hub News Pages PS" at bounding box center [688, 27] width 1377 height 55
click at [1351, 27] on span "PS" at bounding box center [1351, 27] width 16 height 22
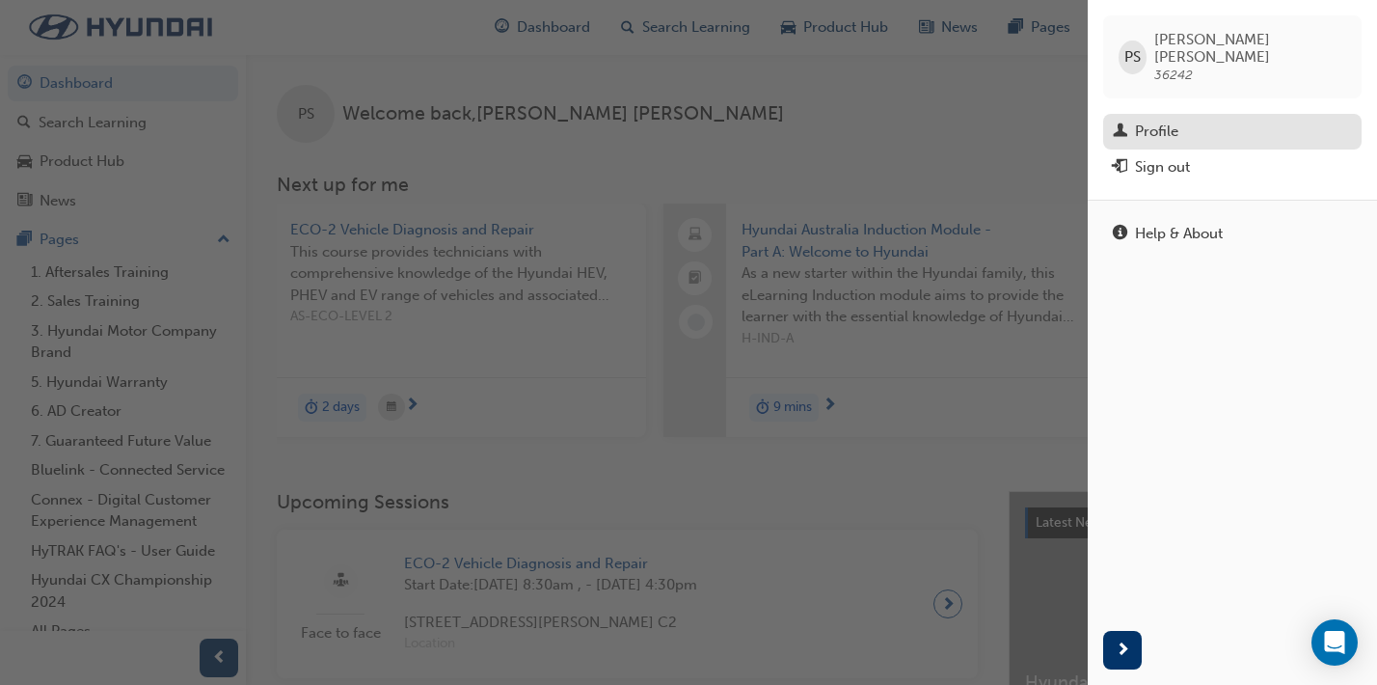
click at [1176, 121] on div "Profile" at bounding box center [1156, 132] width 43 height 22
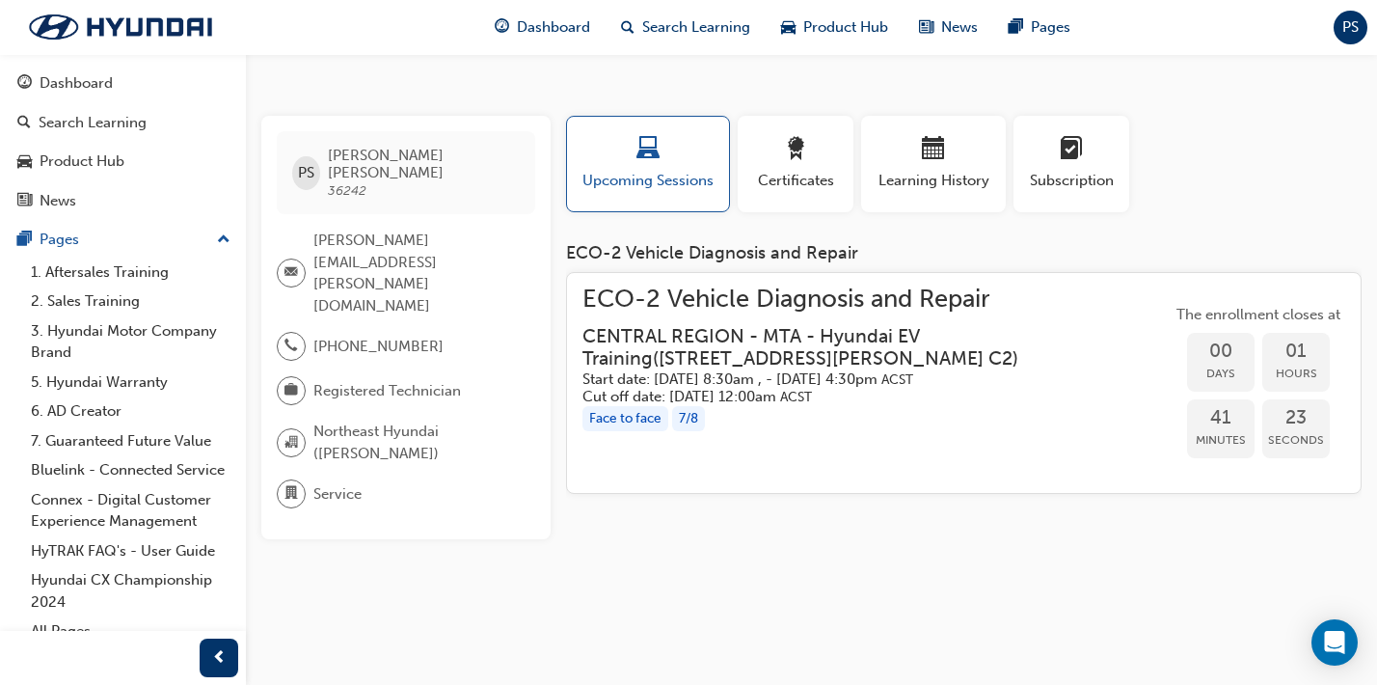
click at [737, 161] on div "Certificates" at bounding box center [795, 172] width 123 height 112
click at [795, 168] on div "Certificates" at bounding box center [795, 164] width 87 height 55
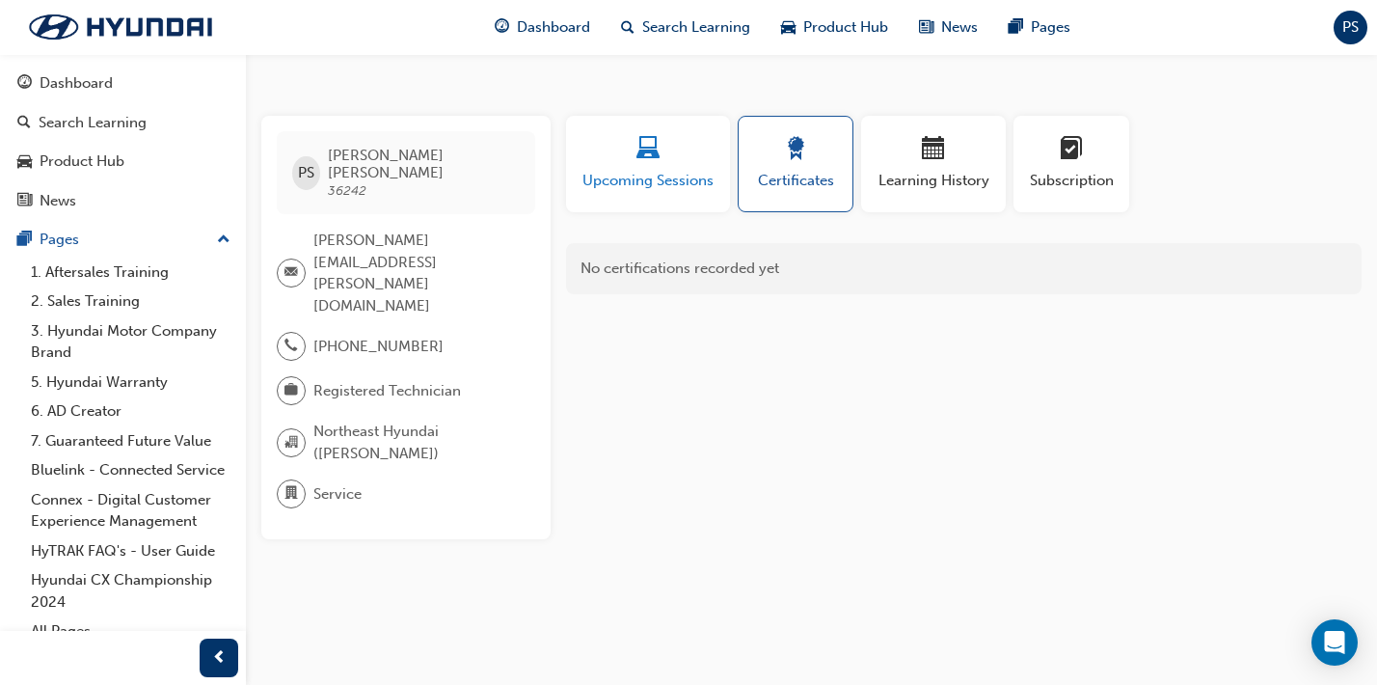
click at [652, 190] on span "Upcoming Sessions" at bounding box center [648, 181] width 135 height 22
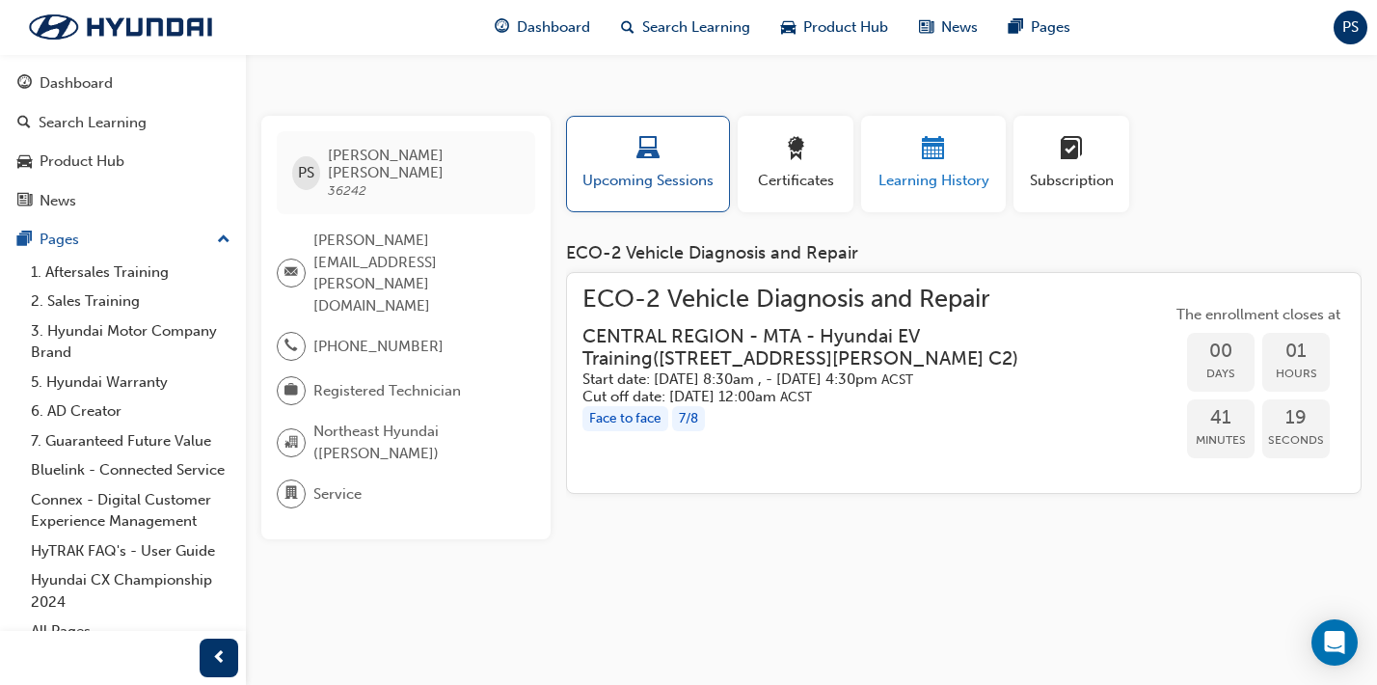
click at [954, 187] on span "Learning History" at bounding box center [934, 181] width 116 height 22
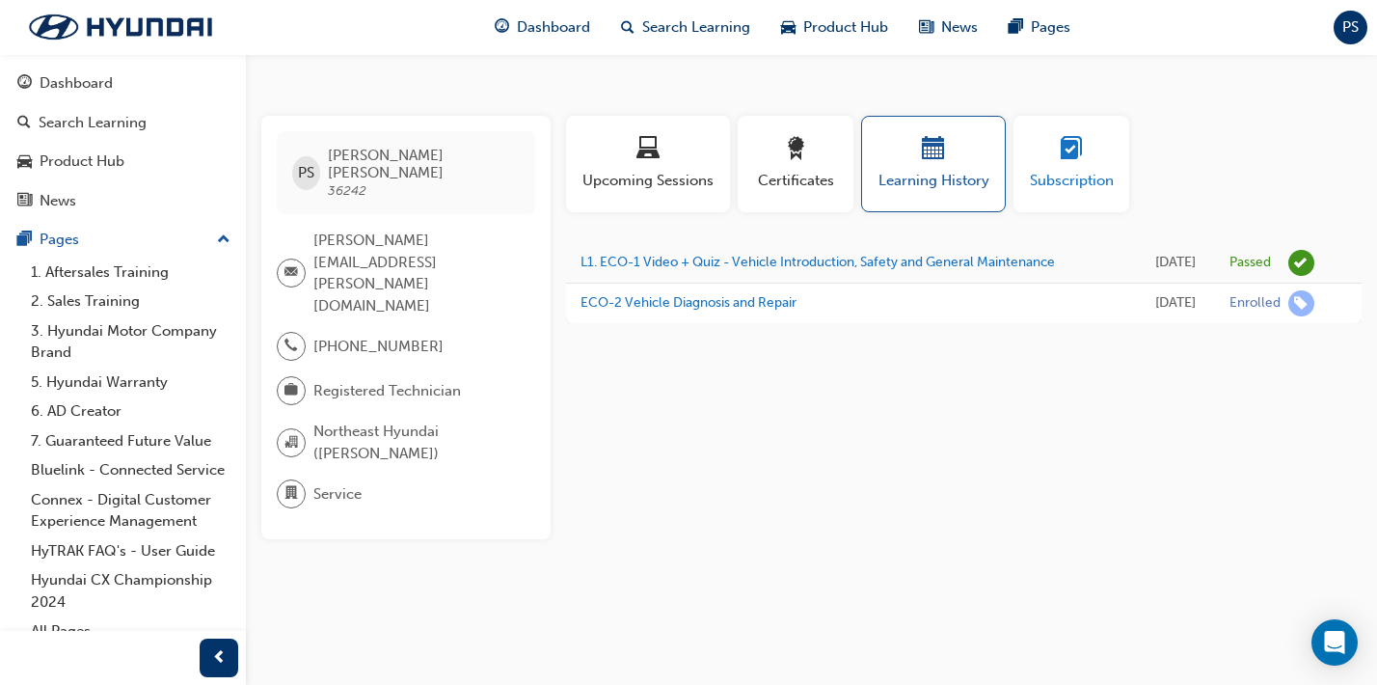
click at [1050, 127] on button "Subscription" at bounding box center [1072, 164] width 116 height 96
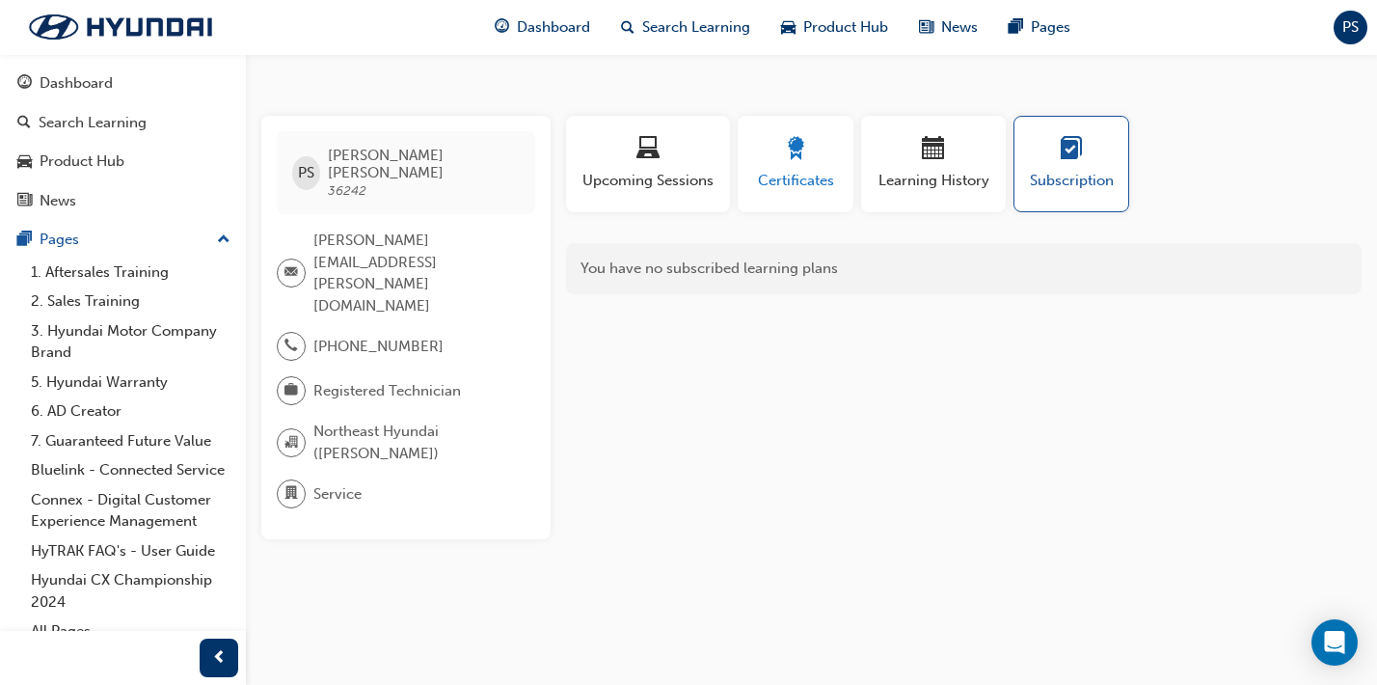
click at [782, 150] on div "button" at bounding box center [795, 152] width 87 height 30
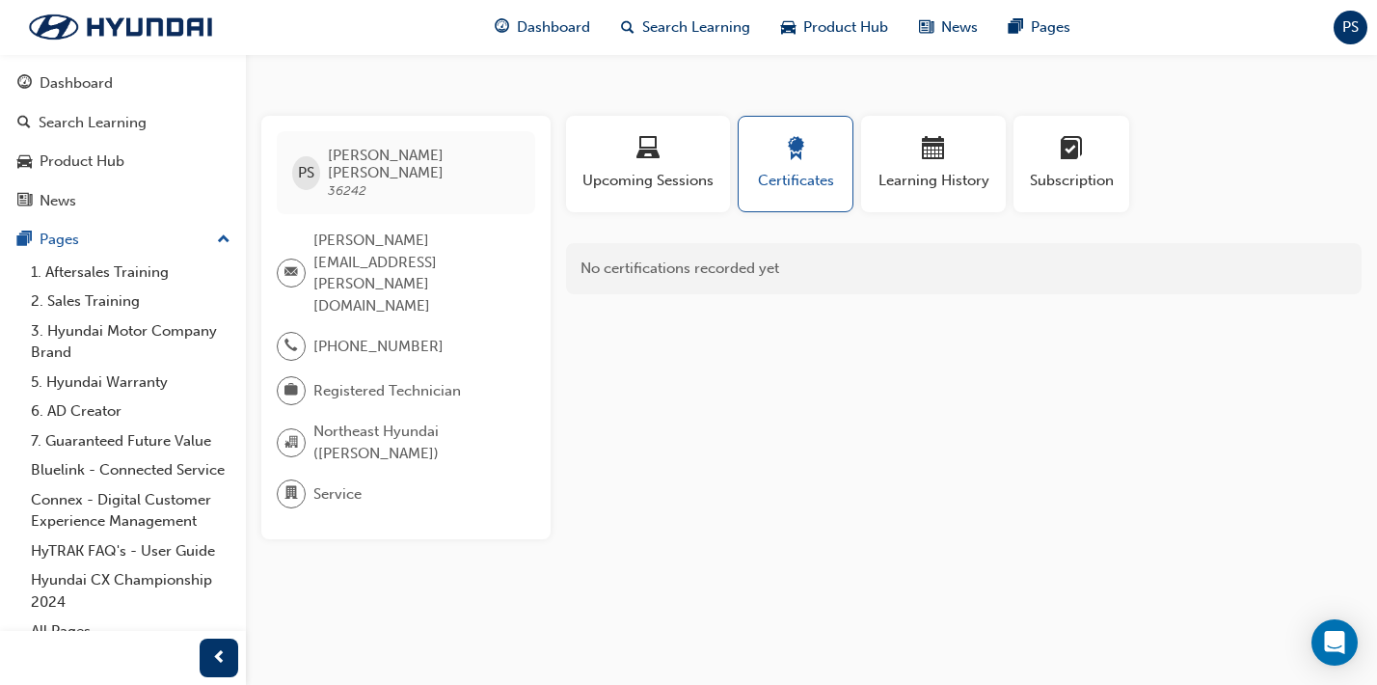
drag, startPoint x: 516, startPoint y: 343, endPoint x: 477, endPoint y: 350, distance: 39.2
click at [477, 350] on div "PS [PERSON_NAME] 36242 [PERSON_NAME][EMAIL_ADDRESS][PERSON_NAME][DOMAIN_NAME] […" at bounding box center [405, 327] width 289 height 423
click at [590, 351] on div "Profile Upcoming Sessions Certificates Learning History Subscription PS [PERSON…" at bounding box center [964, 327] width 796 height 423
drag, startPoint x: 477, startPoint y: 225, endPoint x: 468, endPoint y: 217, distance: 12.4
click at [468, 230] on span "[PERSON_NAME][EMAIL_ADDRESS][PERSON_NAME][DOMAIN_NAME]" at bounding box center [417, 273] width 206 height 87
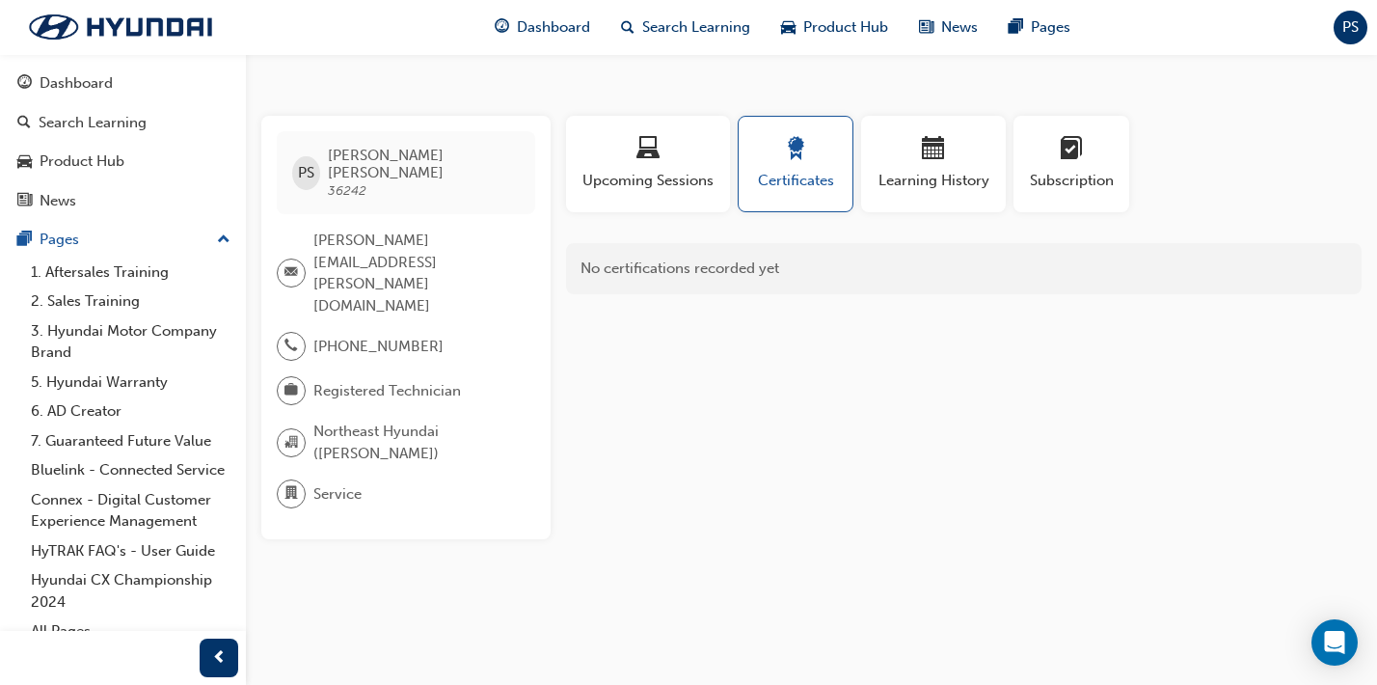
click at [417, 250] on span "[PERSON_NAME][EMAIL_ADDRESS][PERSON_NAME][DOMAIN_NAME]" at bounding box center [417, 273] width 206 height 87
drag, startPoint x: 433, startPoint y: 255, endPoint x: 309, endPoint y: 220, distance: 129.2
click at [310, 220] on div "PS [PERSON_NAME] 36242 [PERSON_NAME][EMAIL_ADDRESS][PERSON_NAME][DOMAIN_NAME] […" at bounding box center [405, 327] width 289 height 423
click at [777, 453] on div "Profile Upcoming Sessions Certificates Learning History Subscription PS [PERSON…" at bounding box center [964, 327] width 796 height 423
click at [350, 483] on span "Service" at bounding box center [338, 494] width 48 height 22
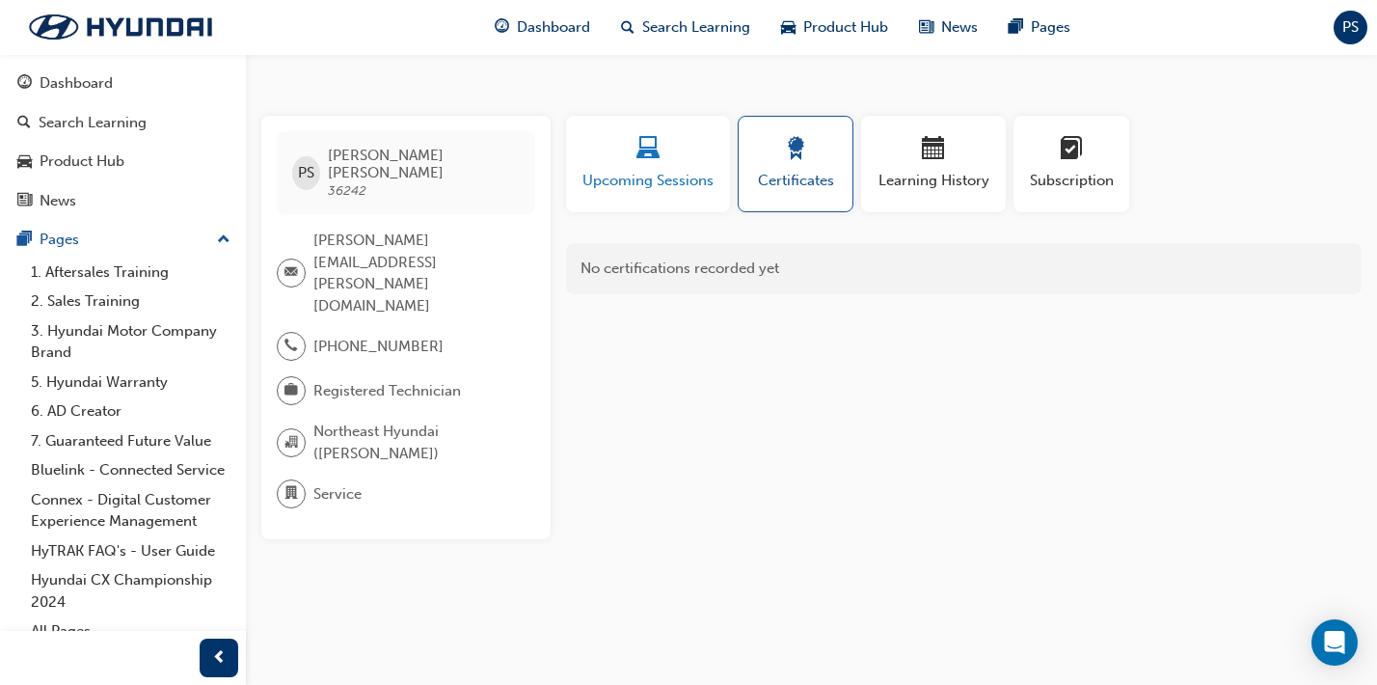
click at [661, 161] on div "button" at bounding box center [648, 152] width 135 height 30
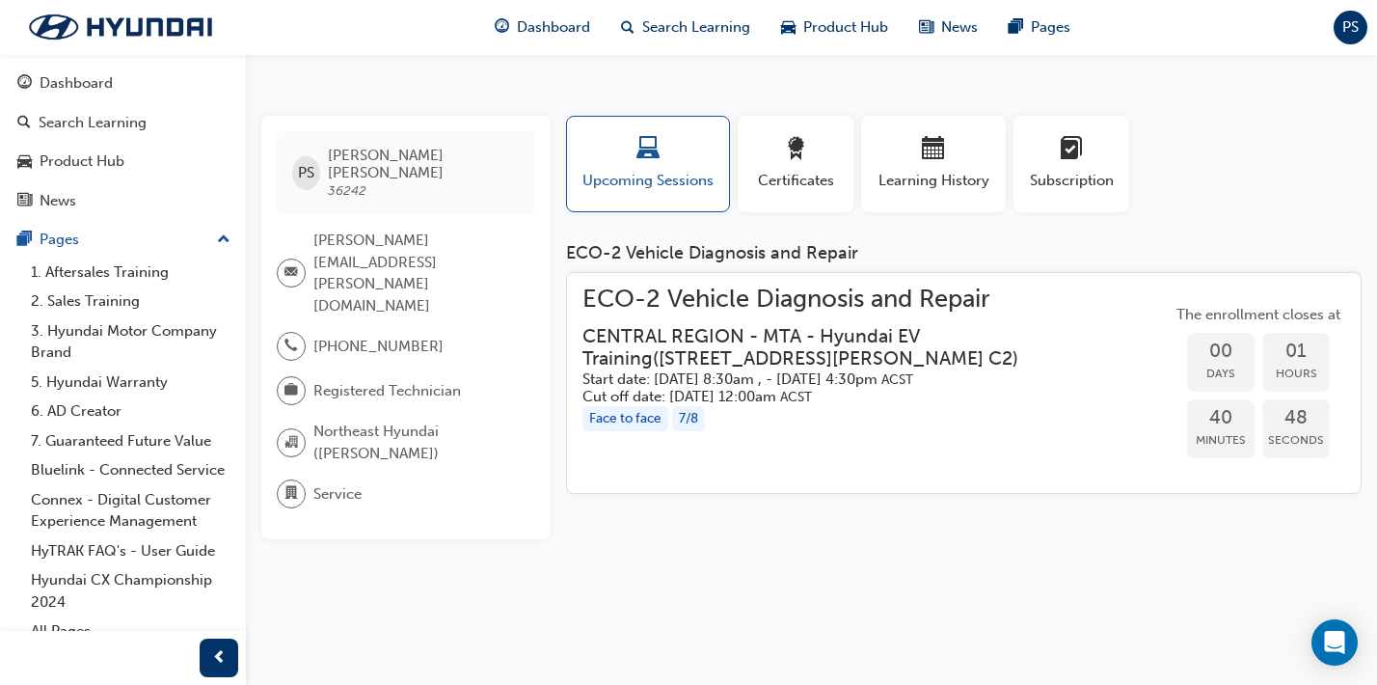
click at [806, 397] on h5 "Cut off date: [DATE] 12:00am ACST" at bounding box center [862, 397] width 559 height 18
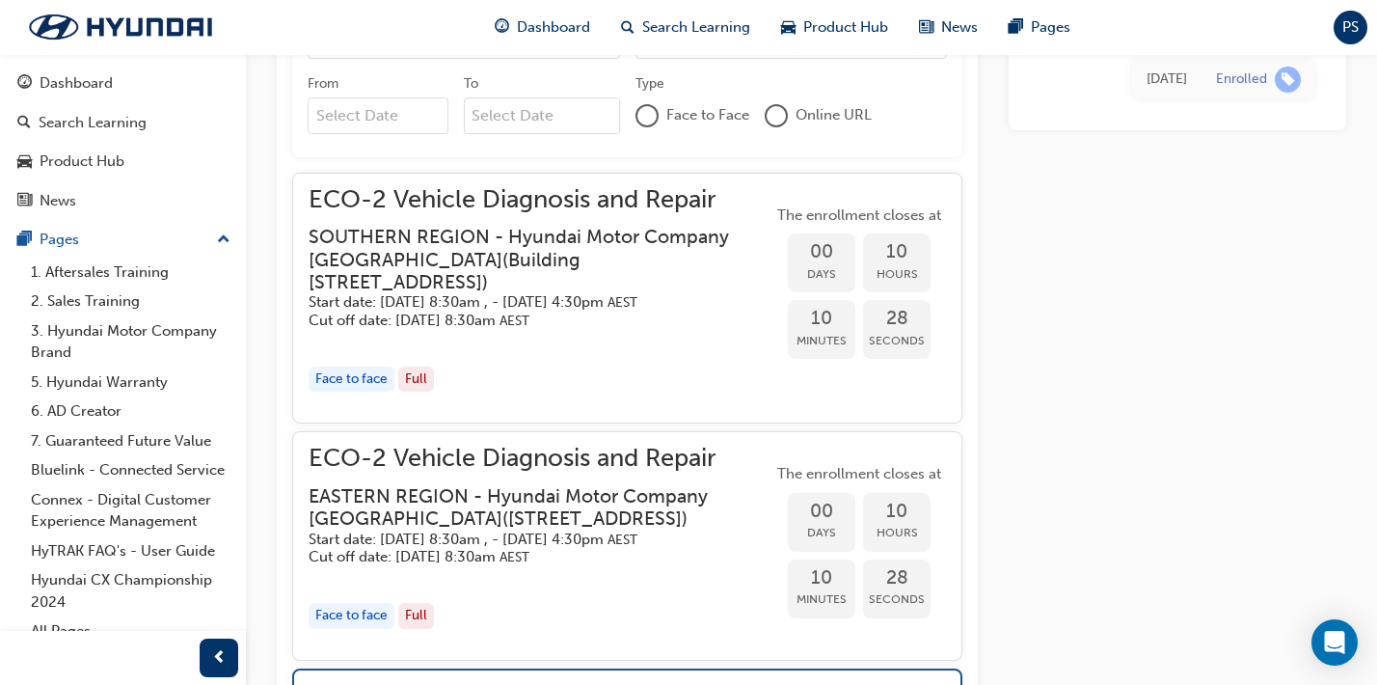
scroll to position [1781, 0]
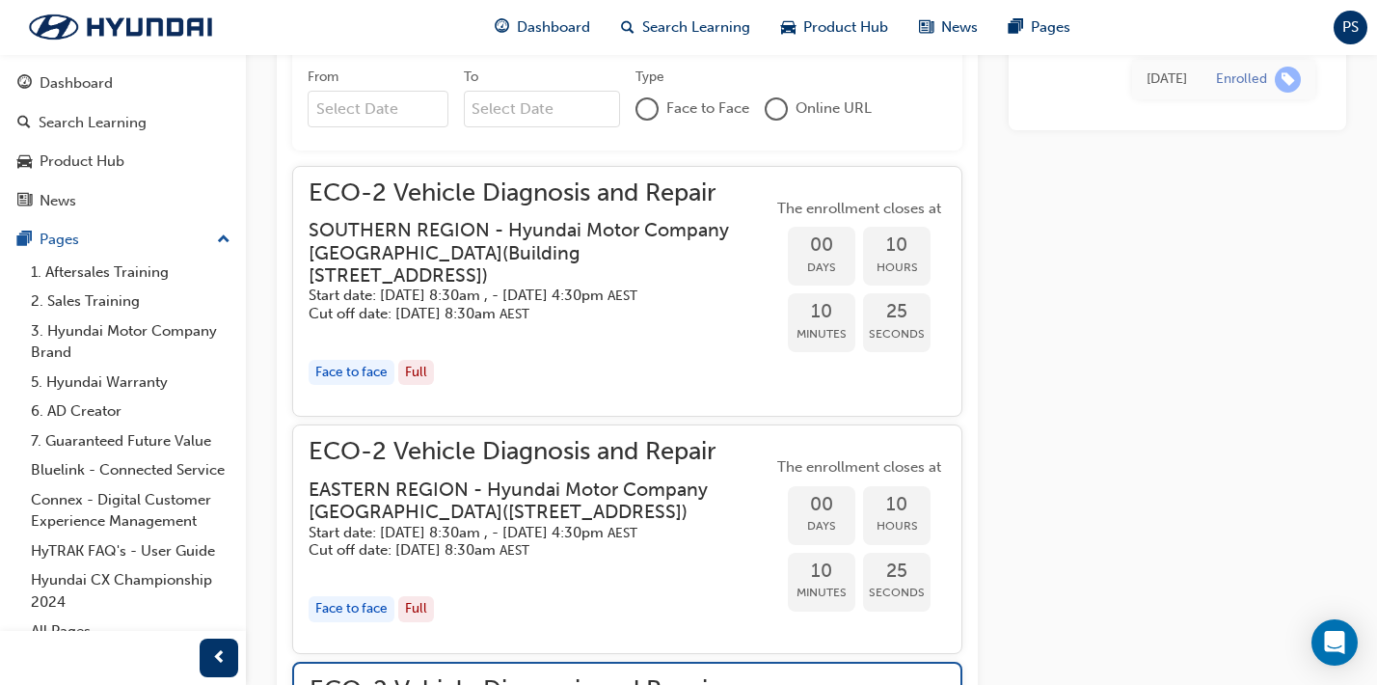
click at [405, 234] on h3 "SOUTHERN REGION - Hyundai Motor Company [GEOGRAPHIC_DATA] ( [STREET_ADDRESS] )" at bounding box center [525, 253] width 433 height 68
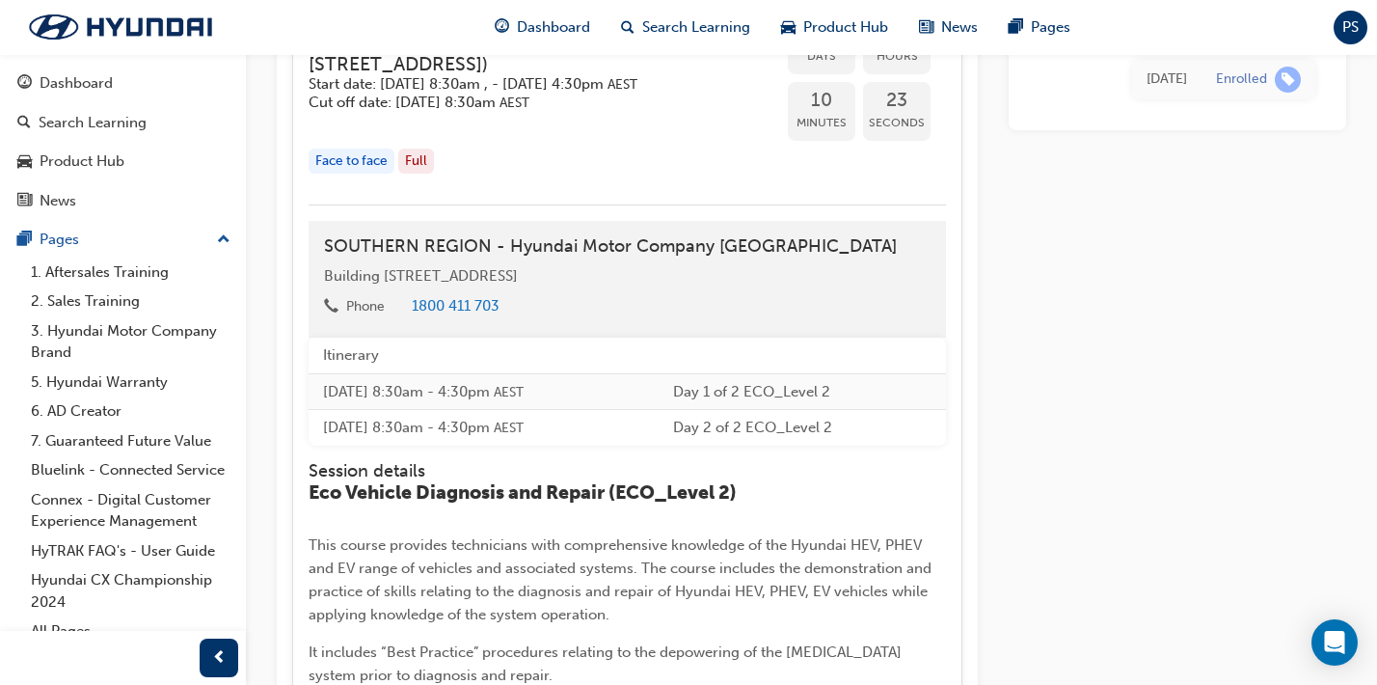
scroll to position [2143, 0]
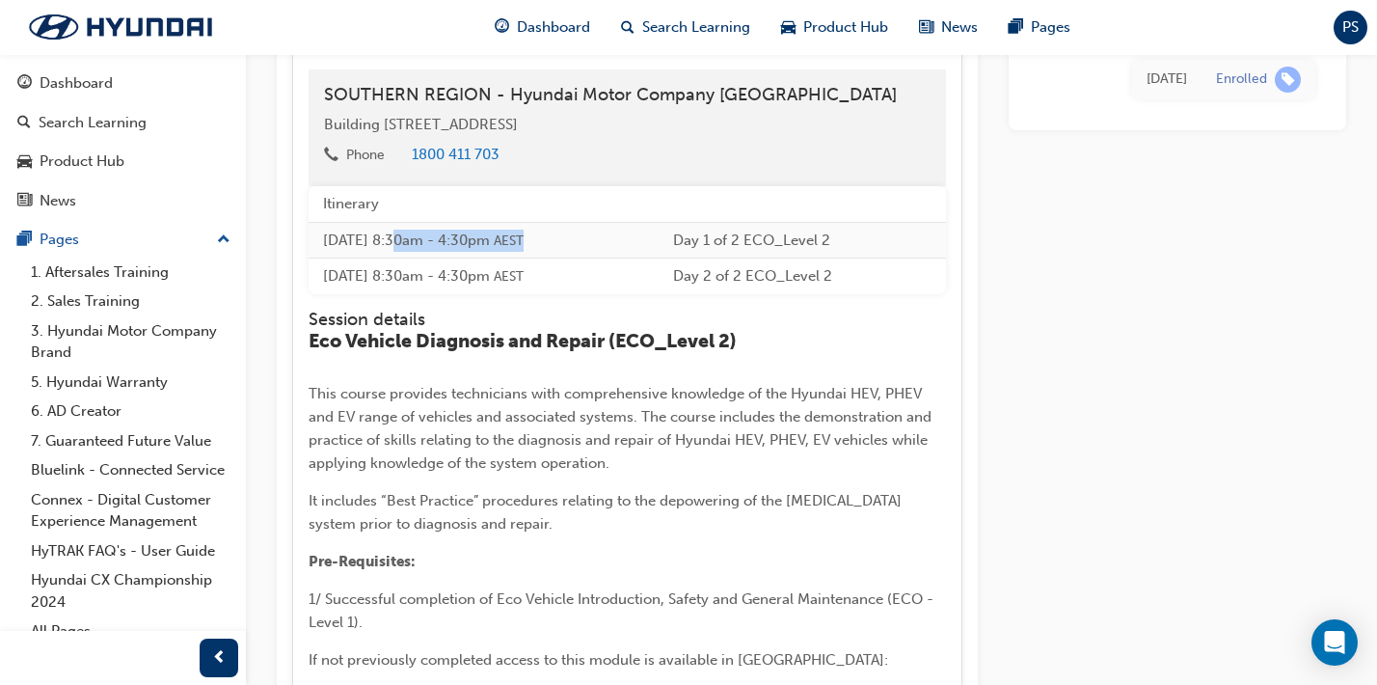
drag, startPoint x: 395, startPoint y: 240, endPoint x: 589, endPoint y: 240, distance: 193.9
click at [589, 240] on td "[DATE] 8:30am - 4:30pm AEST" at bounding box center [484, 240] width 350 height 37
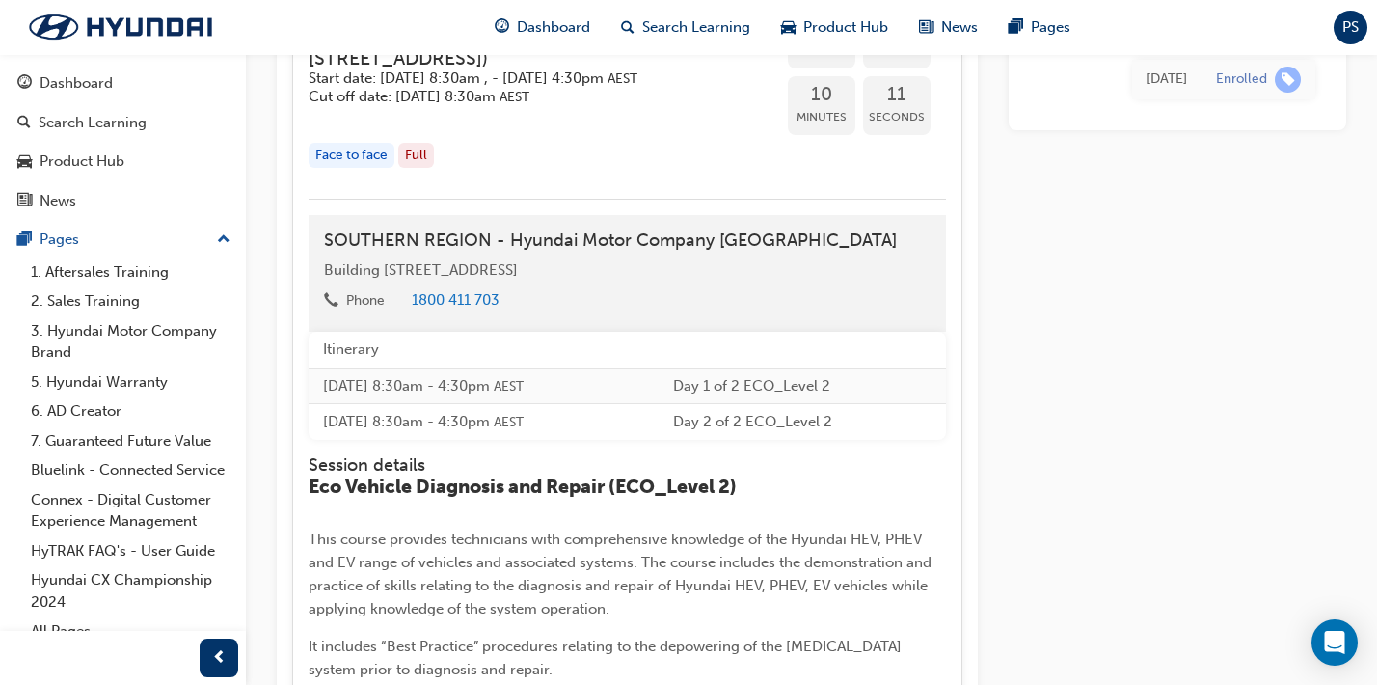
scroll to position [2006, 0]
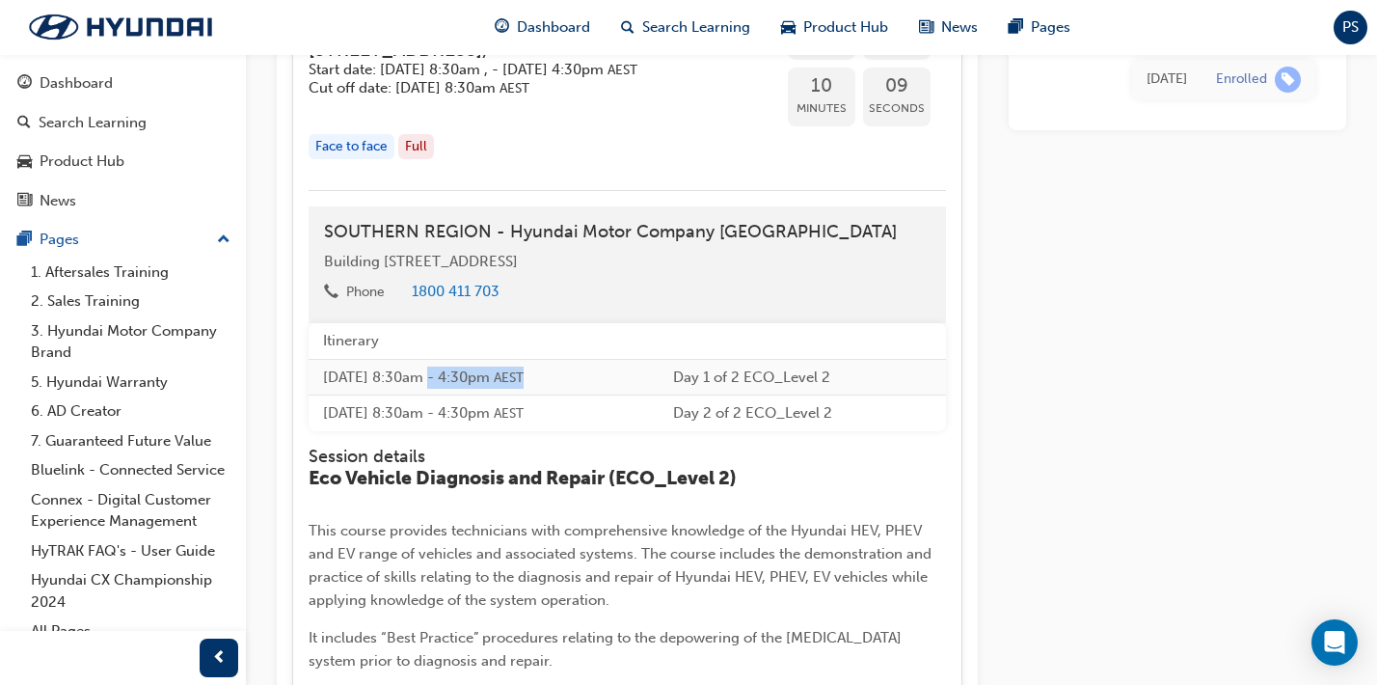
drag, startPoint x: 423, startPoint y: 375, endPoint x: 595, endPoint y: 376, distance: 172.7
click at [595, 376] on td "[DATE] 8:30am - 4:30pm AEST" at bounding box center [484, 377] width 350 height 37
drag, startPoint x: 441, startPoint y: 407, endPoint x: 630, endPoint y: 412, distance: 189.1
click at [634, 413] on td "[DATE] 8:30am - 4:30pm AEST" at bounding box center [484, 413] width 350 height 36
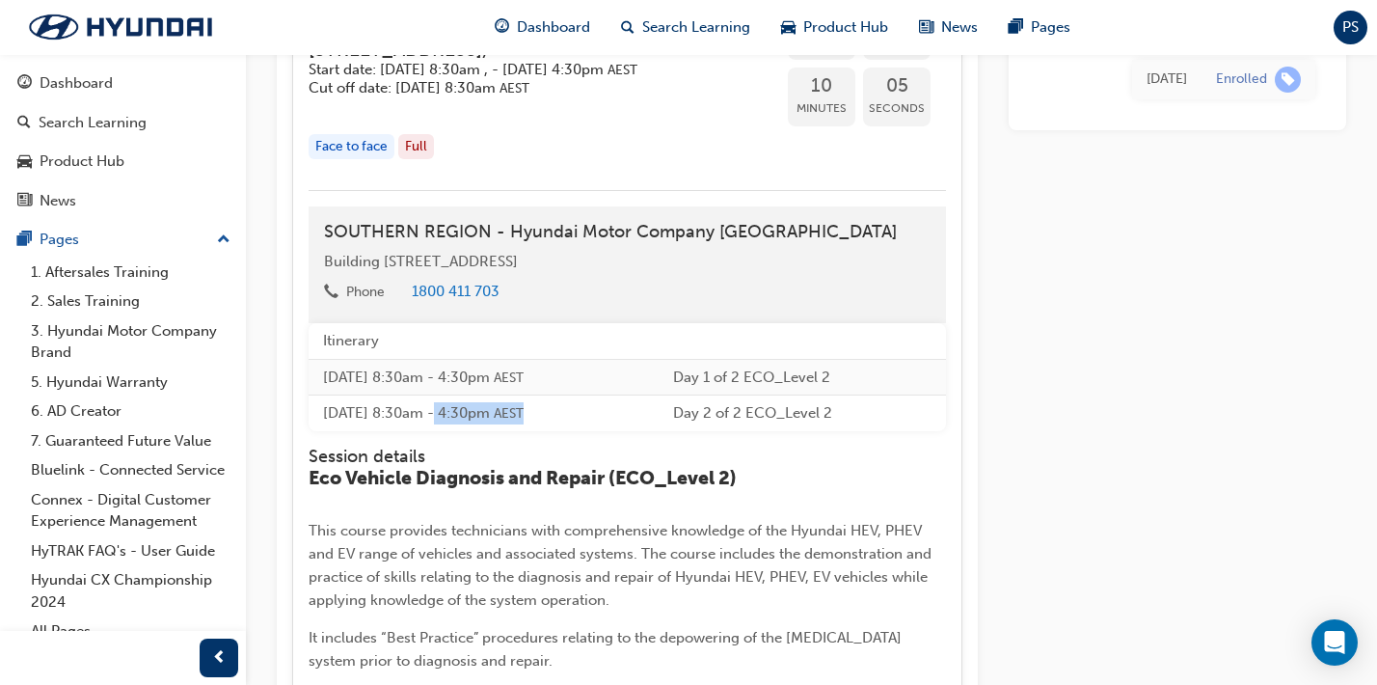
click at [630, 412] on td "[DATE] 8:30am - 4:30pm AEST" at bounding box center [484, 413] width 350 height 36
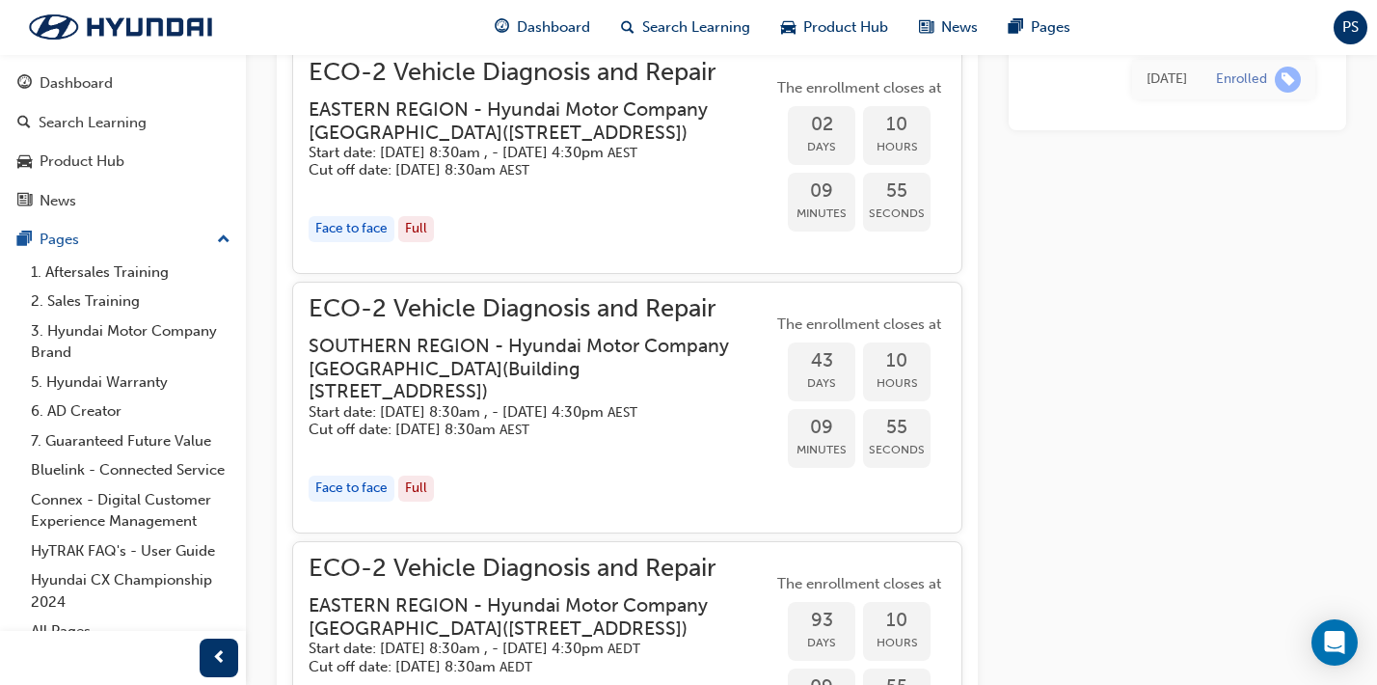
scroll to position [4924, 0]
